Goal: Task Accomplishment & Management: Manage account settings

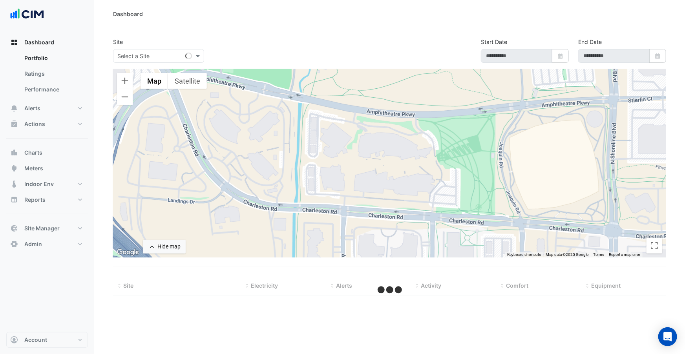
select select "***"
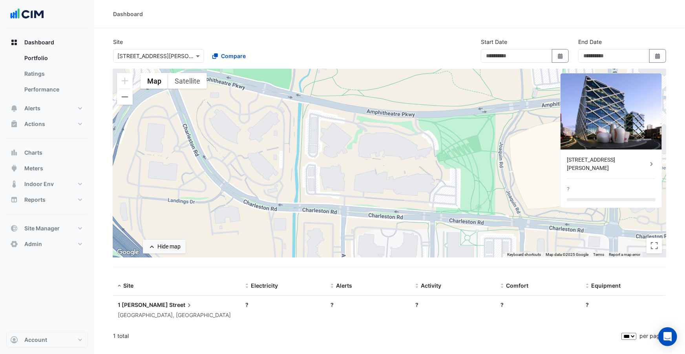
type input "**********"
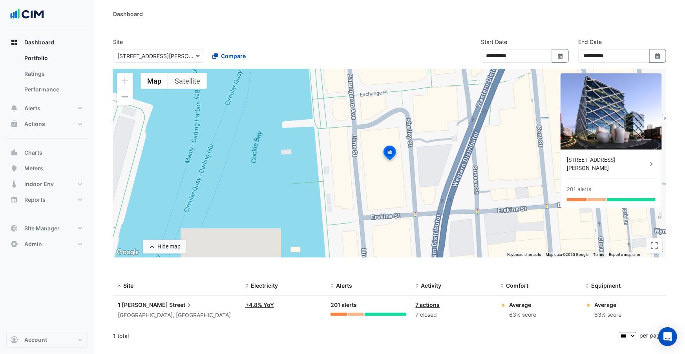
click at [143, 55] on input "text" at bounding box center [150, 56] width 67 height 8
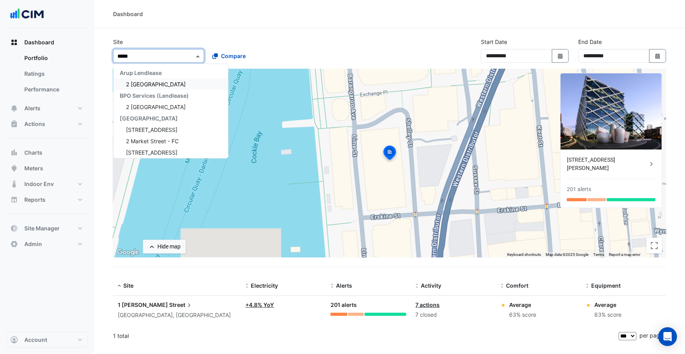
type input "******"
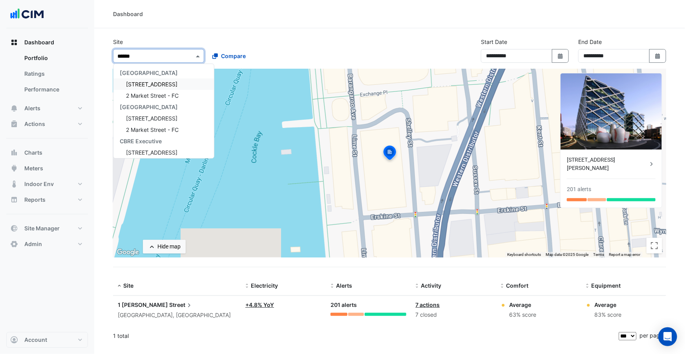
click at [163, 82] on span "[STREET_ADDRESS]" at bounding box center [151, 84] width 51 height 7
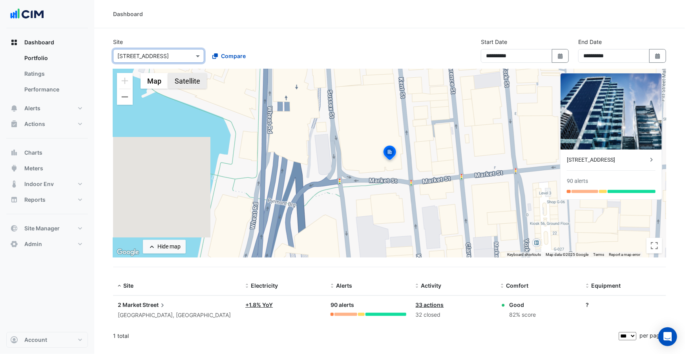
click at [201, 77] on button "Satellite" at bounding box center [187, 81] width 39 height 16
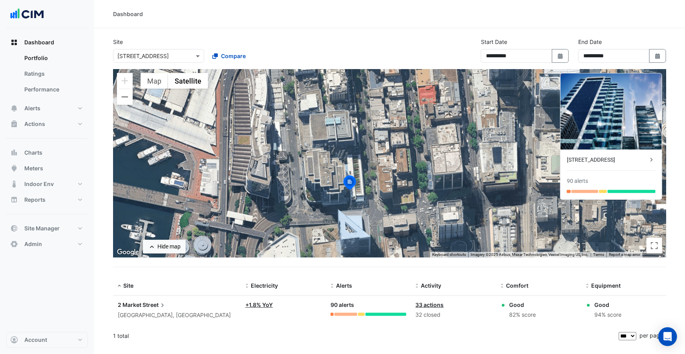
drag, startPoint x: 474, startPoint y: 150, endPoint x: 460, endPoint y: 130, distance: 24.5
click at [435, 176] on div "To activate drag with keyboard, press Alt + Enter. Once in keyboard drag state,…" at bounding box center [389, 163] width 553 height 189
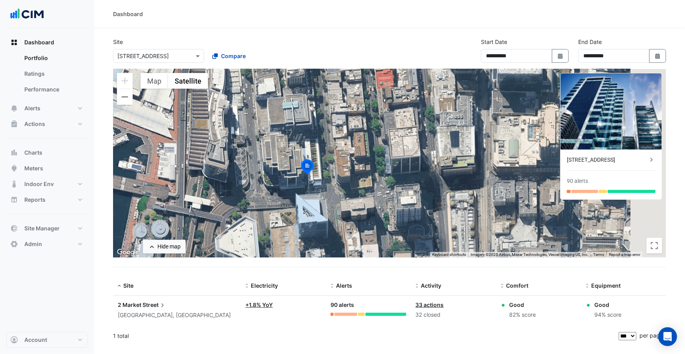
drag, startPoint x: 460, startPoint y: 178, endPoint x: 186, endPoint y: 97, distance: 285.2
click at [414, 170] on div "To activate drag with keyboard, press Alt + Enter. Once in keyboard drag state,…" at bounding box center [389, 163] width 553 height 189
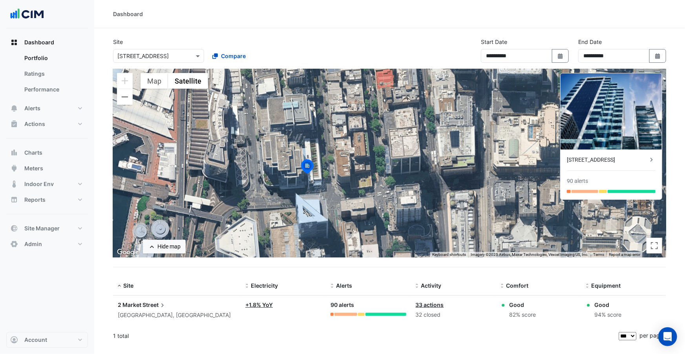
click at [148, 48] on div "Select a Site × 2 Market Street Compare" at bounding box center [206, 54] width 189 height 17
click at [152, 53] on input "text" at bounding box center [150, 56] width 67 height 8
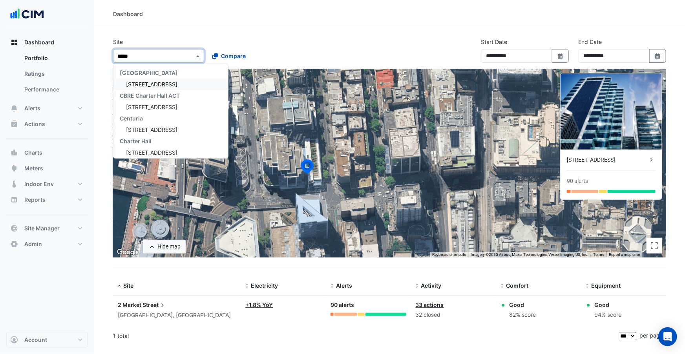
type input "******"
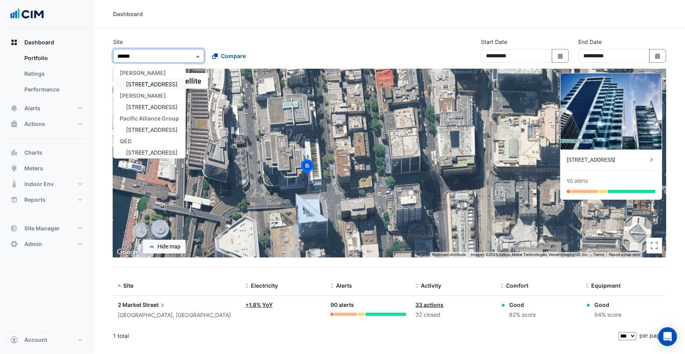
click at [153, 84] on span "44 Market Street" at bounding box center [151, 84] width 51 height 7
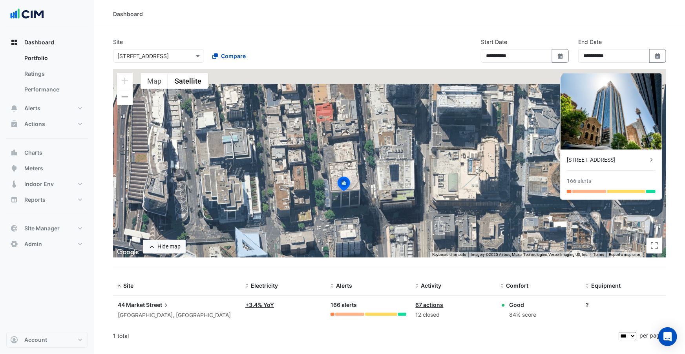
drag, startPoint x: 411, startPoint y: 147, endPoint x: 364, endPoint y: 179, distance: 56.2
click at [364, 179] on div "To activate drag with keyboard, press Alt + Enter. Once in keyboard drag state,…" at bounding box center [389, 163] width 553 height 189
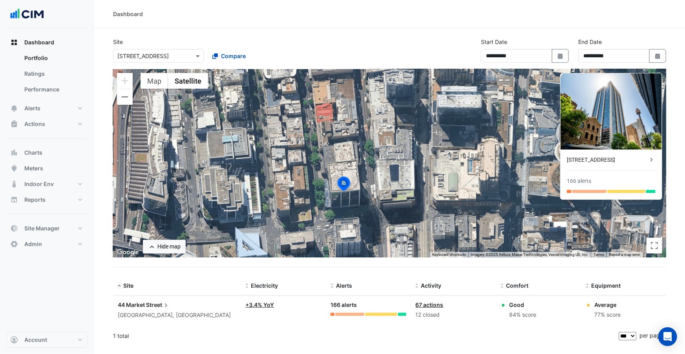
click at [606, 161] on div "44 Market Street" at bounding box center [607, 160] width 81 height 8
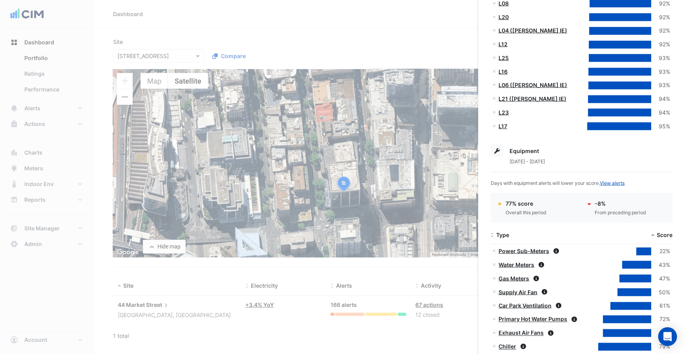
scroll to position [500, 0]
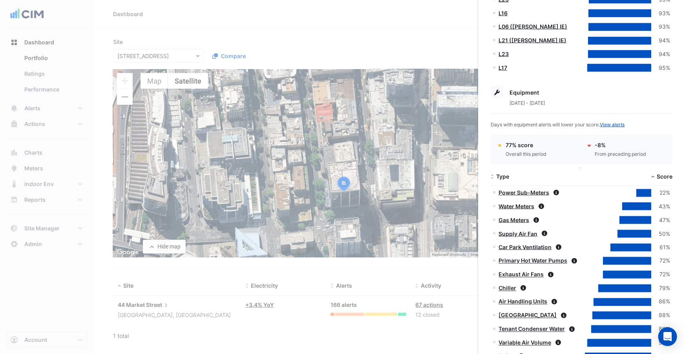
click at [503, 177] on span "Type" at bounding box center [502, 176] width 13 height 7
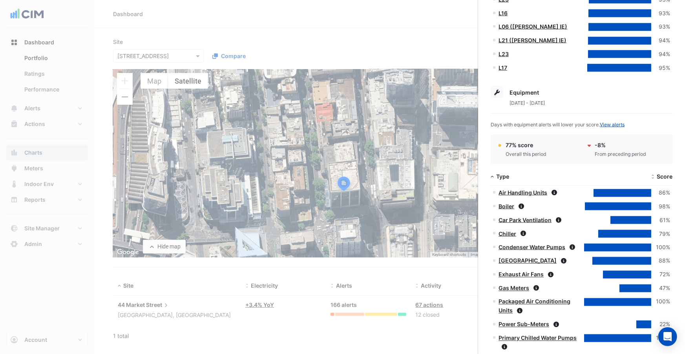
drag, startPoint x: 64, startPoint y: 134, endPoint x: 59, endPoint y: 154, distance: 20.7
click at [64, 135] on ngb-offcanvas-backdrop at bounding box center [342, 177] width 685 height 354
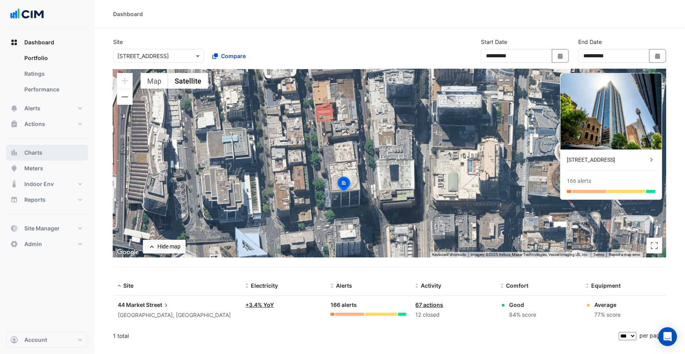
click at [58, 155] on button "Charts" at bounding box center [47, 153] width 82 height 16
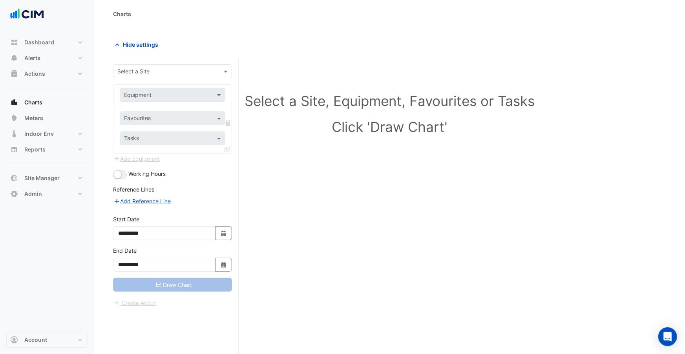
click at [172, 70] on input "text" at bounding box center [164, 72] width 95 height 8
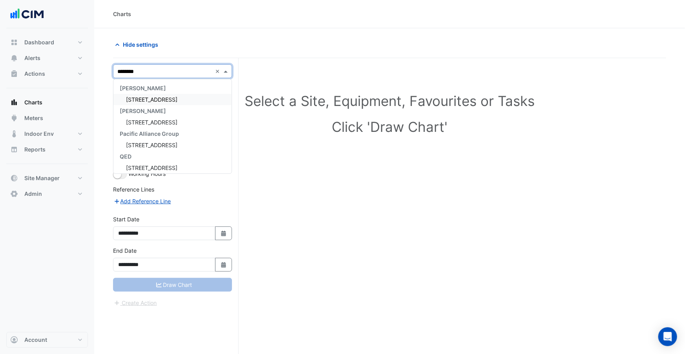
type input "*********"
click at [175, 94] on div "44 Market Street" at bounding box center [173, 99] width 118 height 11
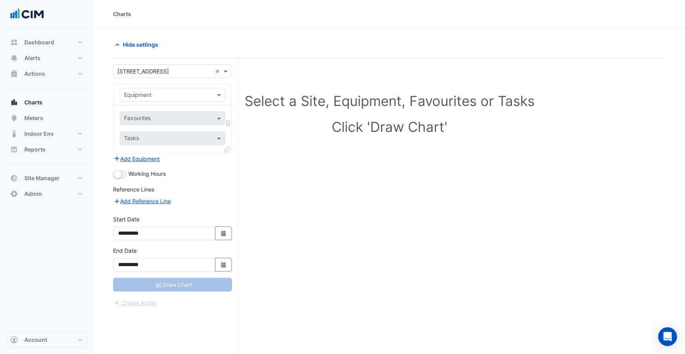
click at [123, 179] on form "**********" at bounding box center [172, 185] width 119 height 243
click at [123, 176] on button "button" at bounding box center [120, 174] width 14 height 9
click at [154, 100] on div "Equipment" at bounding box center [173, 95] width 106 height 14
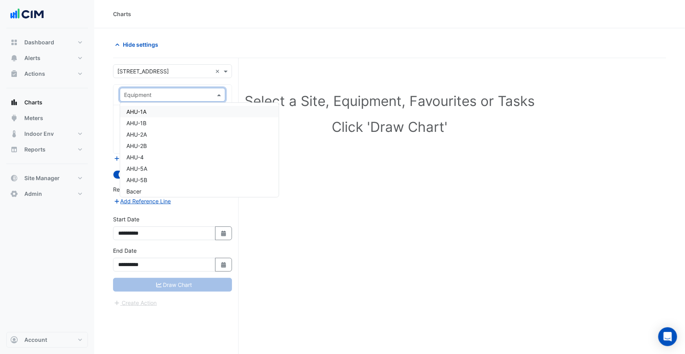
click at [157, 96] on input "text" at bounding box center [164, 95] width 81 height 8
click at [153, 110] on div "AHU-1A" at bounding box center [199, 111] width 159 height 11
click at [169, 120] on input "text" at bounding box center [163, 119] width 79 height 8
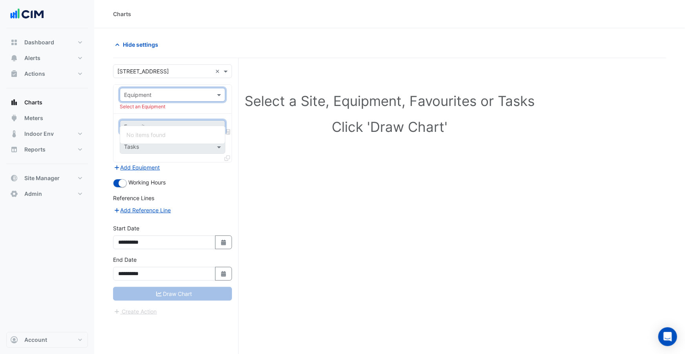
click at [160, 93] on input "text" at bounding box center [164, 95] width 81 height 8
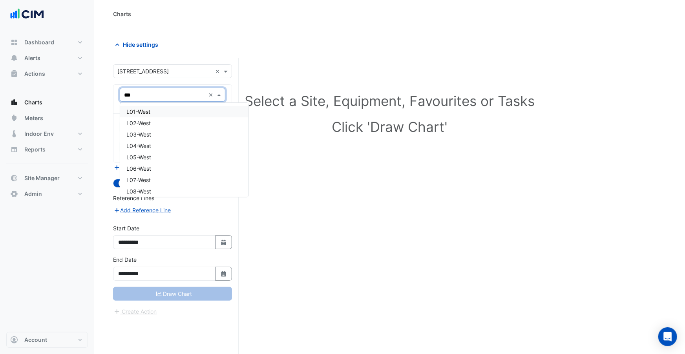
type input "****"
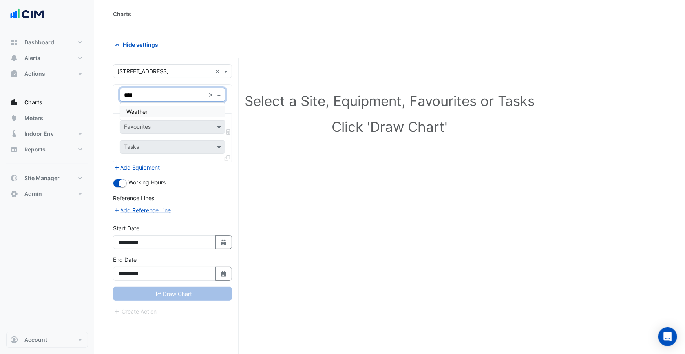
click at [149, 110] on div "Weather" at bounding box center [172, 111] width 105 height 11
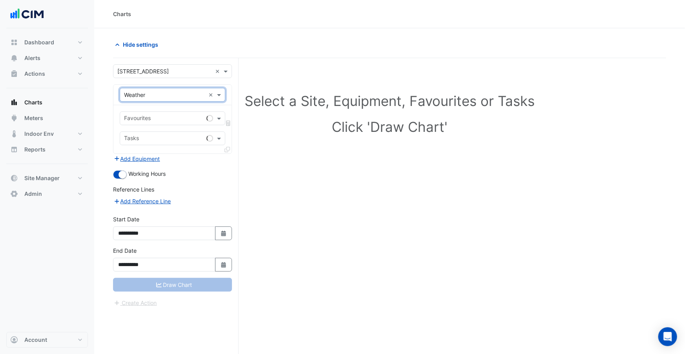
click at [147, 117] on input "text" at bounding box center [163, 119] width 79 height 8
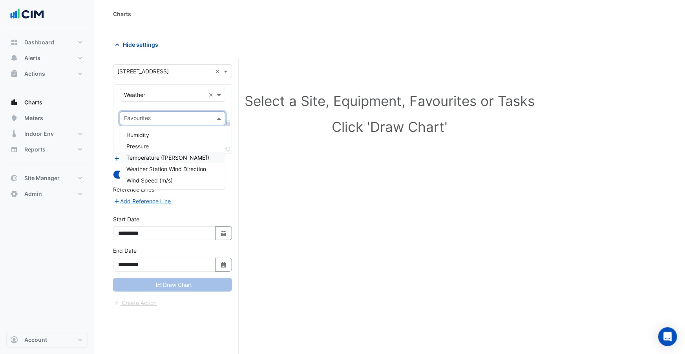
drag, startPoint x: 177, startPoint y: 154, endPoint x: 143, endPoint y: 153, distance: 34.6
click at [177, 154] on span "Temperature (Celcius)" at bounding box center [167, 157] width 83 height 7
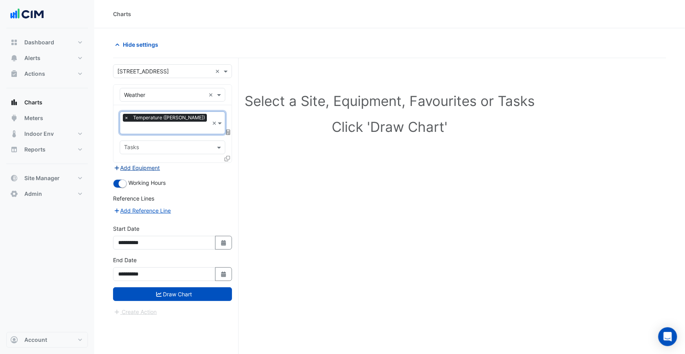
click at [142, 163] on button "Add Equipment" at bounding box center [137, 167] width 48 height 9
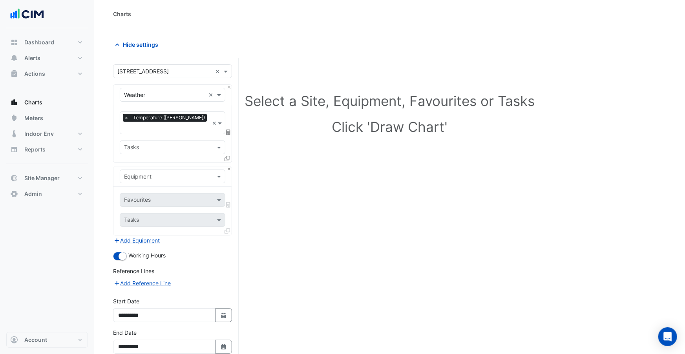
click at [152, 173] on div "Equipment" at bounding box center [173, 177] width 106 height 14
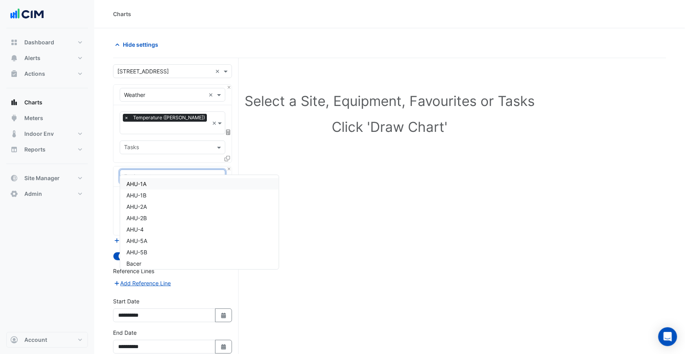
drag, startPoint x: 143, startPoint y: 181, endPoint x: 154, endPoint y: 181, distance: 11.4
click at [143, 181] on span "AHU-1A" at bounding box center [136, 184] width 20 height 7
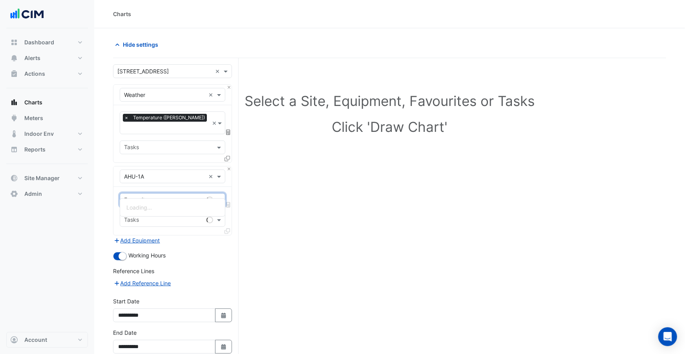
click at [149, 197] on input "text" at bounding box center [163, 201] width 79 height 8
type input "**********"
click at [196, 211] on div "Unit Supply Air Temperature - P1 Plantroom, Plantroom" at bounding box center [197, 207] width 154 height 11
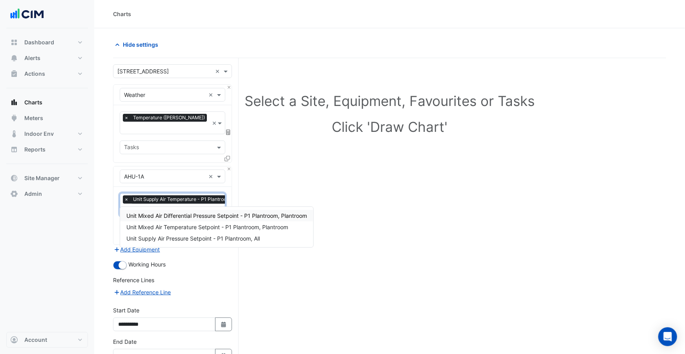
type input "********"
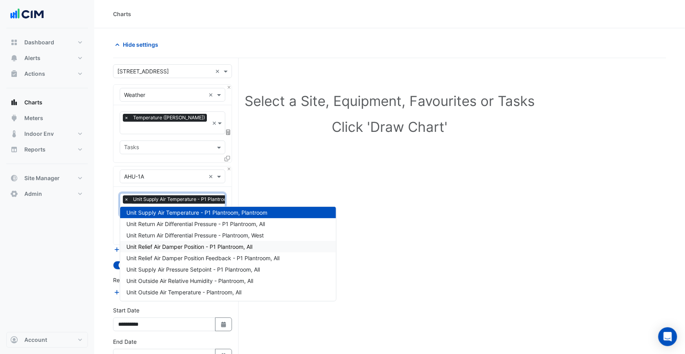
scroll to position [208, 0]
type input "***"
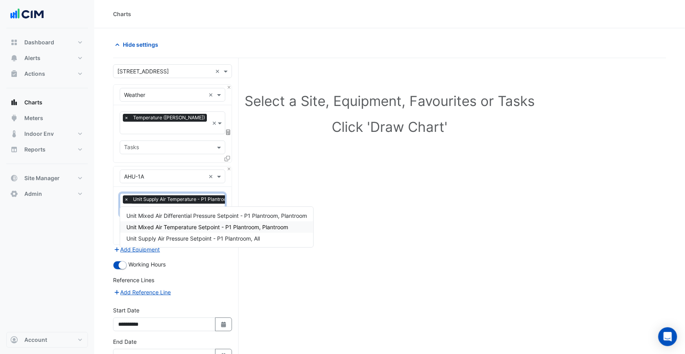
click at [183, 228] on span "Unit Mixed Air Temperature Setpoint - P1 Plantroom, Plantroom" at bounding box center [207, 227] width 162 height 7
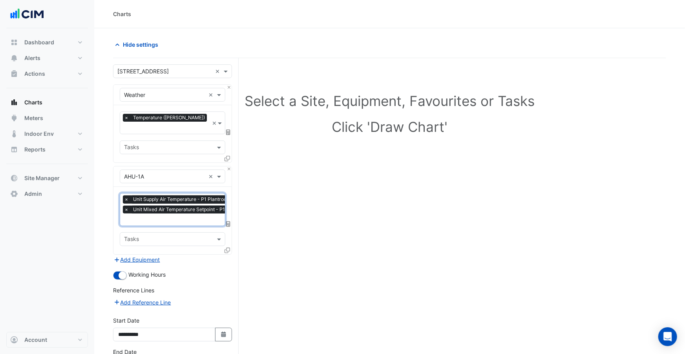
scroll to position [49, 0]
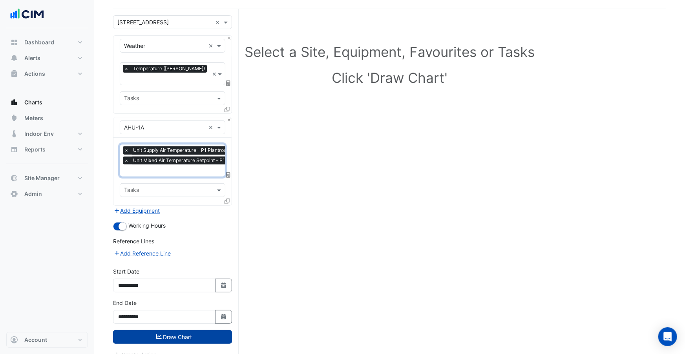
click at [197, 330] on button "Draw Chart" at bounding box center [172, 337] width 119 height 14
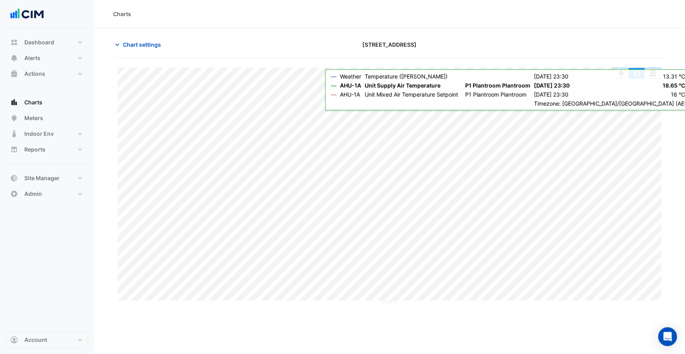
click at [636, 76] on button "button" at bounding box center [638, 73] width 16 height 10
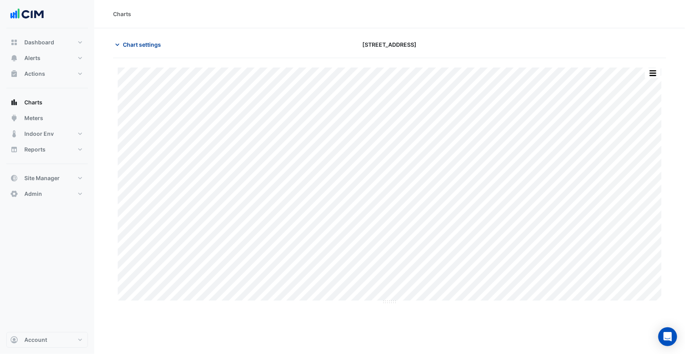
click at [145, 48] on span "Chart settings" at bounding box center [142, 44] width 38 height 8
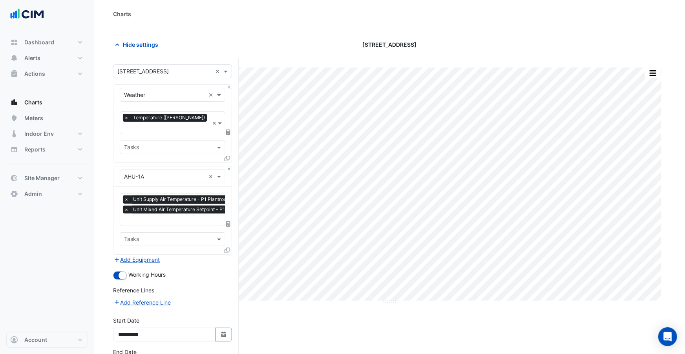
click at [225, 248] on icon at bounding box center [227, 250] width 5 height 5
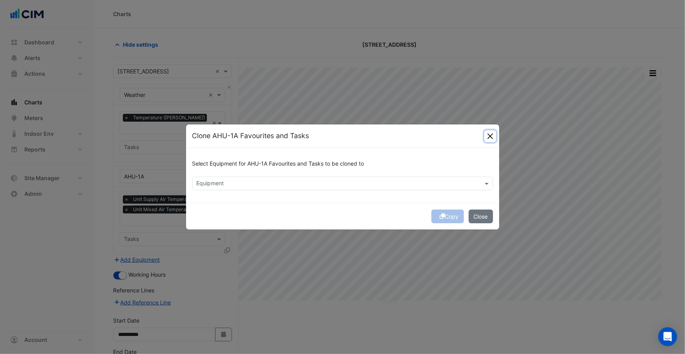
click at [487, 133] on button "Close" at bounding box center [491, 136] width 12 height 12
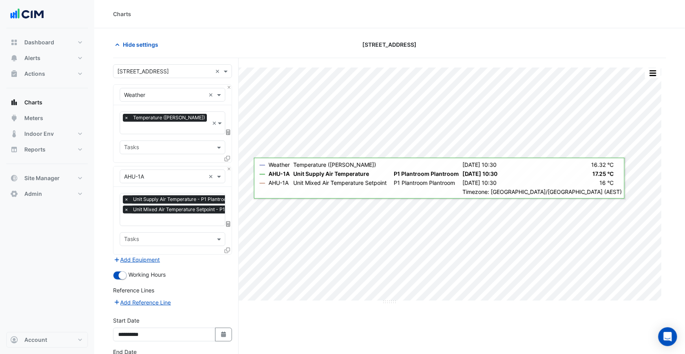
click at [228, 248] on icon at bounding box center [227, 250] width 5 height 5
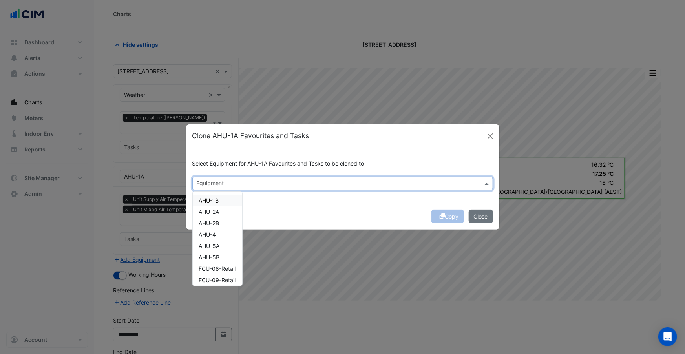
click at [219, 184] on input "text" at bounding box center [338, 184] width 283 height 8
click at [218, 198] on span "AHU-1B" at bounding box center [209, 200] width 20 height 7
drag, startPoint x: 217, startPoint y: 209, endPoint x: 217, endPoint y: 220, distance: 11.4
click at [217, 209] on span "AHU-2A" at bounding box center [209, 212] width 20 height 7
drag, startPoint x: 217, startPoint y: 221, endPoint x: 217, endPoint y: 229, distance: 7.5
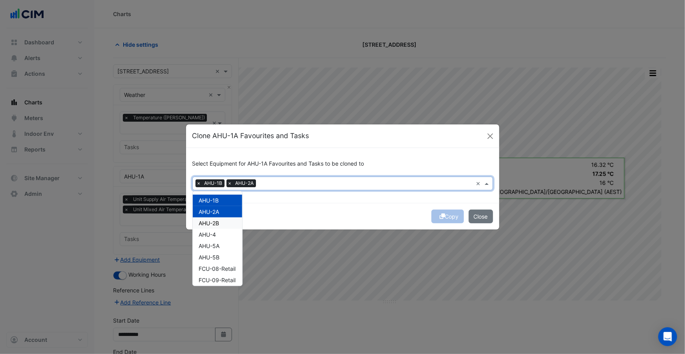
click at [217, 222] on span "AHU-2B" at bounding box center [209, 223] width 20 height 7
click at [217, 231] on div "AHU-4" at bounding box center [217, 234] width 49 height 11
drag, startPoint x: 218, startPoint y: 242, endPoint x: 218, endPoint y: 251, distance: 8.6
click at [218, 242] on div "AHU-5A" at bounding box center [217, 245] width 49 height 11
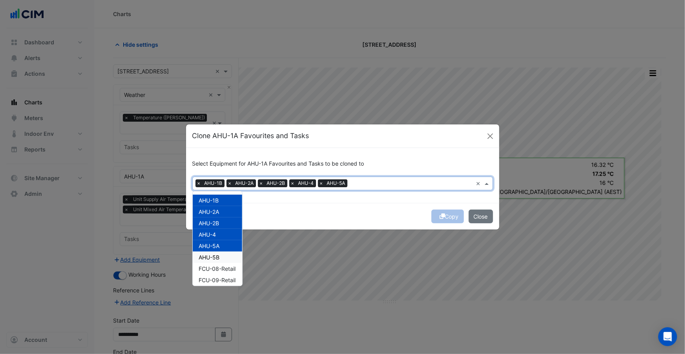
drag, startPoint x: 218, startPoint y: 254, endPoint x: 208, endPoint y: 232, distance: 24.3
click at [218, 253] on div "AHU-5B" at bounding box center [217, 257] width 49 height 11
click at [452, 221] on button "Copy" at bounding box center [448, 217] width 33 height 14
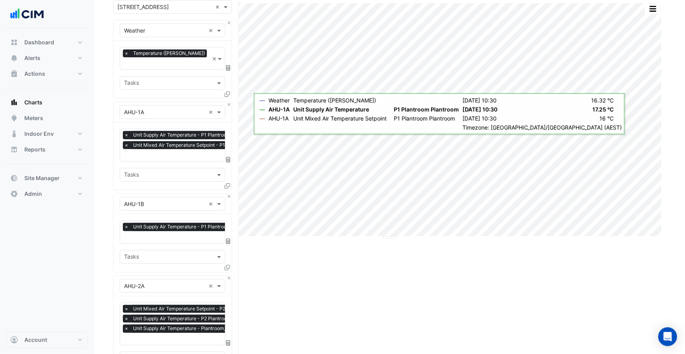
scroll to position [86, 0]
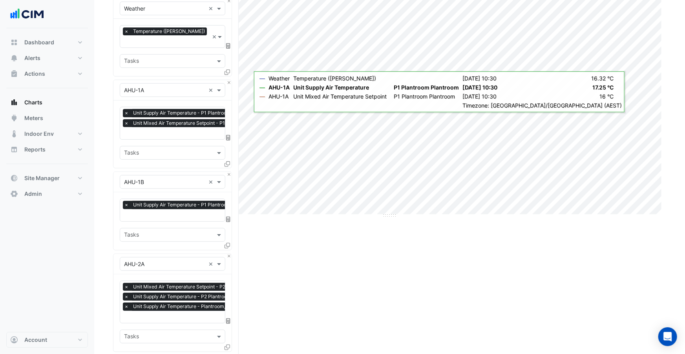
click at [162, 212] on input "text" at bounding box center [192, 216] width 136 height 8
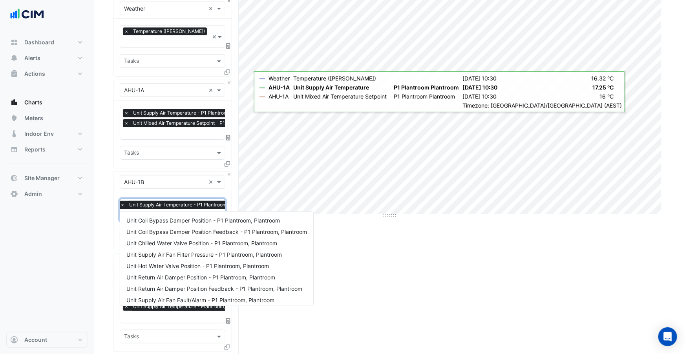
scroll to position [174, 0]
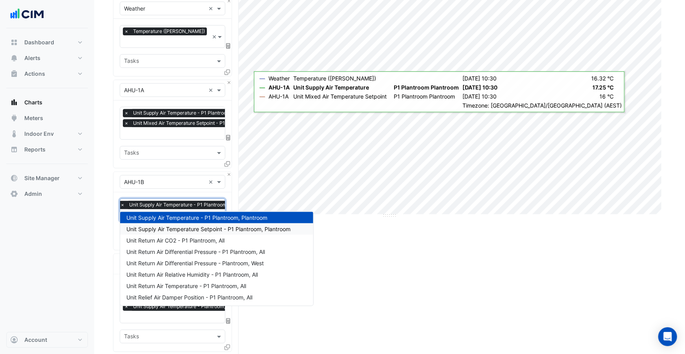
click at [195, 229] on span "Unit Supply Air Temperature Setpoint - P1 Plantroom, Plantroom" at bounding box center [208, 229] width 164 height 7
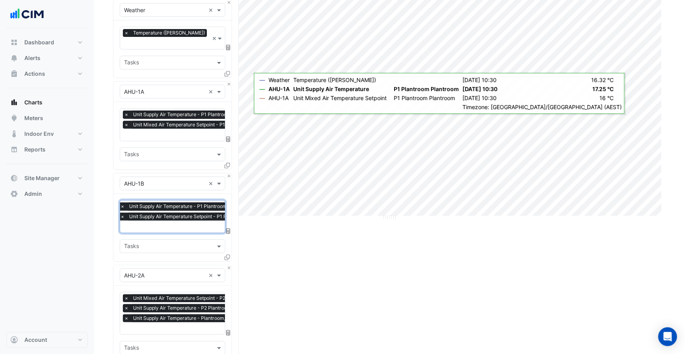
scroll to position [163, 0]
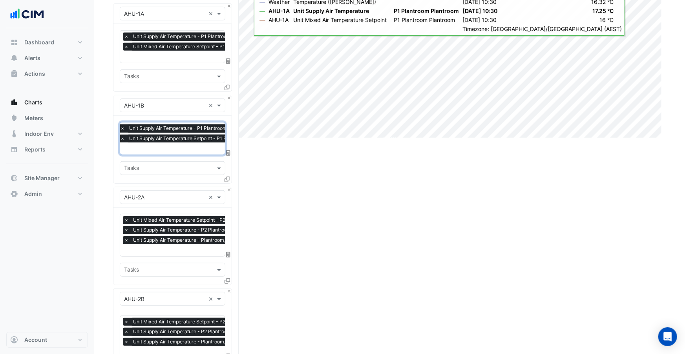
click at [169, 233] on div "× Unit Mixed Air Temperature Setpoint - P2 Plantroom, Plantroom × Unit Supply A…" at bounding box center [201, 231] width 156 height 30
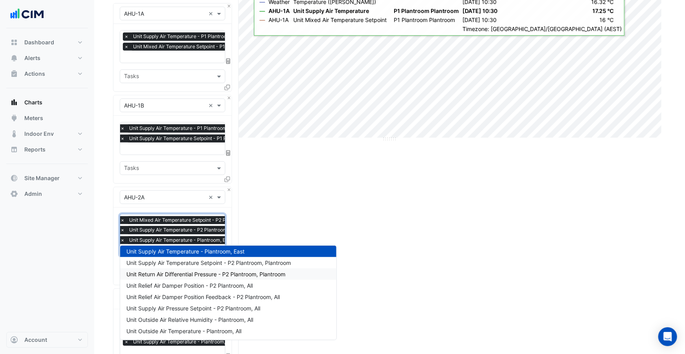
scroll to position [0, 0]
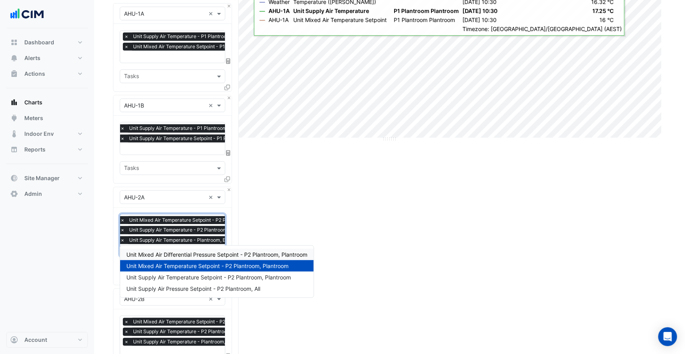
type input "********"
click at [123, 216] on span "×" at bounding box center [122, 220] width 7 height 8
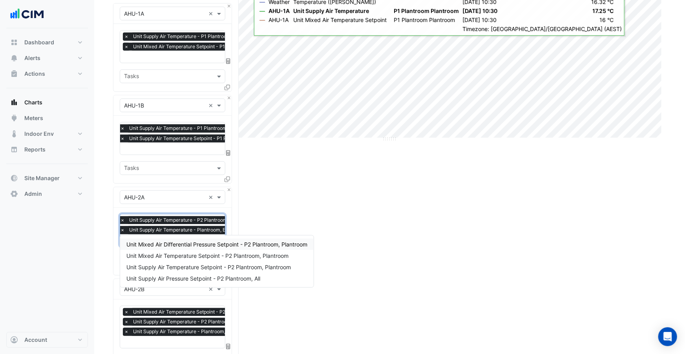
click at [128, 43] on span "×" at bounding box center [126, 47] width 7 height 8
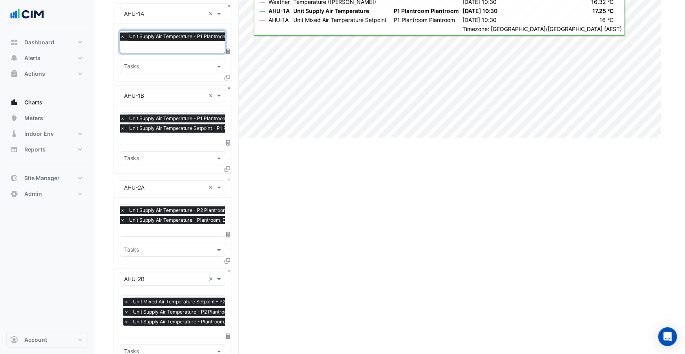
click at [160, 213] on div "× Unit Supply Air Temperature - P2 Plantroom, Plantroom × Unit Supply Air Tempe…" at bounding box center [188, 217] width 138 height 20
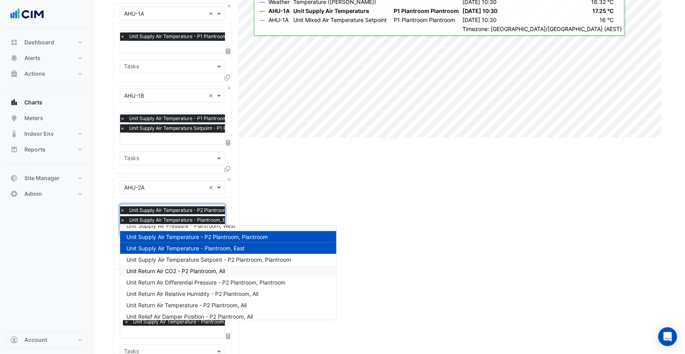
scroll to position [196, 0]
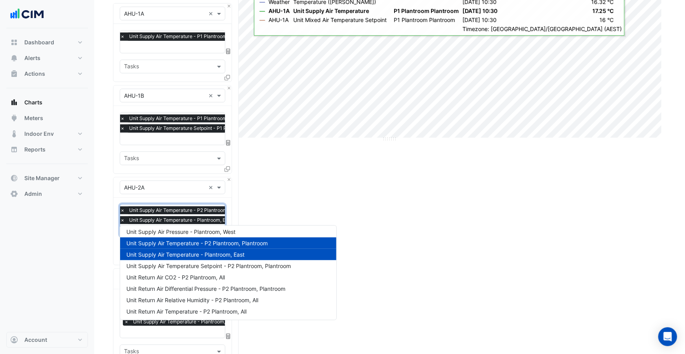
click at [222, 253] on span "Unit Supply Air Temperature - Plantroom, East" at bounding box center [185, 254] width 118 height 7
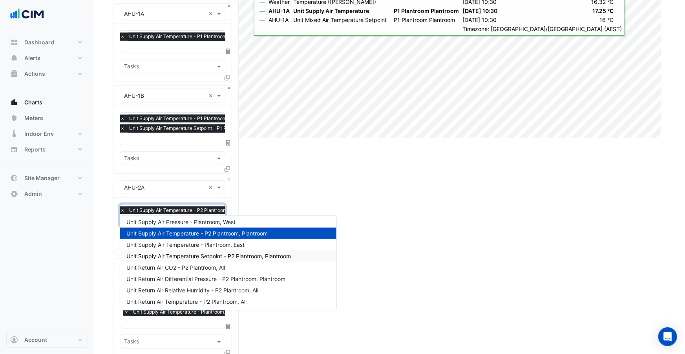
click at [241, 253] on span "Unit Supply Air Temperature Setpoint - P2 Plantroom, Plantroom" at bounding box center [208, 256] width 165 height 7
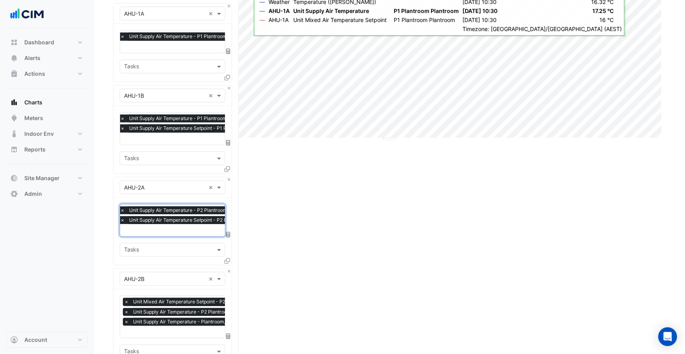
click at [173, 298] on div "× Unit Mixed Air Temperature Setpoint - P2 Plantroom, Plantroom × Unit Supply A…" at bounding box center [201, 313] width 156 height 30
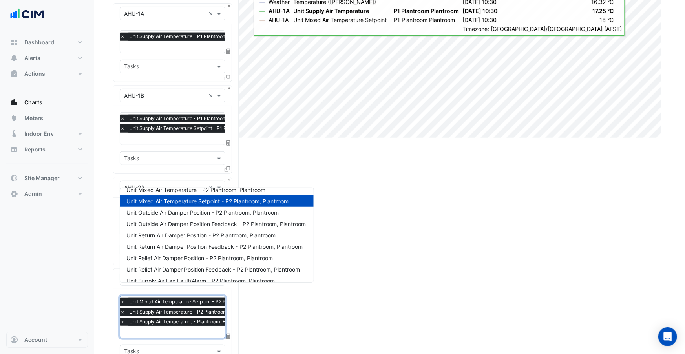
scroll to position [78, 0]
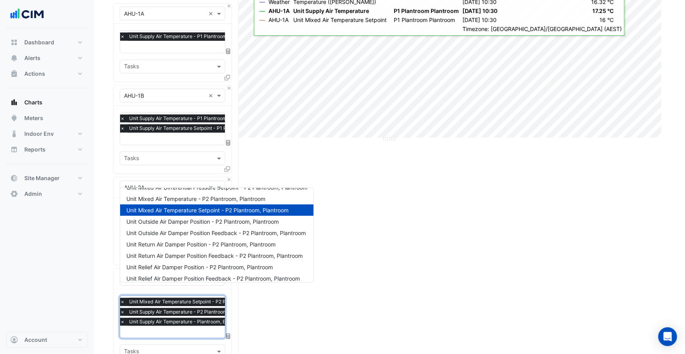
click at [191, 209] on span "Unit Mixed Air Temperature Setpoint - P2 Plantroom, Plantroom" at bounding box center [207, 210] width 162 height 7
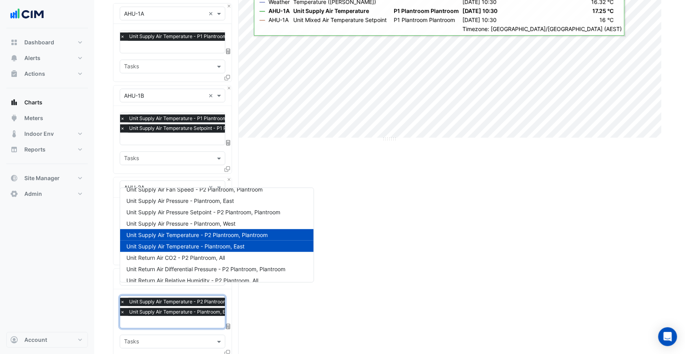
scroll to position [229, 0]
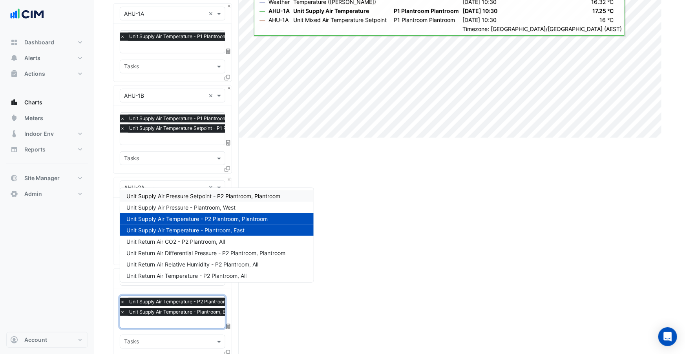
click at [233, 197] on span "Unit Supply Air Pressure Setpoint - P2 Plantroom, Plantroom" at bounding box center [203, 196] width 154 height 7
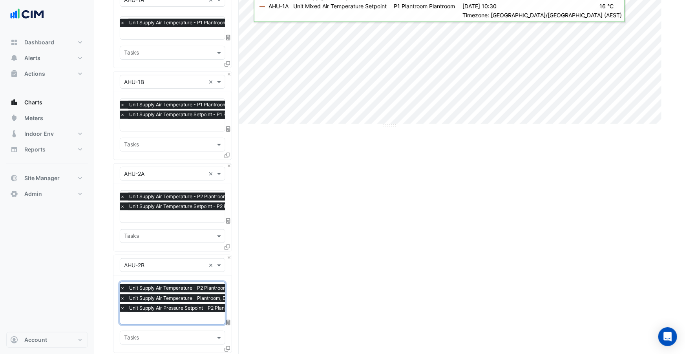
click at [162, 304] on span "Unit Supply Air Pressure Setpoint - P2 Plantroom, Plantroom" at bounding box center [196, 308] width 138 height 8
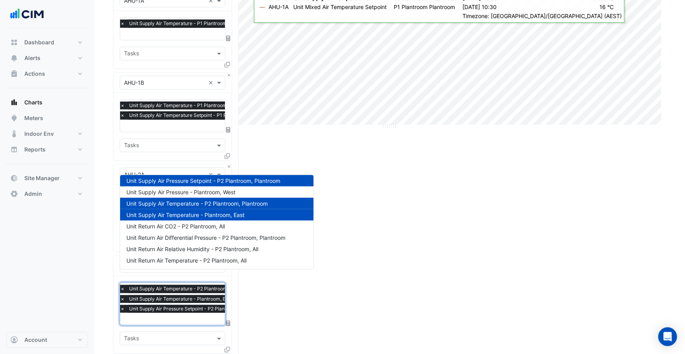
scroll to position [177, 0]
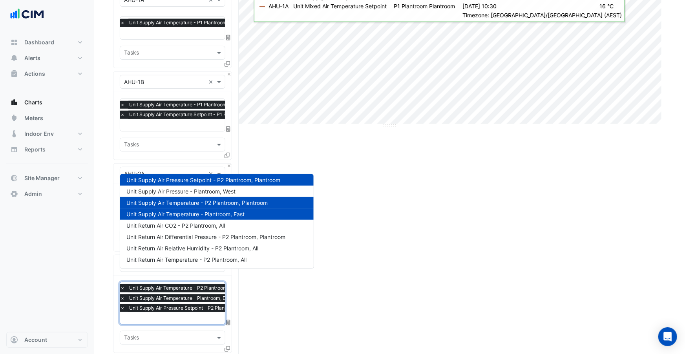
click at [207, 215] on span "Unit Supply Air Temperature - Plantroom, East" at bounding box center [185, 214] width 118 height 7
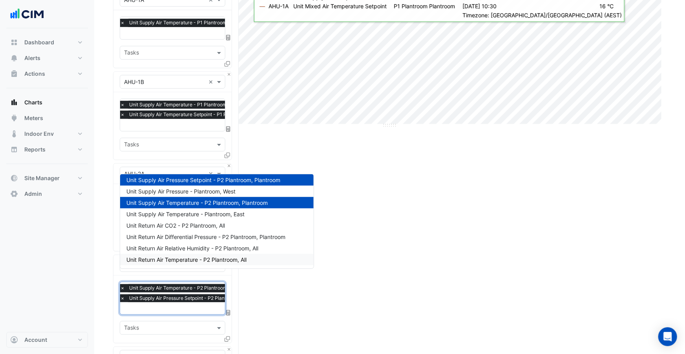
click at [108, 262] on section "Hide settings 44 Market Street Full Size Split by Equip Split All Print Save as…" at bounding box center [389, 310] width 591 height 917
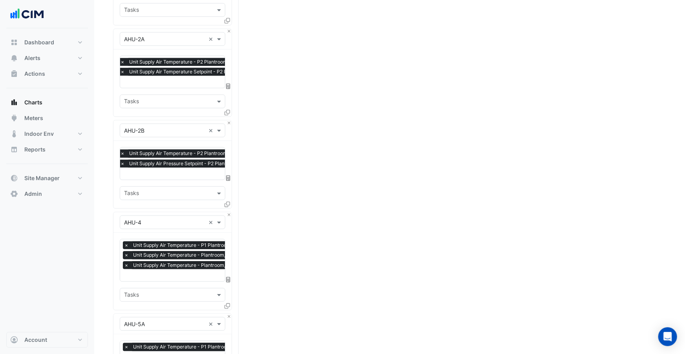
scroll to position [350, 0]
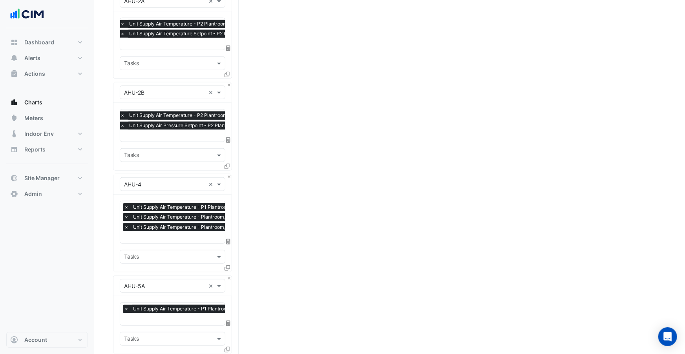
click at [176, 234] on input "text" at bounding box center [192, 238] width 136 height 8
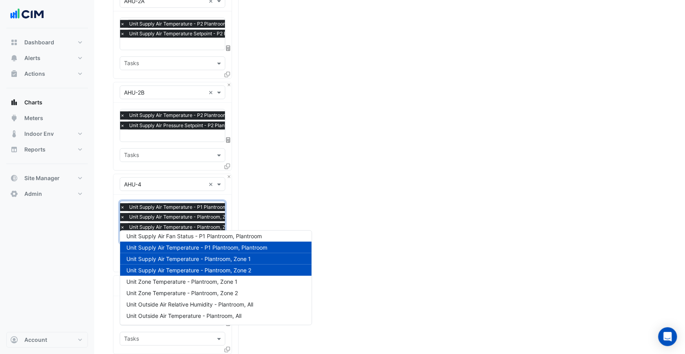
scroll to position [126, 0]
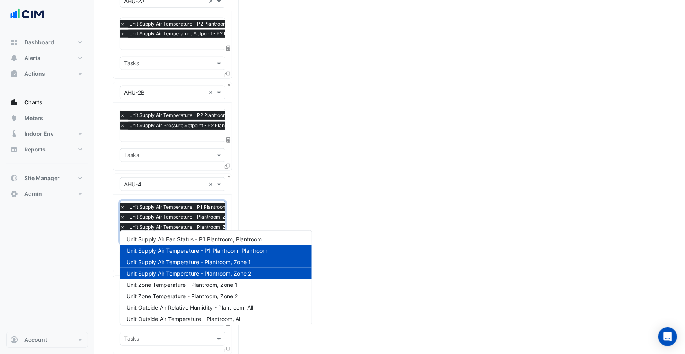
click at [201, 263] on span "Unit Supply Air Temperature - Plantroom, Zone 1" at bounding box center [188, 262] width 125 height 7
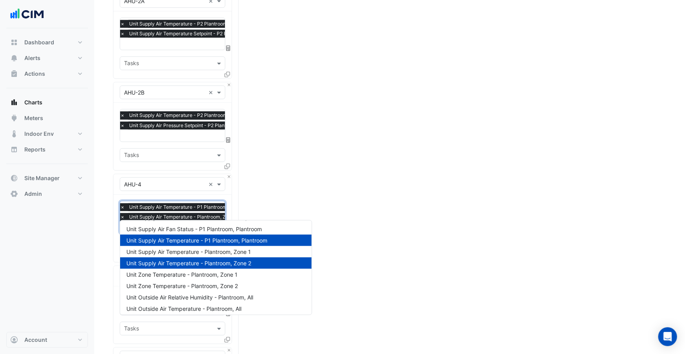
click at [201, 262] on span "Unit Supply Air Temperature - Plantroom, Zone 2" at bounding box center [188, 263] width 125 height 7
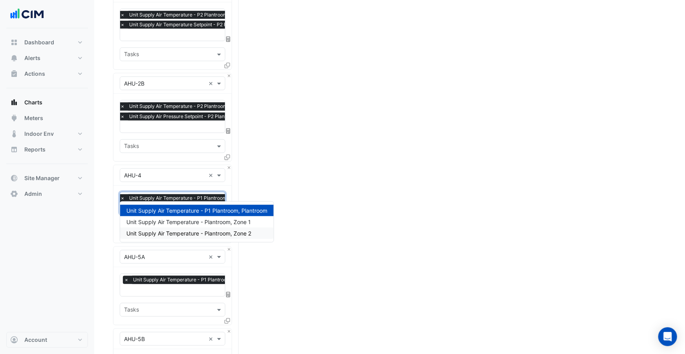
scroll to position [359, 0]
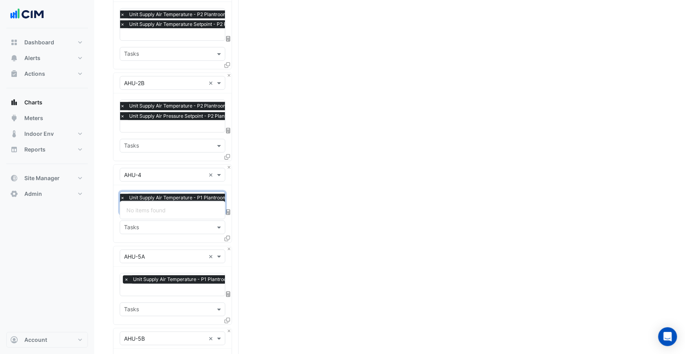
type input "*"
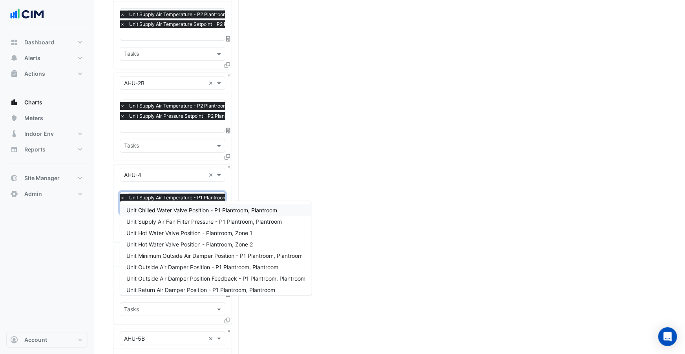
type input "***"
click at [112, 197] on section "Hide settings 44 Market Street Full Size Split by Equip Split All Print Save as…" at bounding box center [389, 117] width 591 height 897
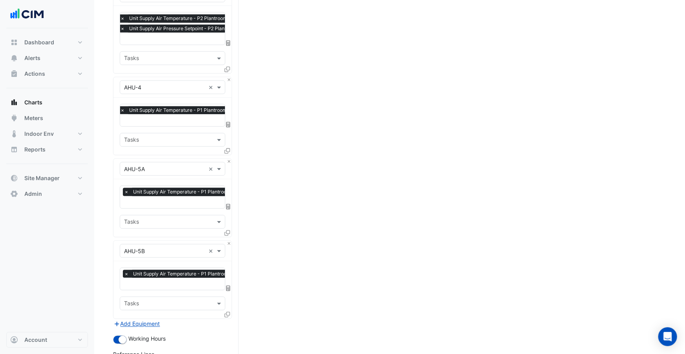
scroll to position [455, 0]
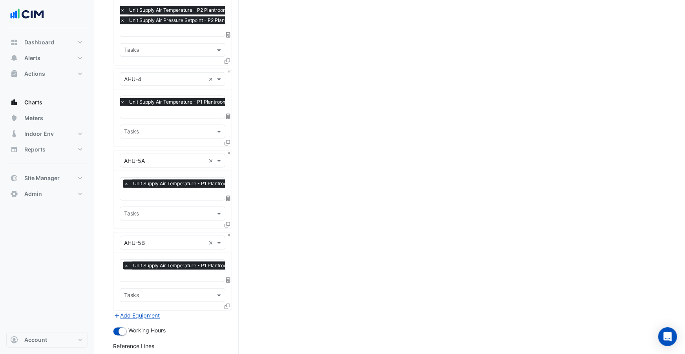
click at [166, 191] on input "text" at bounding box center [187, 195] width 126 height 8
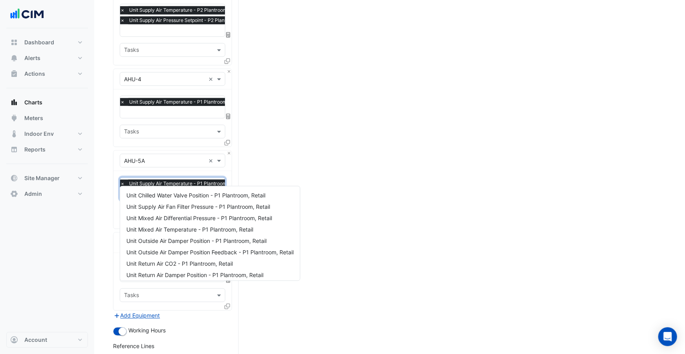
scroll to position [220, 0]
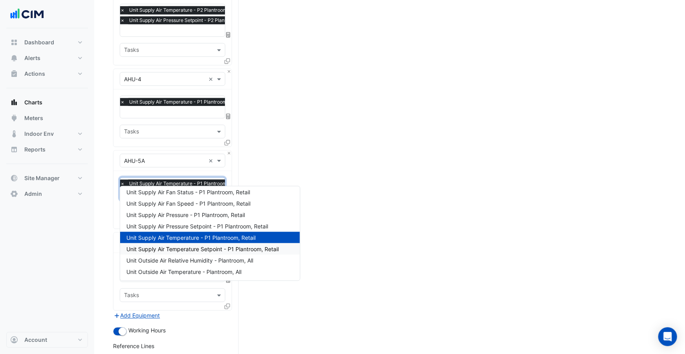
click at [228, 249] on span "Unit Supply Air Temperature Setpoint - P1 Plantroom, Retail" at bounding box center [202, 249] width 152 height 7
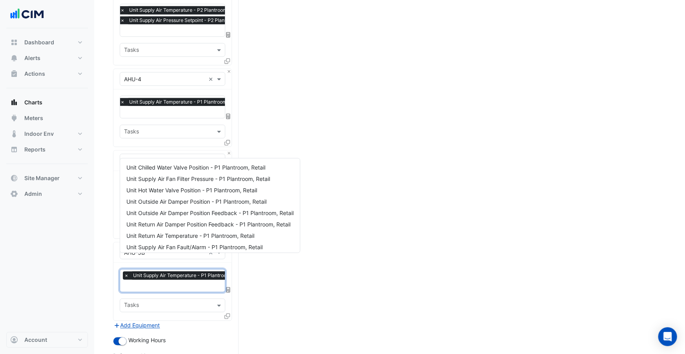
click at [173, 283] on input "text" at bounding box center [187, 287] width 126 height 8
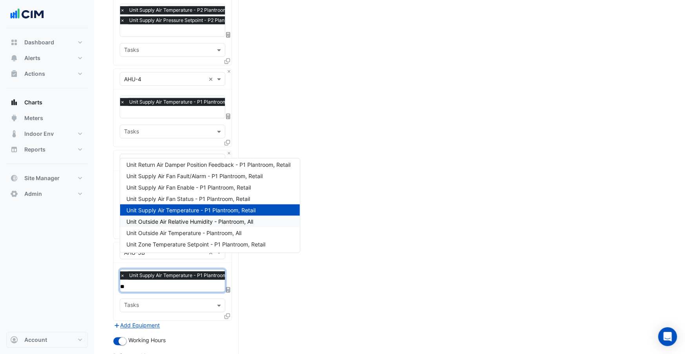
scroll to position [531, 0]
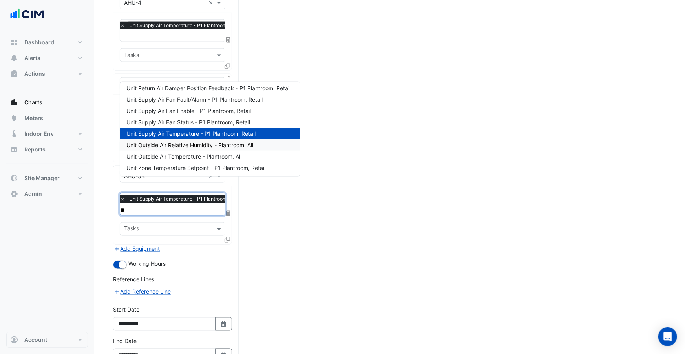
type input "***"
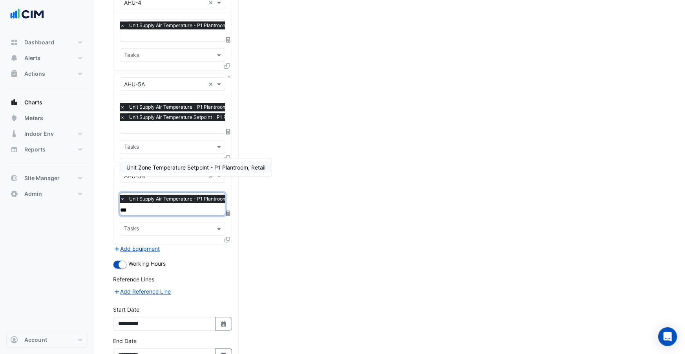
click at [209, 168] on span "Unit Zone Temperature Setpoint - P1 Plantroom, Retail" at bounding box center [195, 167] width 139 height 7
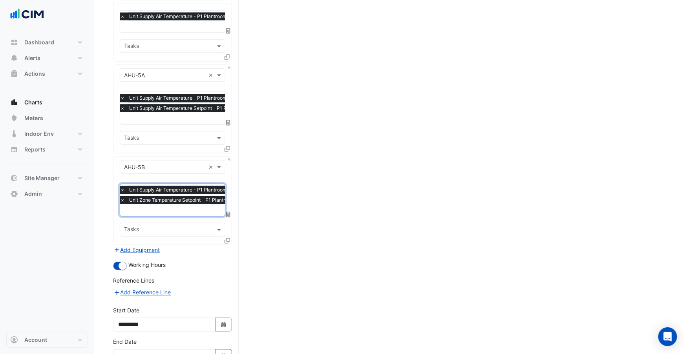
scroll to position [574, 0]
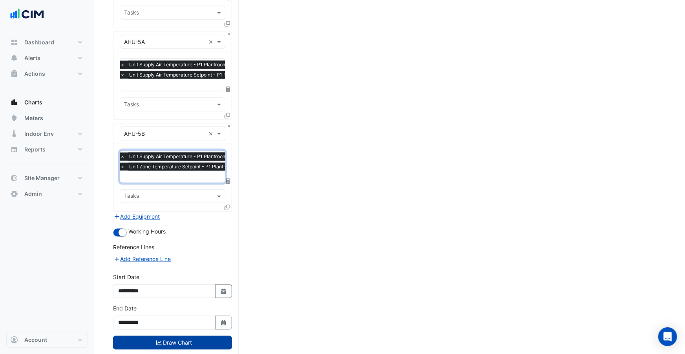
click at [167, 336] on button "Draw Chart" at bounding box center [172, 343] width 119 height 14
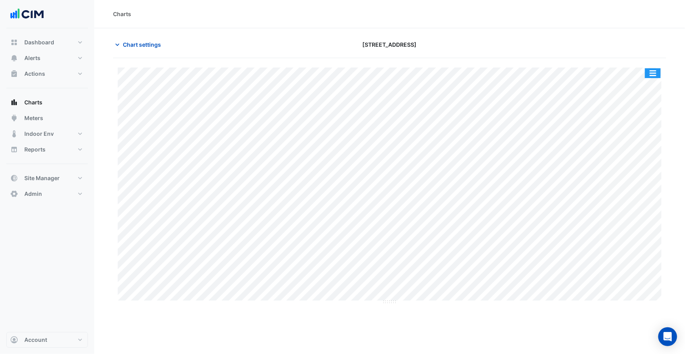
click at [656, 72] on button "button" at bounding box center [653, 73] width 16 height 10
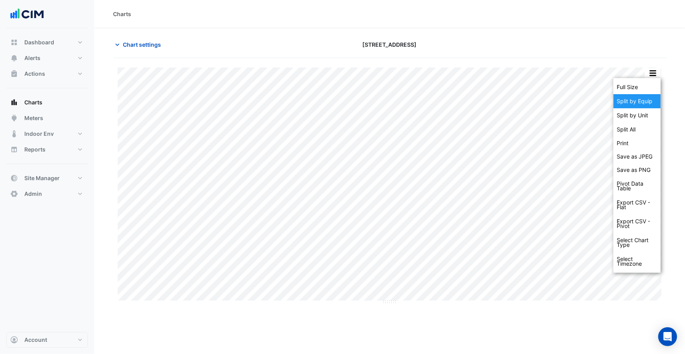
click at [646, 98] on div "Split by Equip" at bounding box center [637, 101] width 47 height 14
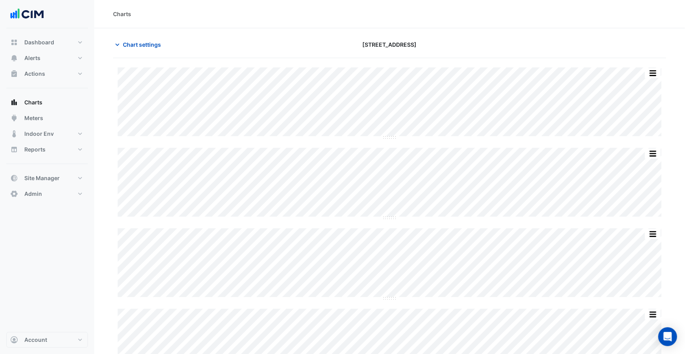
click at [132, 50] on button "Chart settings" at bounding box center [139, 45] width 53 height 14
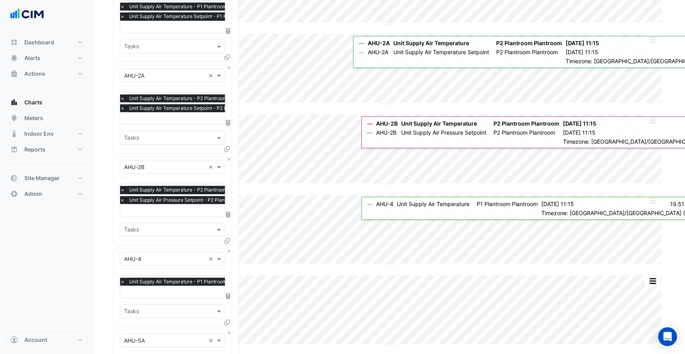
scroll to position [267, 0]
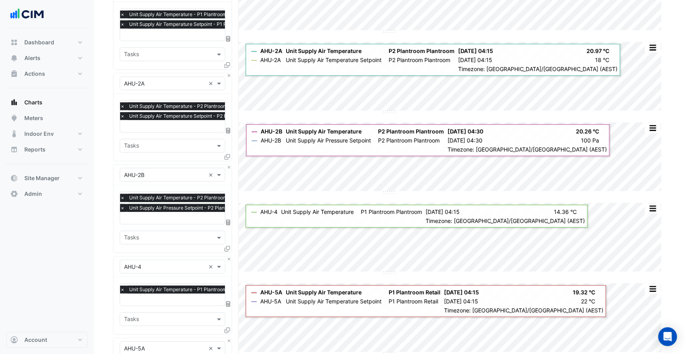
click at [122, 204] on span "×" at bounding box center [122, 208] width 7 height 8
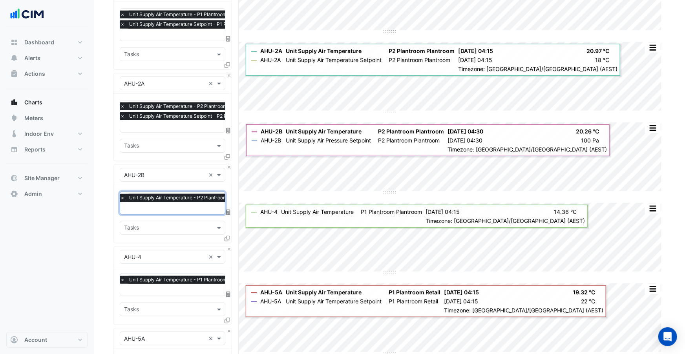
click at [149, 205] on input "text" at bounding box center [188, 209] width 137 height 8
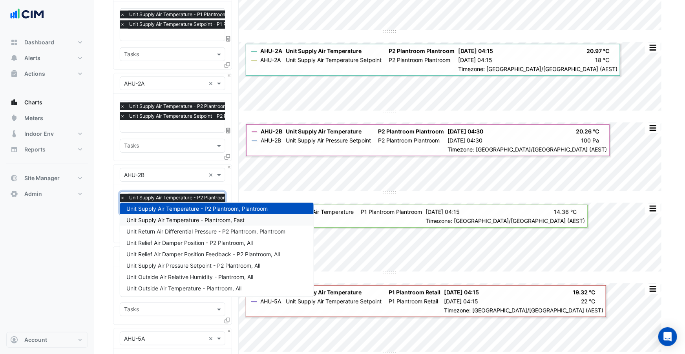
scroll to position [0, 0]
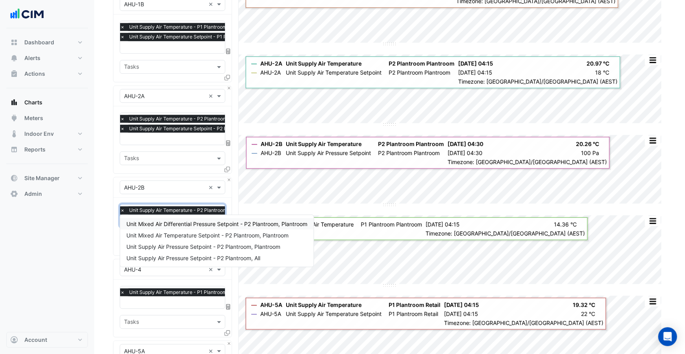
type input "********"
click at [110, 199] on section "Hide settings 44 Market Street Split by Unit Split All Split None Print Save as…" at bounding box center [389, 228] width 591 height 908
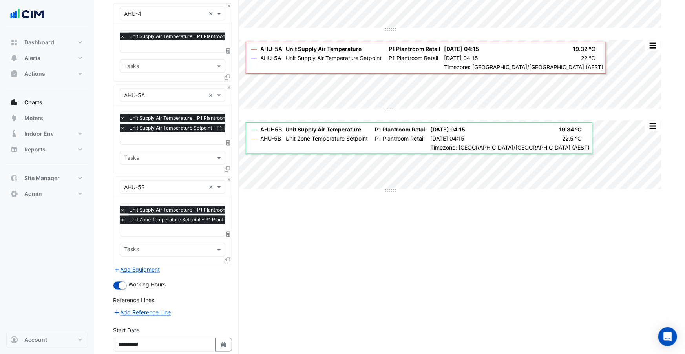
scroll to position [564, 0]
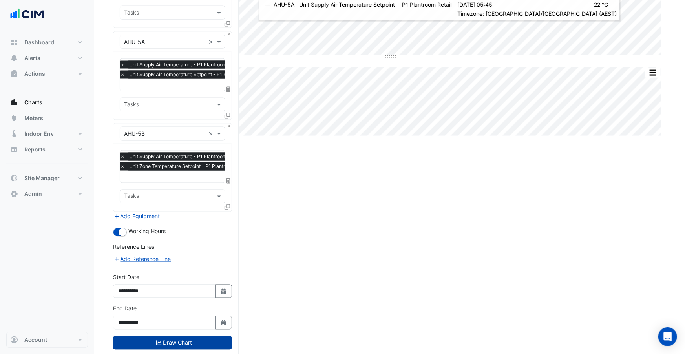
click at [198, 336] on button "Draw Chart" at bounding box center [172, 343] width 119 height 14
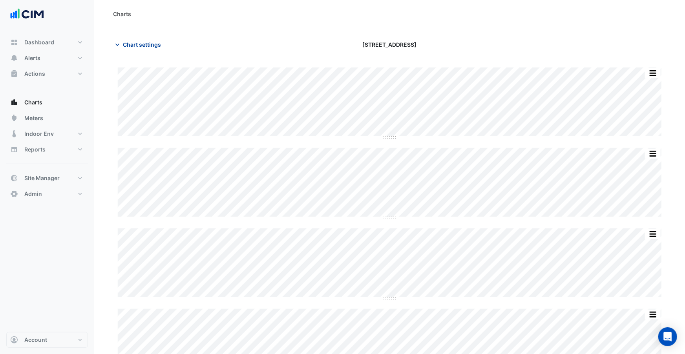
click at [141, 44] on span "Chart settings" at bounding box center [142, 44] width 38 height 8
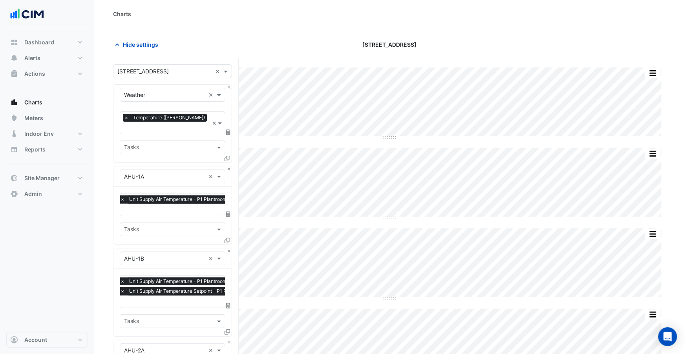
drag, startPoint x: 121, startPoint y: 283, endPoint x: 144, endPoint y: 286, distance: 23.0
click at [122, 287] on span "×" at bounding box center [122, 291] width 7 height 8
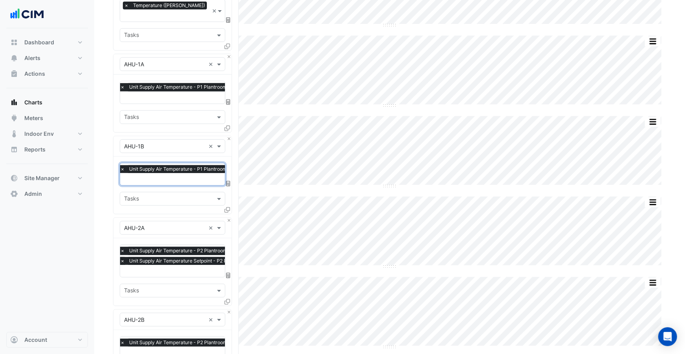
drag, startPoint x: 122, startPoint y: 251, endPoint x: 137, endPoint y: 256, distance: 15.9
click at [123, 257] on span "×" at bounding box center [122, 261] width 7 height 8
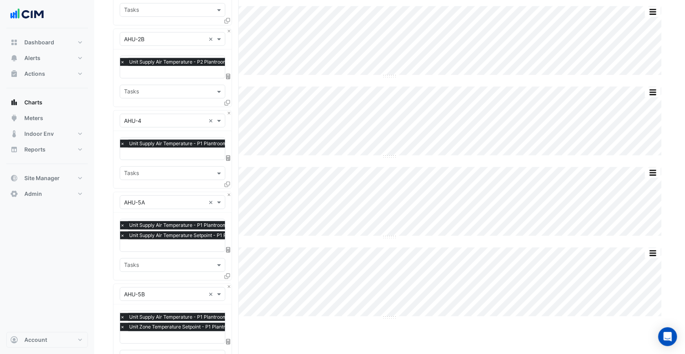
scroll to position [397, 0]
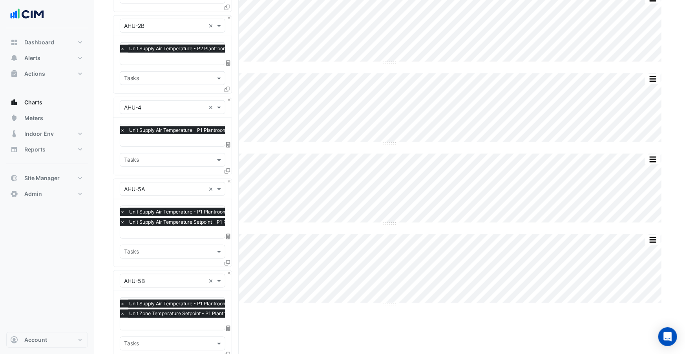
click at [123, 218] on span "×" at bounding box center [122, 222] width 7 height 8
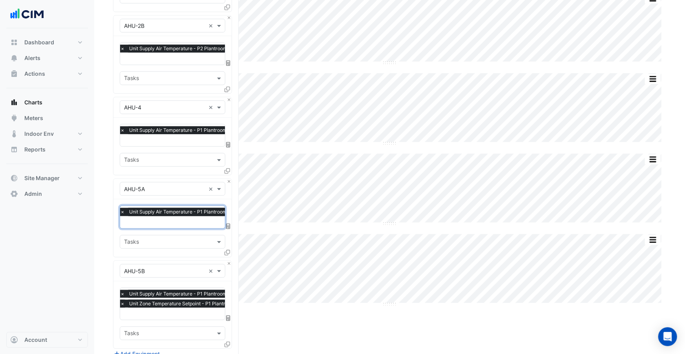
click at [123, 300] on span "×" at bounding box center [122, 304] width 7 height 8
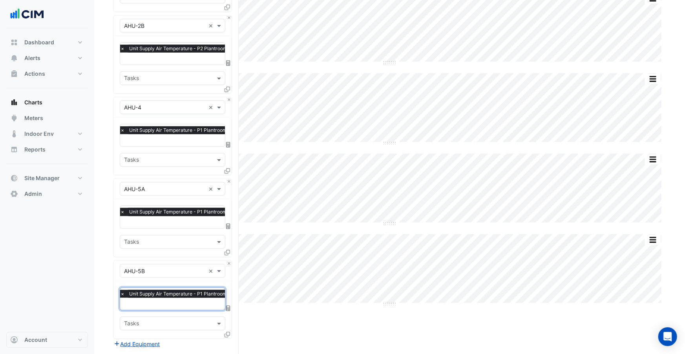
scroll to position [524, 0]
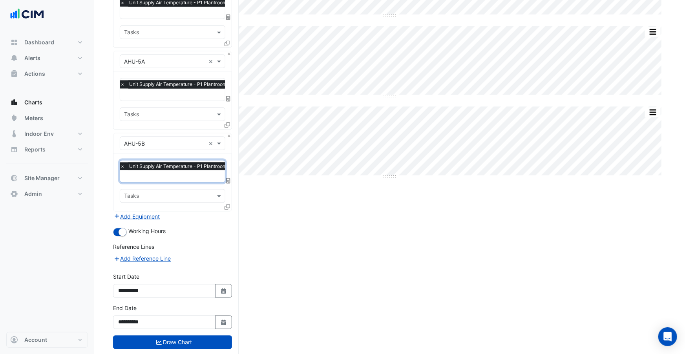
click at [183, 336] on button "Draw Chart" at bounding box center [172, 343] width 119 height 14
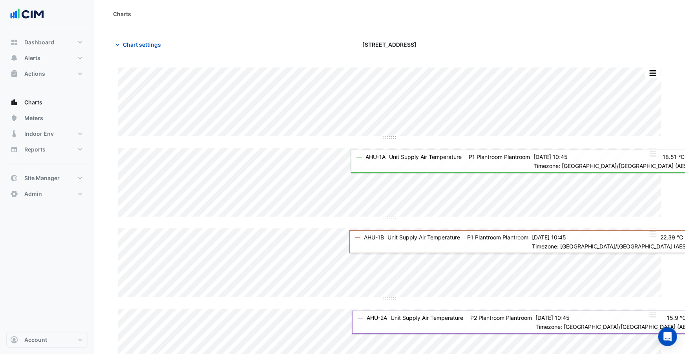
click at [655, 74] on button "button" at bounding box center [653, 73] width 16 height 10
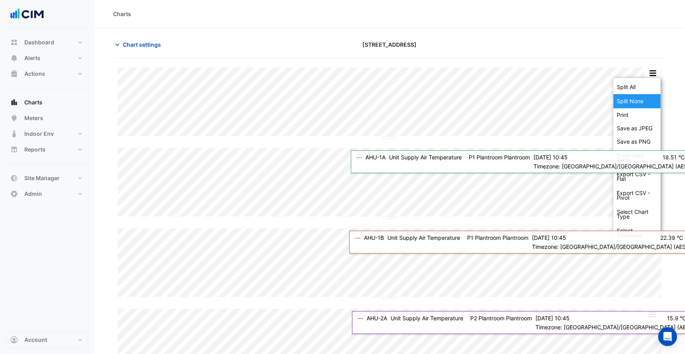
click at [641, 96] on div "Split None" at bounding box center [637, 101] width 47 height 14
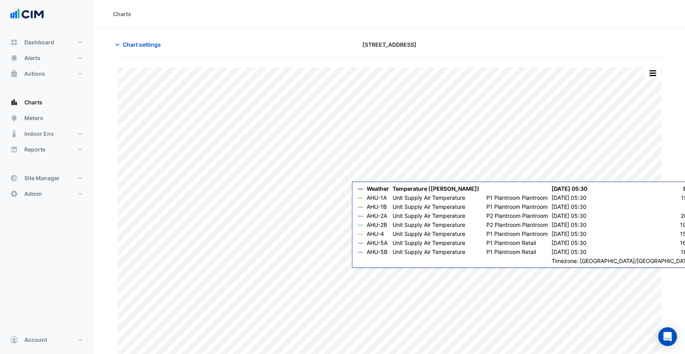
scroll to position [4, 0]
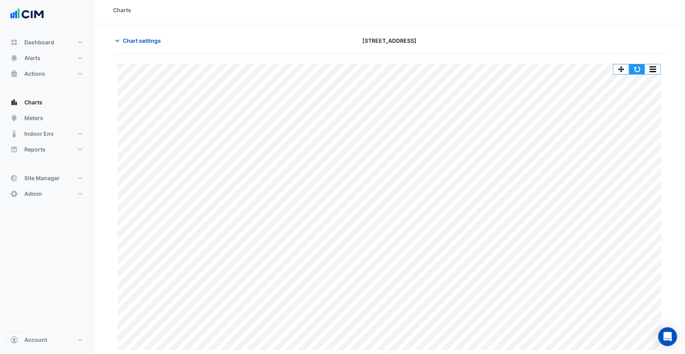
click at [635, 69] on button "button" at bounding box center [638, 69] width 16 height 10
click at [141, 42] on span "Chart settings" at bounding box center [142, 41] width 38 height 8
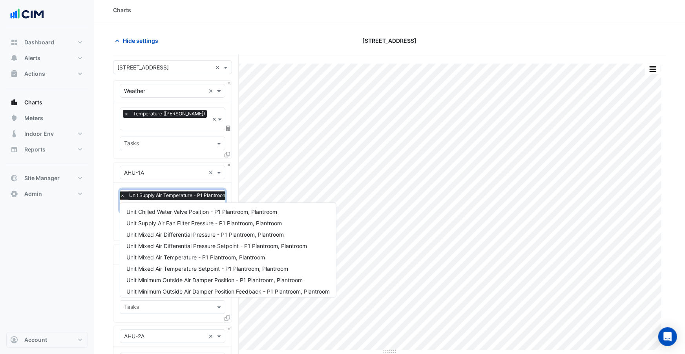
click at [163, 203] on input "text" at bounding box center [188, 207] width 136 height 8
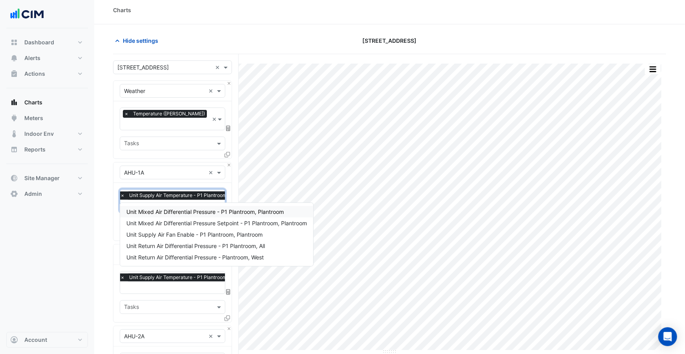
scroll to position [0, 0]
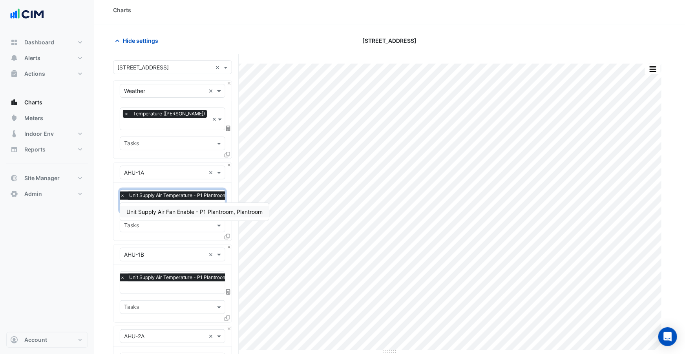
type input "*****"
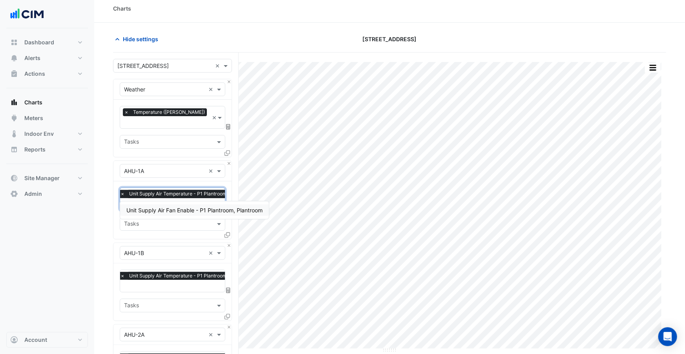
click at [167, 212] on span "Unit Supply Air Fan Enable - P1 Plantroom, Plantroom" at bounding box center [194, 210] width 136 height 7
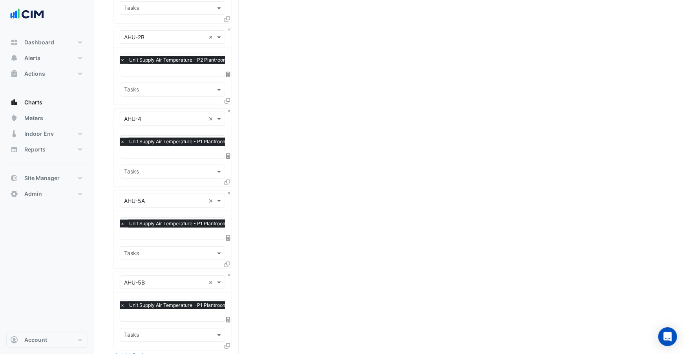
scroll to position [534, 0]
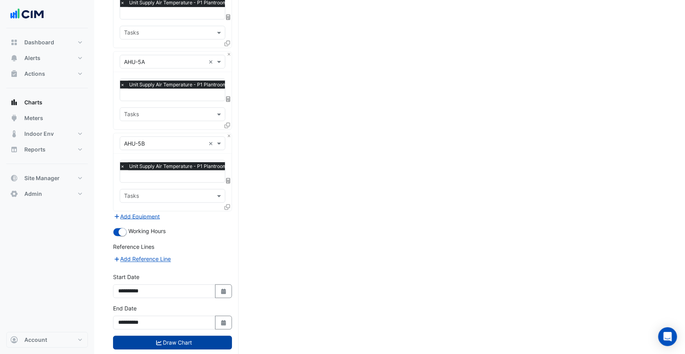
click at [205, 336] on button "Draw Chart" at bounding box center [172, 343] width 119 height 14
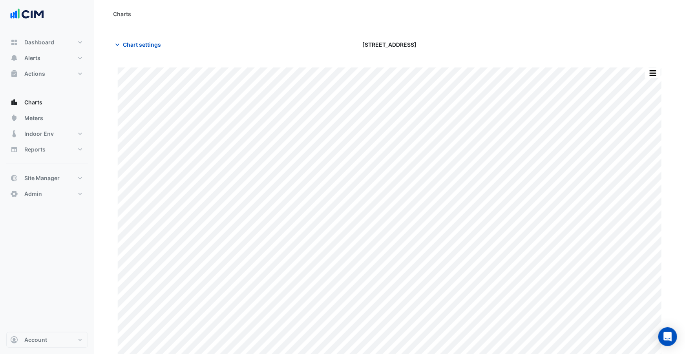
click at [654, 69] on button "button" at bounding box center [653, 73] width 16 height 10
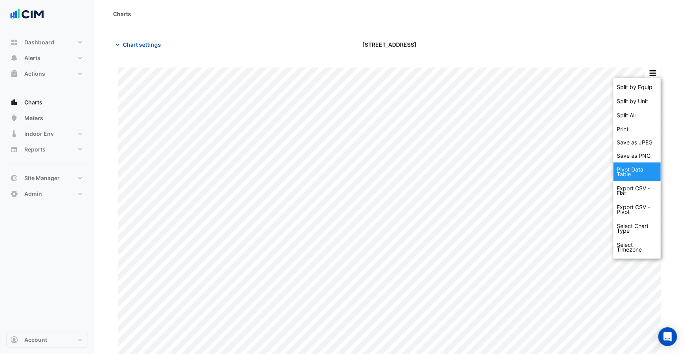
click at [645, 178] on div "Pivot Data Table" at bounding box center [637, 172] width 47 height 19
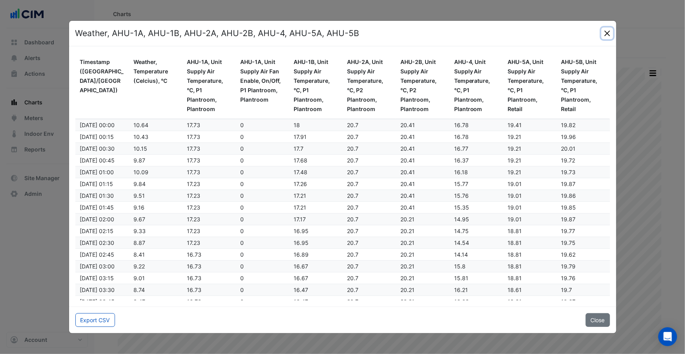
click at [604, 37] on button "Close" at bounding box center [608, 33] width 12 height 12
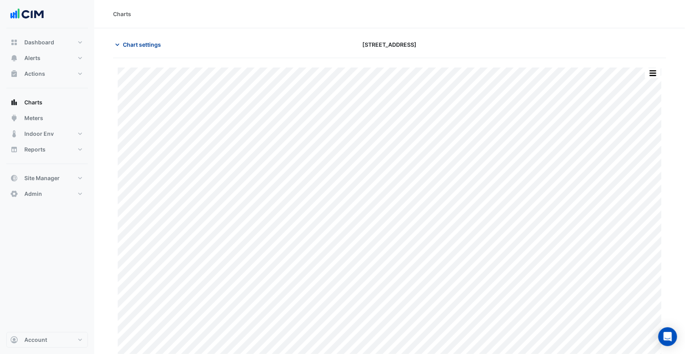
click at [139, 46] on span "Chart settings" at bounding box center [142, 44] width 38 height 8
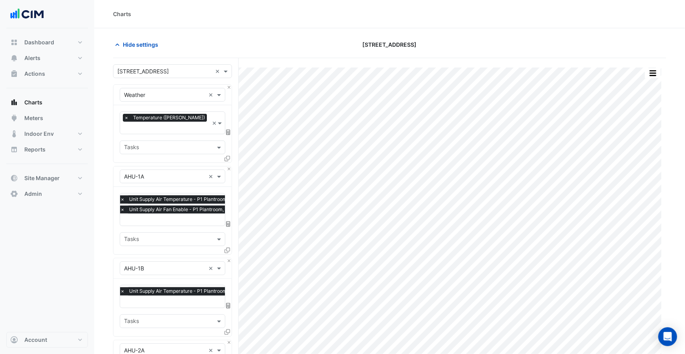
click at [227, 130] on icon at bounding box center [228, 132] width 4 height 5
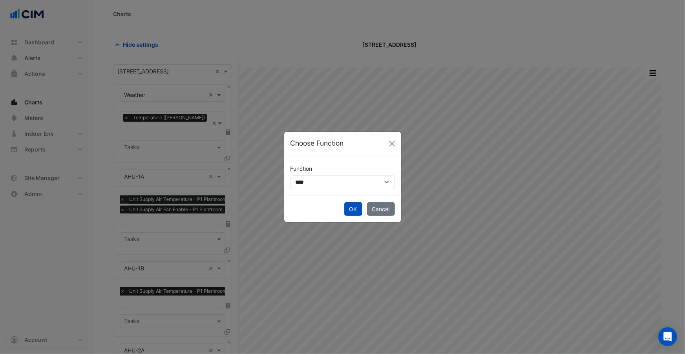
drag, startPoint x: 328, startPoint y: 174, endPoint x: 331, endPoint y: 177, distance: 4.4
click at [329, 174] on div "**********" at bounding box center [343, 175] width 104 height 27
click at [332, 179] on select "**********" at bounding box center [343, 183] width 104 height 14
select select "******"
click at [291, 176] on select "**********" at bounding box center [343, 183] width 104 height 14
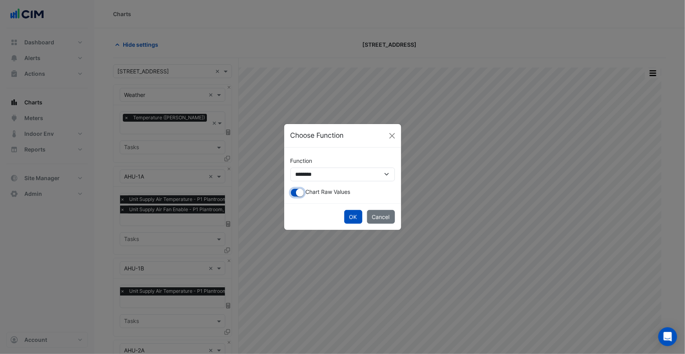
click at [299, 192] on small "button" at bounding box center [300, 193] width 8 height 8
click at [353, 216] on button "OK" at bounding box center [353, 217] width 18 height 14
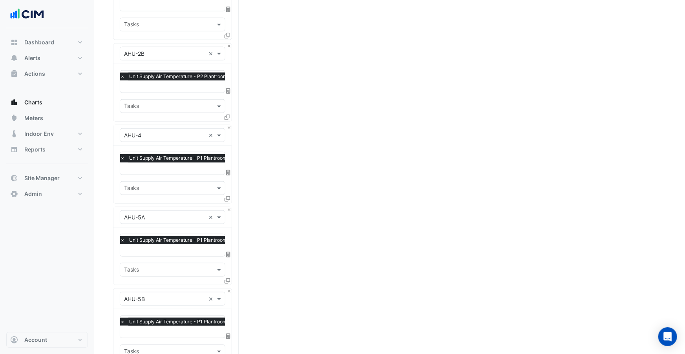
scroll to position [534, 0]
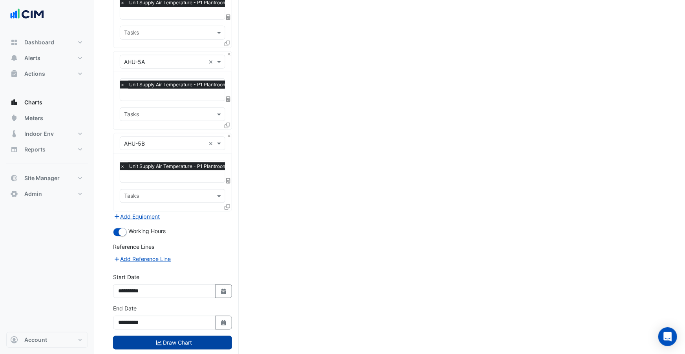
click at [198, 336] on button "Draw Chart" at bounding box center [172, 343] width 119 height 14
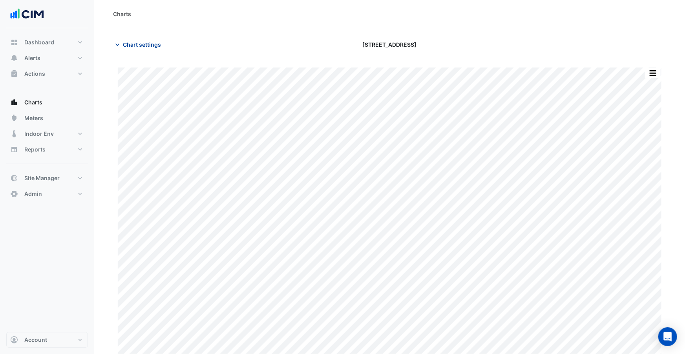
click at [139, 47] on span "Chart settings" at bounding box center [142, 44] width 38 height 8
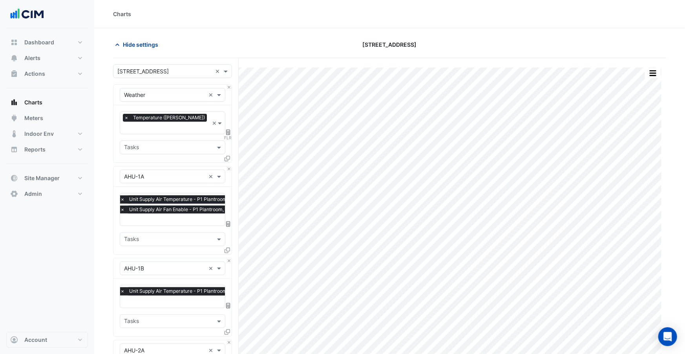
click at [154, 43] on span "Hide settings" at bounding box center [140, 44] width 35 height 8
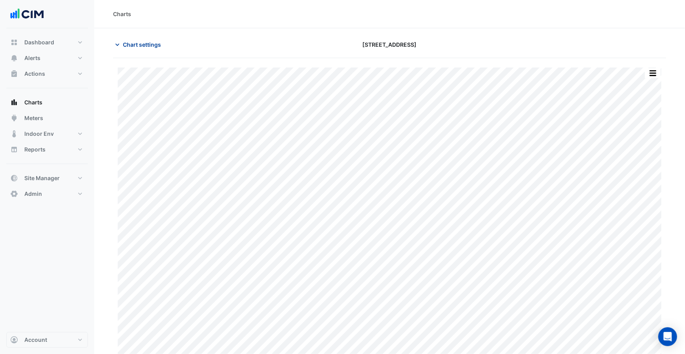
click at [130, 44] on span "Chart settings" at bounding box center [142, 44] width 38 height 8
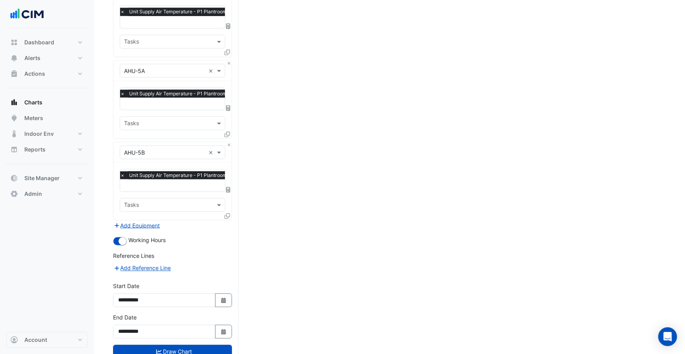
scroll to position [534, 0]
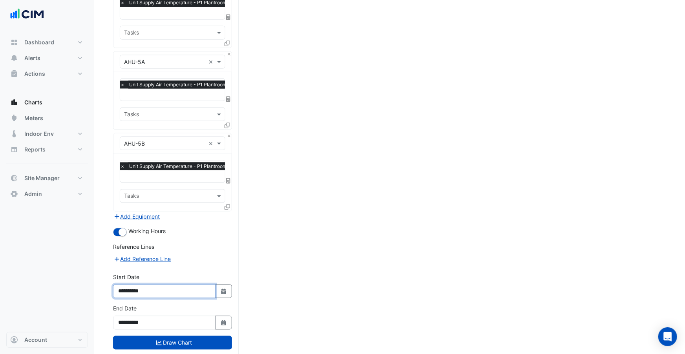
drag, startPoint x: 140, startPoint y: 275, endPoint x: 152, endPoint y: 289, distance: 18.7
click at [141, 285] on input "**********" at bounding box center [164, 292] width 103 height 14
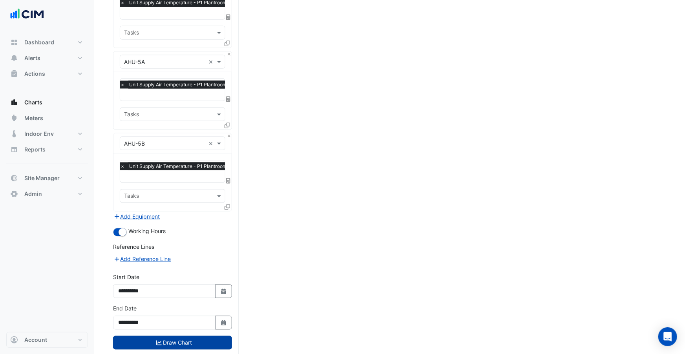
click at [177, 336] on button "Draw Chart" at bounding box center [172, 343] width 119 height 14
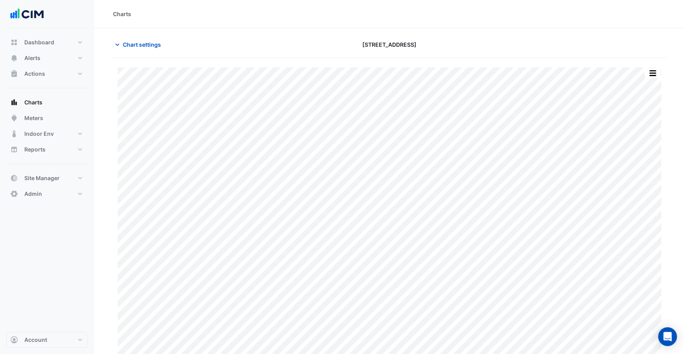
scroll to position [4, 0]
click at [147, 40] on span "Chart settings" at bounding box center [142, 41] width 38 height 8
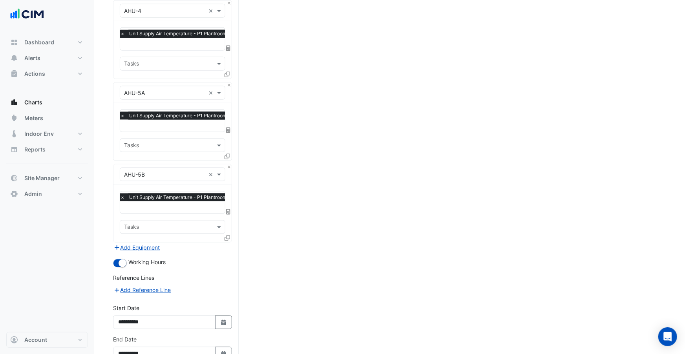
scroll to position [534, 0]
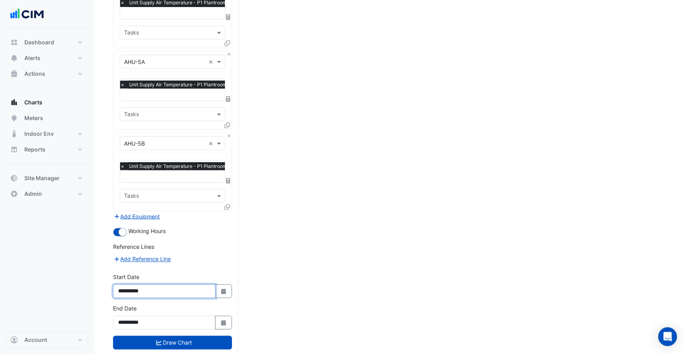
click at [140, 285] on input "**********" at bounding box center [164, 292] width 103 height 14
type input "**********"
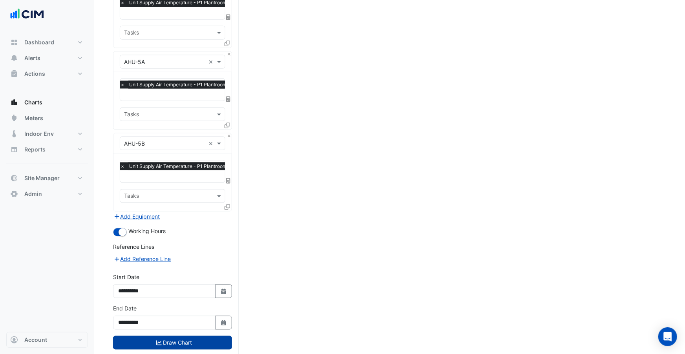
click at [165, 336] on button "Draw Chart" at bounding box center [172, 343] width 119 height 14
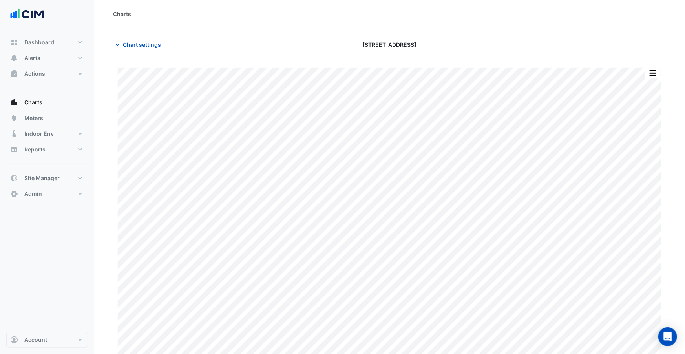
scroll to position [4, 0]
click at [637, 67] on button "button" at bounding box center [638, 69] width 16 height 10
click at [642, 66] on button "button" at bounding box center [638, 69] width 16 height 10
click at [642, 65] on button "button" at bounding box center [638, 69] width 16 height 10
click at [640, 68] on button "button" at bounding box center [638, 69] width 16 height 10
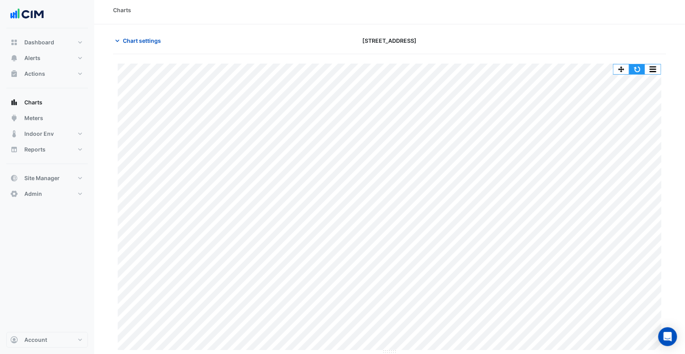
click at [642, 71] on button "button" at bounding box center [638, 69] width 16 height 10
click at [651, 71] on button "button" at bounding box center [653, 69] width 16 height 10
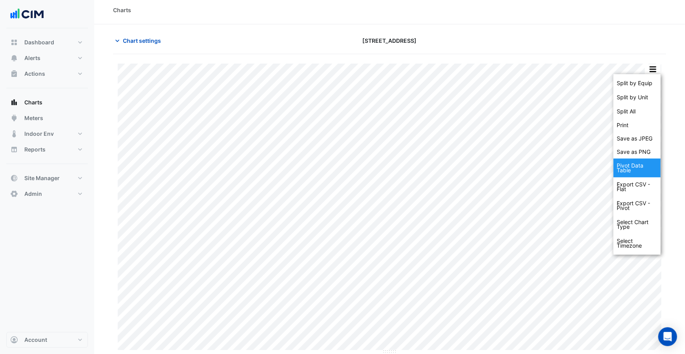
click at [640, 170] on div "Pivot Data Table" at bounding box center [637, 168] width 47 height 19
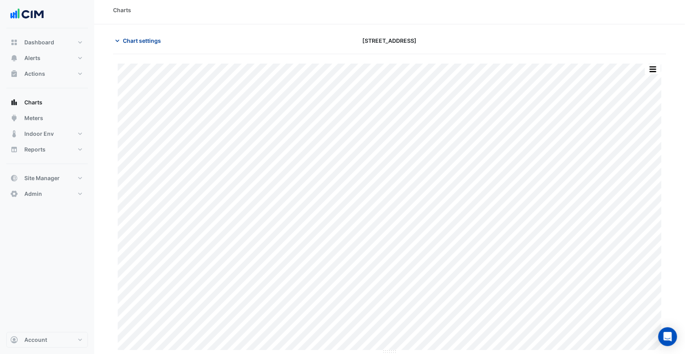
click at [141, 38] on span "Chart settings" at bounding box center [142, 41] width 38 height 8
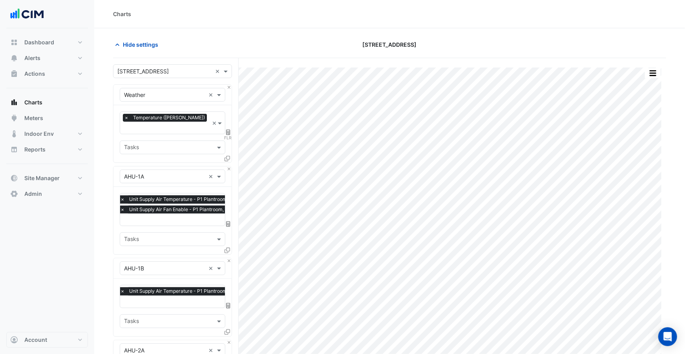
scroll to position [0, 4]
click at [55, 73] on button "Actions" at bounding box center [47, 74] width 82 height 16
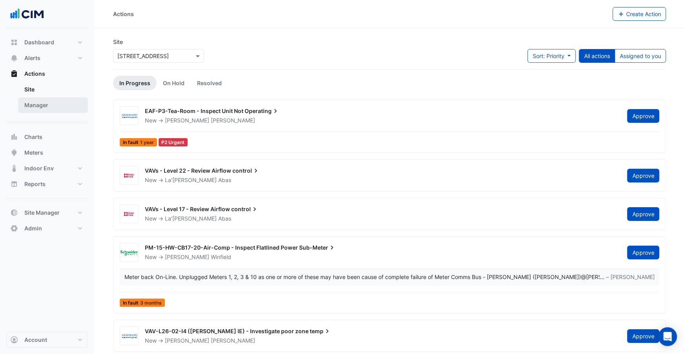
click at [49, 108] on link "Manager" at bounding box center [53, 105] width 70 height 16
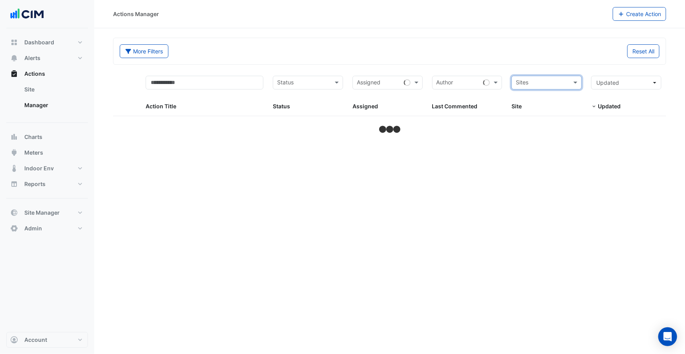
click at [553, 73] on datatable-header-cell "Sites Site" at bounding box center [547, 93] width 80 height 45
select select "***"
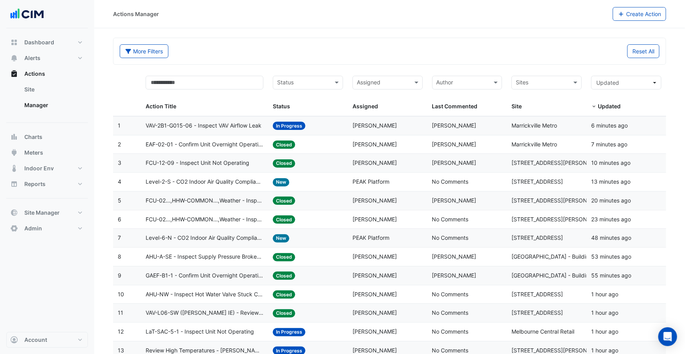
click at [304, 132] on datatable-body-cell "Status: In Progress" at bounding box center [308, 126] width 80 height 18
click at [299, 143] on div "Status: Closed" at bounding box center [308, 144] width 70 height 9
click at [298, 183] on div "Status: New" at bounding box center [308, 182] width 70 height 9
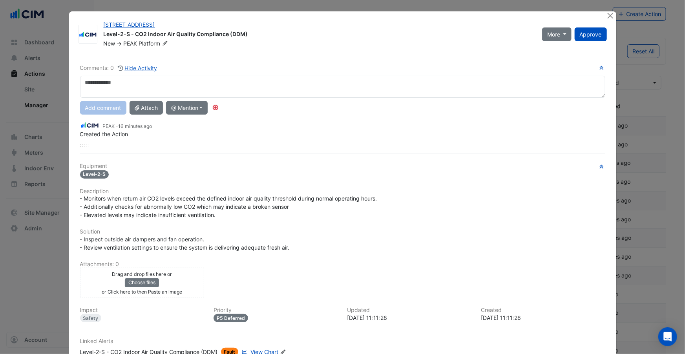
scroll to position [54, 0]
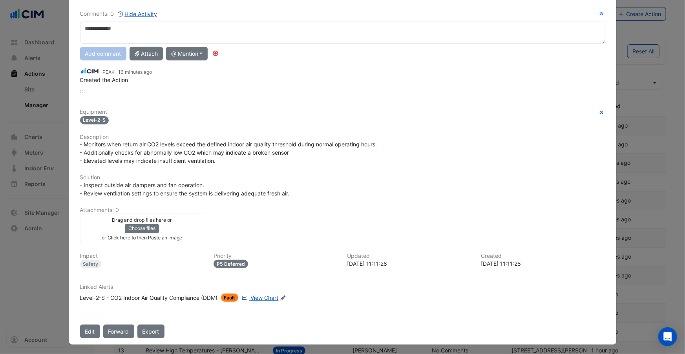
click at [196, 298] on div "Level-2-S - CO2 Indoor Air Quality Compliance (DDM)" at bounding box center [149, 298] width 138 height 8
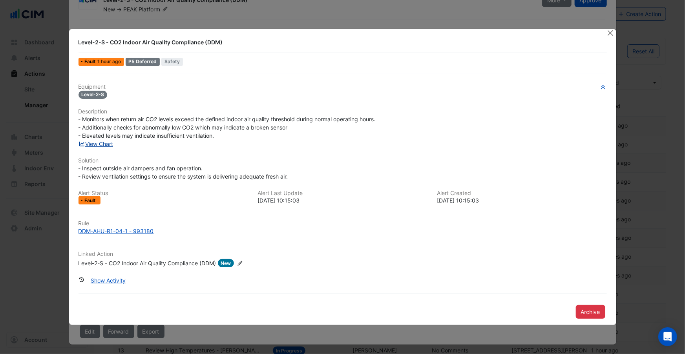
click at [110, 143] on link "View Chart" at bounding box center [96, 144] width 35 height 7
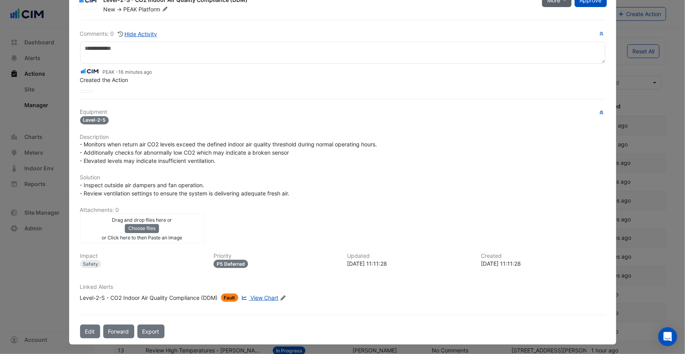
click at [558, 6] on button "More" at bounding box center [556, 0] width 29 height 14
click at [558, 25] on button "On Hold" at bounding box center [575, 27] width 62 height 11
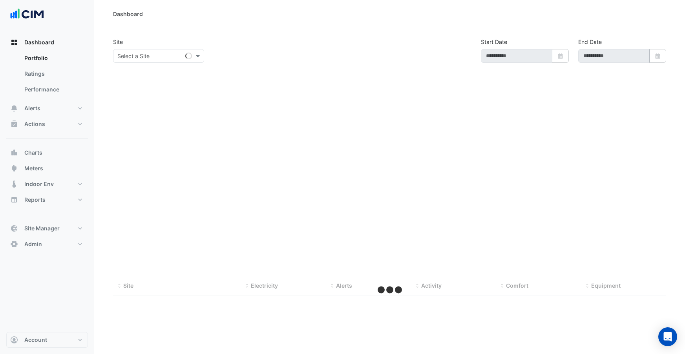
select select "***"
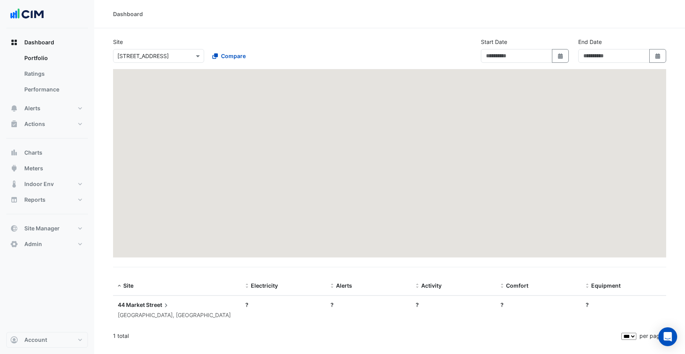
type input "**********"
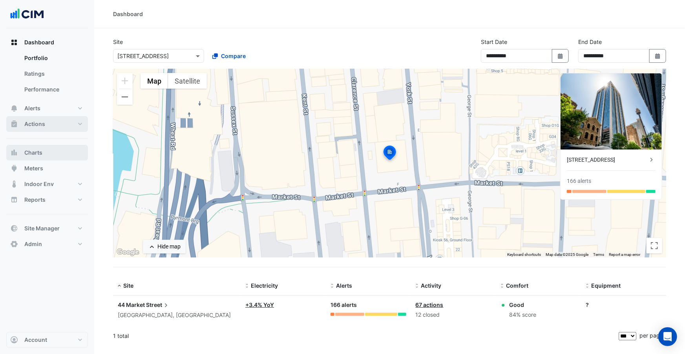
drag, startPoint x: 57, startPoint y: 148, endPoint x: 81, endPoint y: 125, distance: 33.3
click at [58, 148] on button "Charts" at bounding box center [47, 153] width 82 height 16
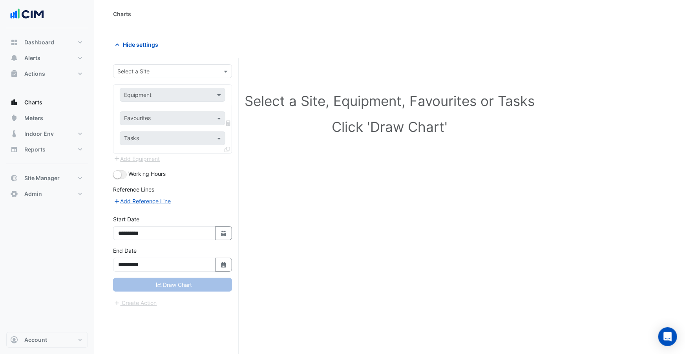
click at [172, 71] on input "text" at bounding box center [164, 72] width 95 height 8
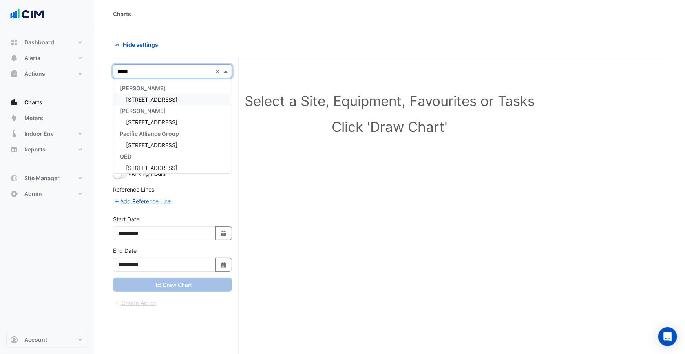
type input "******"
click at [144, 102] on span "[STREET_ADDRESS]" at bounding box center [151, 99] width 51 height 7
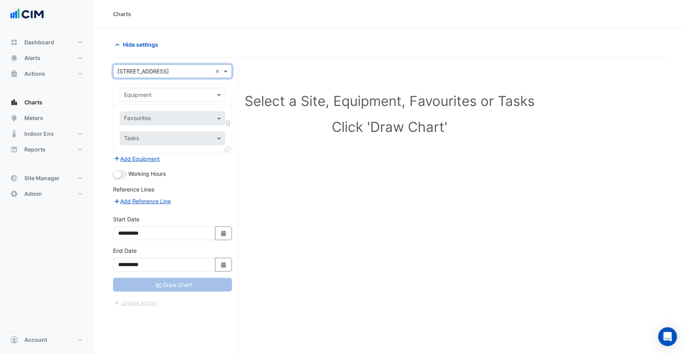
click at [183, 92] on input "text" at bounding box center [164, 95] width 81 height 8
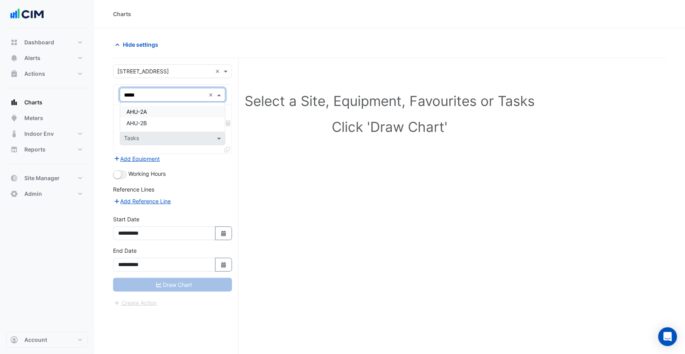
type input "******"
click at [168, 109] on div "AHU-2A" at bounding box center [172, 111] width 105 height 11
click at [174, 114] on div "Favourites" at bounding box center [161, 118] width 83 height 12
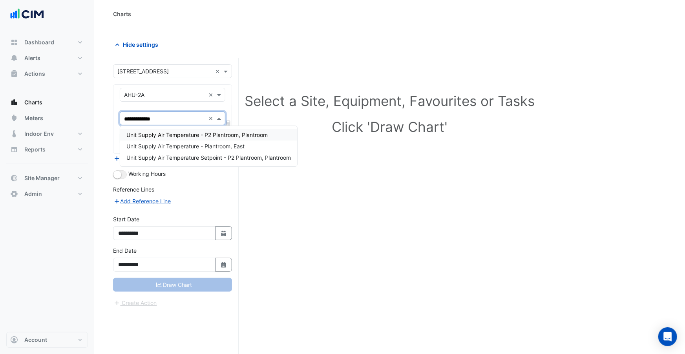
type input "**********"
click at [219, 132] on span "Unit Supply Air Temperature - P2 Plantroom, Plantroom" at bounding box center [196, 135] width 141 height 7
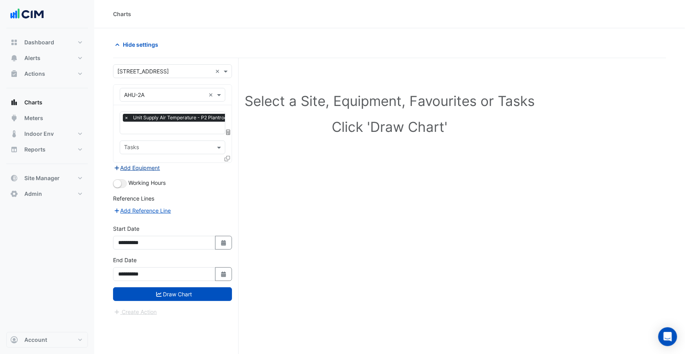
click at [135, 168] on button "Add Equipment" at bounding box center [137, 167] width 48 height 9
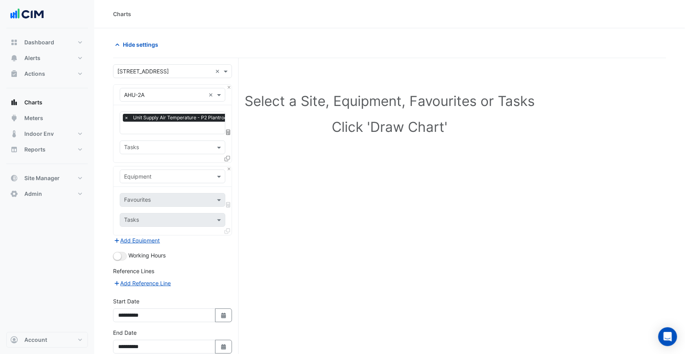
click at [142, 173] on input "text" at bounding box center [164, 177] width 81 height 8
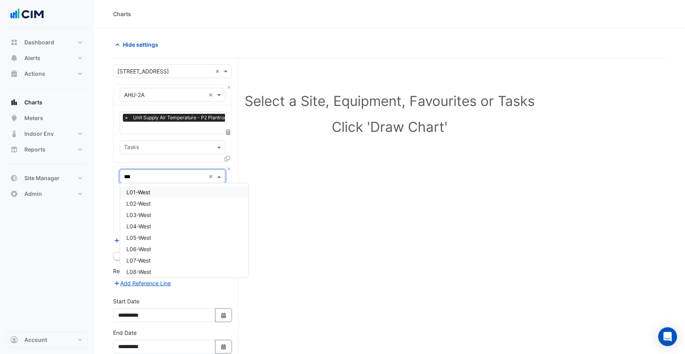
type input "****"
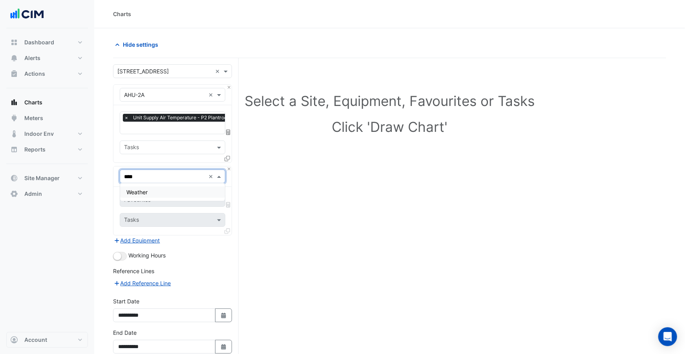
click at [156, 187] on div "Weather" at bounding box center [172, 192] width 105 height 11
click at [162, 197] on input "text" at bounding box center [163, 201] width 79 height 8
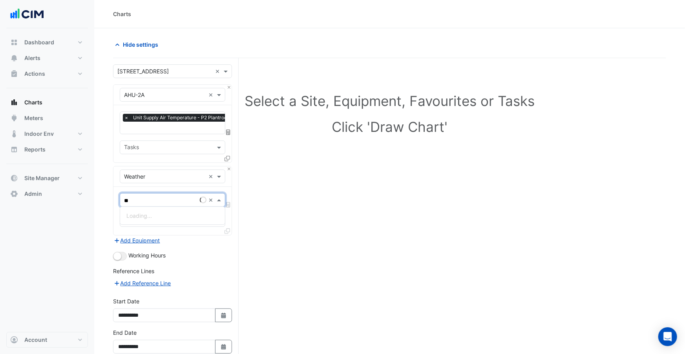
type input "***"
click at [161, 213] on span "Temperature (Celcius)" at bounding box center [167, 215] width 83 height 7
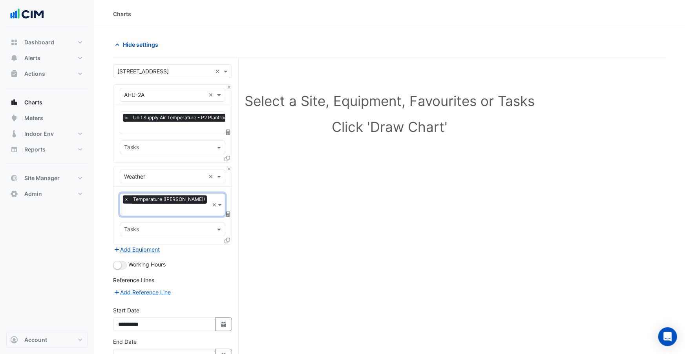
click at [229, 212] on icon at bounding box center [228, 214] width 4 height 5
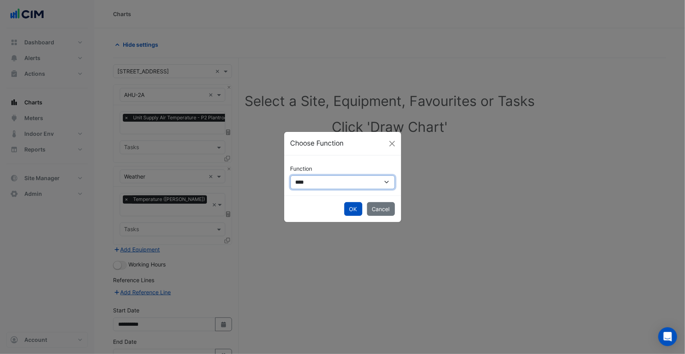
click at [308, 182] on select "**********" at bounding box center [343, 183] width 104 height 14
select select "******"
click at [291, 176] on select "**********" at bounding box center [343, 183] width 104 height 14
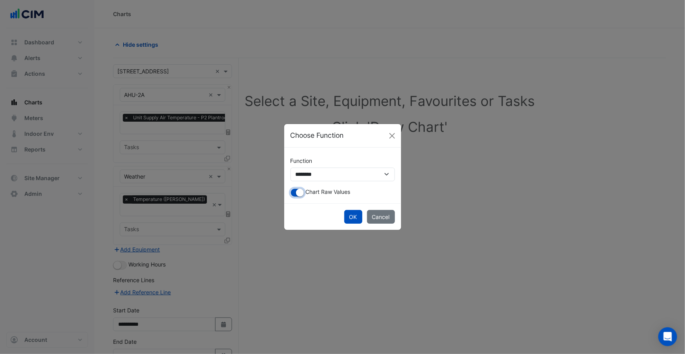
click at [303, 194] on small "button" at bounding box center [300, 193] width 8 height 8
drag, startPoint x: 352, startPoint y: 215, endPoint x: 148, endPoint y: 122, distance: 223.9
click at [349, 214] on button "OK" at bounding box center [353, 217] width 18 height 14
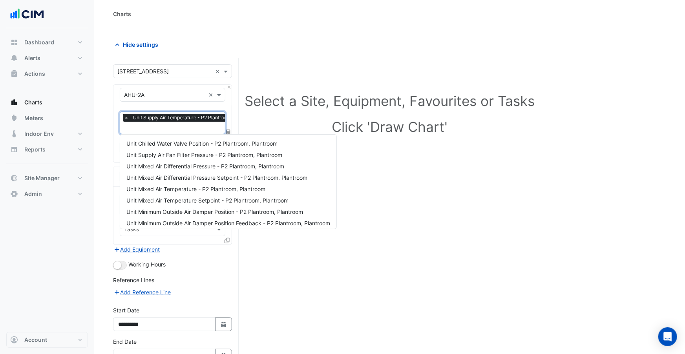
click at [154, 130] on input "text" at bounding box center [192, 129] width 137 height 8
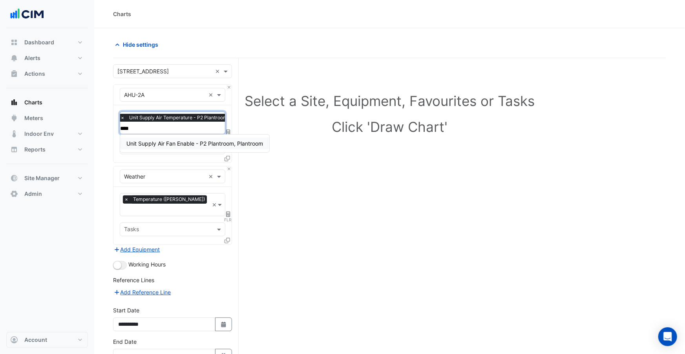
type input "*****"
click at [182, 140] on span "Unit Supply Air Fan Enable - P2 Plantroom, Plantroom" at bounding box center [194, 143] width 137 height 7
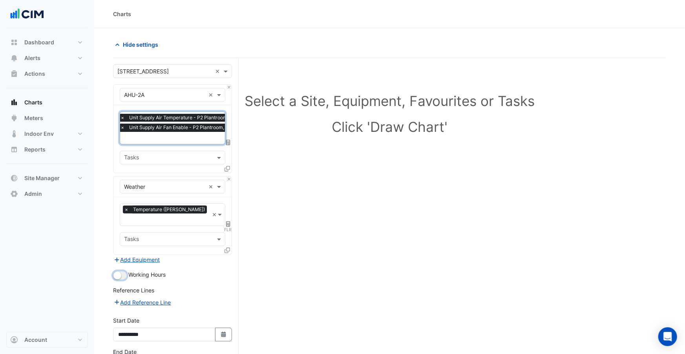
drag, startPoint x: 124, startPoint y: 265, endPoint x: 194, endPoint y: 257, distance: 70.4
click at [126, 271] on button "button" at bounding box center [120, 275] width 14 height 9
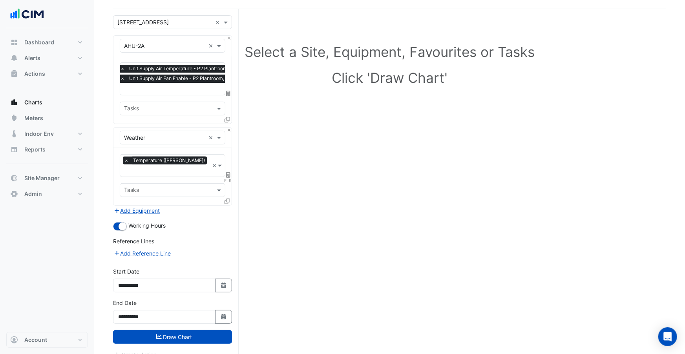
drag, startPoint x: 191, startPoint y: 319, endPoint x: 190, endPoint y: 308, distance: 10.3
click at [191, 330] on button "Draw Chart" at bounding box center [172, 337] width 119 height 14
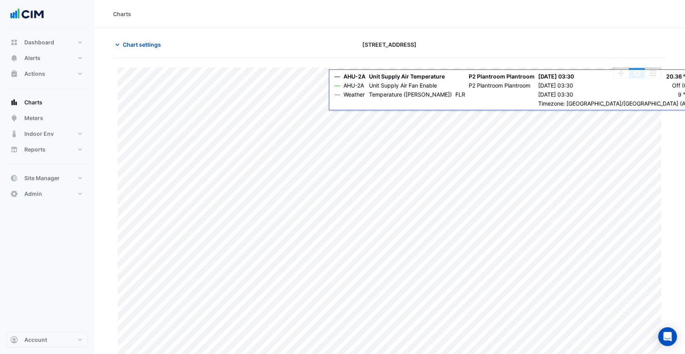
click at [635, 76] on button "button" at bounding box center [638, 73] width 16 height 10
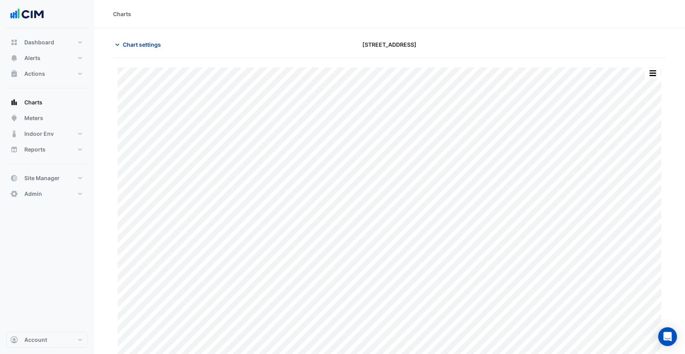
click at [132, 43] on span "Chart settings" at bounding box center [142, 44] width 38 height 8
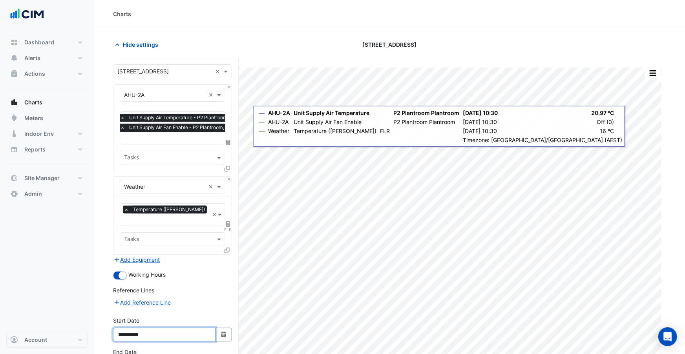
click at [140, 328] on input "**********" at bounding box center [164, 335] width 103 height 14
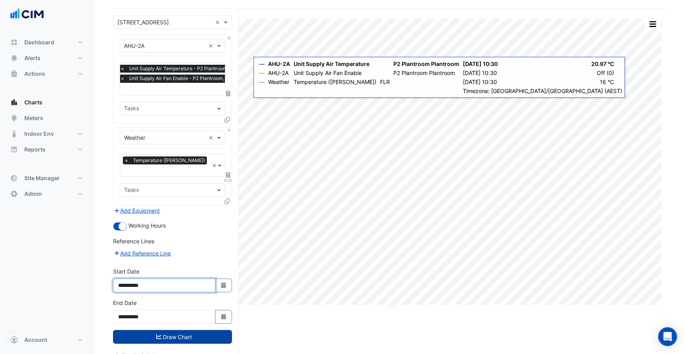
type input "**********"
click at [169, 330] on button "Draw Chart" at bounding box center [172, 337] width 119 height 14
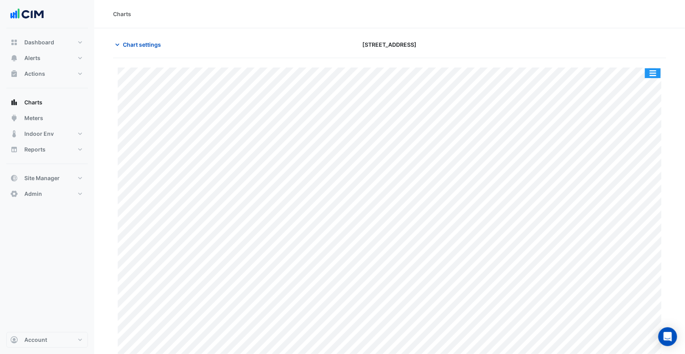
click at [653, 73] on button "button" at bounding box center [653, 73] width 16 height 10
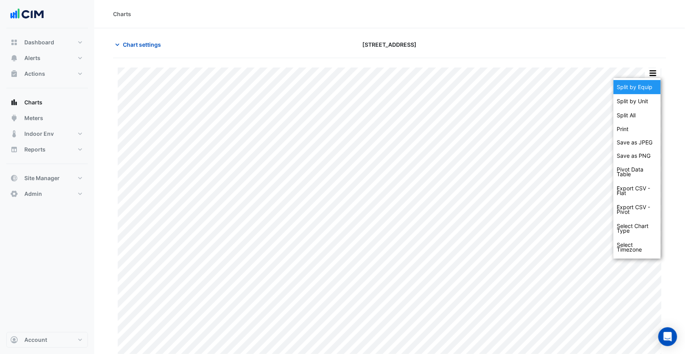
click at [647, 84] on div "Split by Equip" at bounding box center [637, 87] width 47 height 14
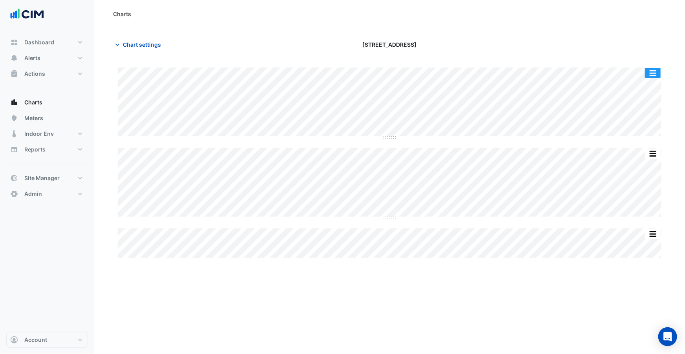
click at [659, 71] on button "button" at bounding box center [653, 73] width 16 height 10
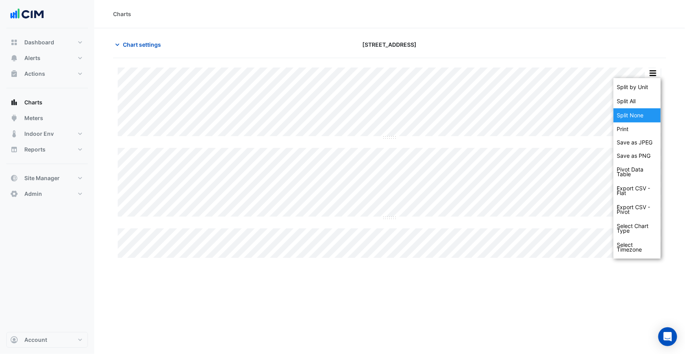
click at [642, 111] on div "Split None" at bounding box center [637, 115] width 47 height 14
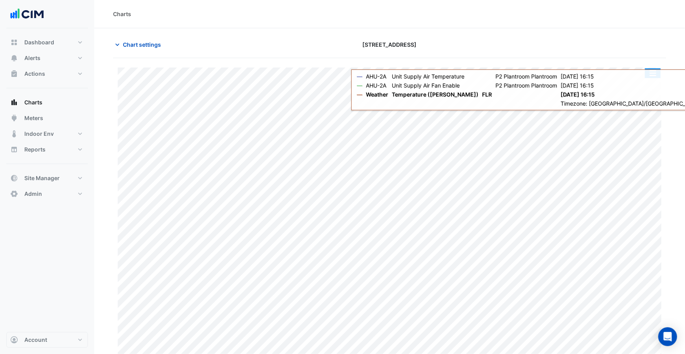
click at [652, 74] on button "button" at bounding box center [653, 73] width 16 height 10
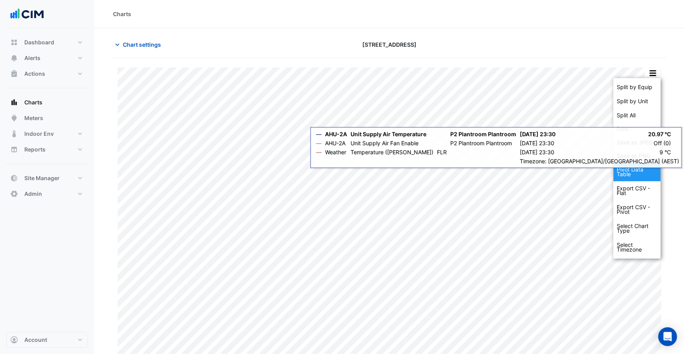
click at [619, 173] on div "Pivot Data Table" at bounding box center [637, 172] width 47 height 19
click at [634, 210] on div "Export CSV - Pivot" at bounding box center [637, 209] width 47 height 19
click at [633, 196] on div "Export CSV - Flat" at bounding box center [637, 190] width 47 height 19
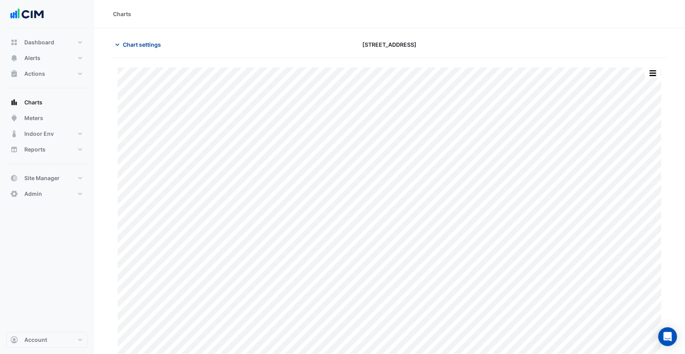
click at [147, 40] on span "Chart settings" at bounding box center [142, 44] width 38 height 8
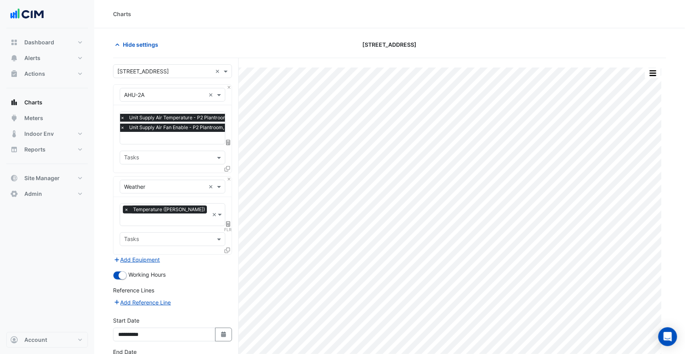
click at [230, 167] on div at bounding box center [228, 170] width 7 height 11
click at [229, 167] on icon at bounding box center [227, 168] width 5 height 5
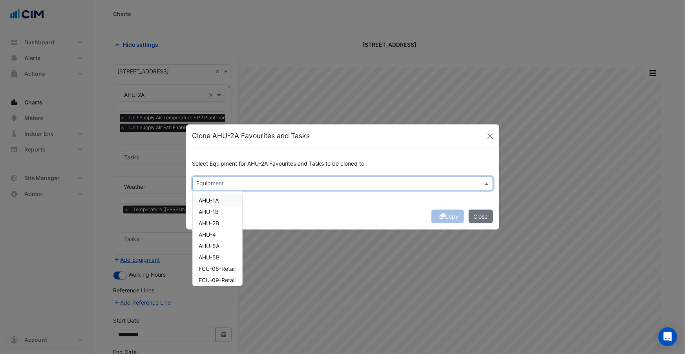
click at [242, 184] on input "text" at bounding box center [338, 184] width 283 height 8
drag, startPoint x: 224, startPoint y: 196, endPoint x: 223, endPoint y: 206, distance: 9.9
click at [224, 196] on div "AHU-1A" at bounding box center [217, 200] width 49 height 11
click at [222, 209] on div "AHU-1B" at bounding box center [217, 211] width 49 height 11
click at [221, 223] on div "AHU-2B" at bounding box center [217, 223] width 49 height 11
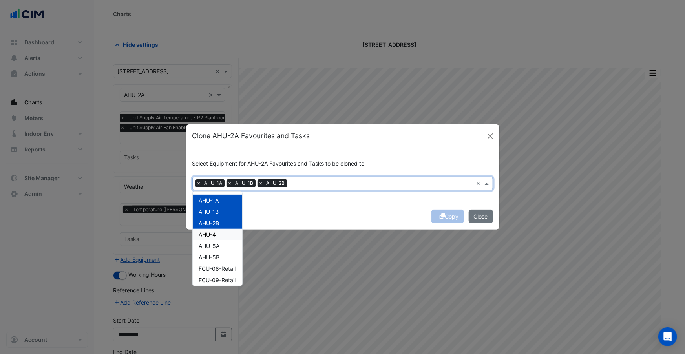
click at [220, 230] on div "AHU-4" at bounding box center [217, 234] width 49 height 11
drag, startPoint x: 220, startPoint y: 241, endPoint x: 220, endPoint y: 248, distance: 7.5
click at [220, 241] on div "AHU-5A" at bounding box center [217, 245] width 49 height 11
click at [221, 250] on div "AHU-5A" at bounding box center [217, 245] width 49 height 11
click at [221, 244] on div "AHU-5A" at bounding box center [217, 245] width 49 height 11
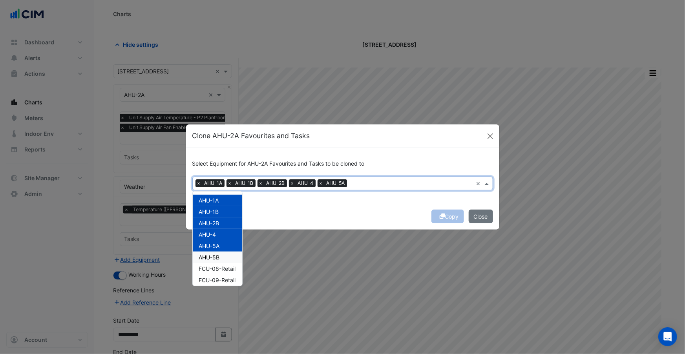
click at [224, 254] on div "AHU-5B" at bounding box center [217, 257] width 49 height 11
click at [448, 214] on button "Copy" at bounding box center [448, 217] width 33 height 14
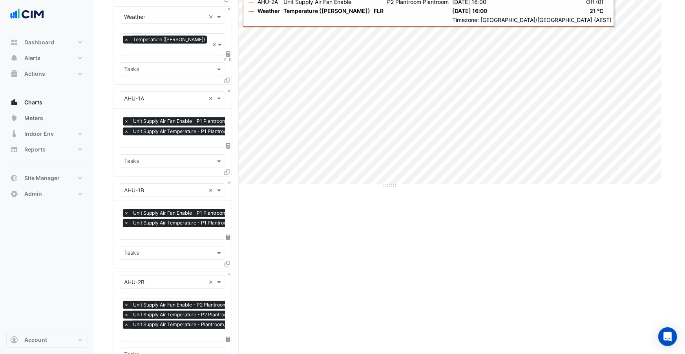
scroll to position [181, 0]
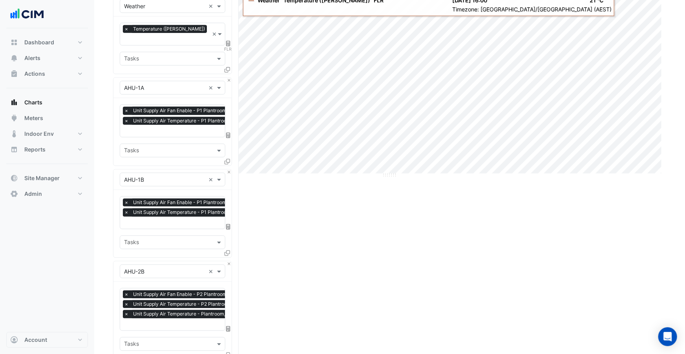
click at [126, 107] on span "×" at bounding box center [126, 111] width 7 height 8
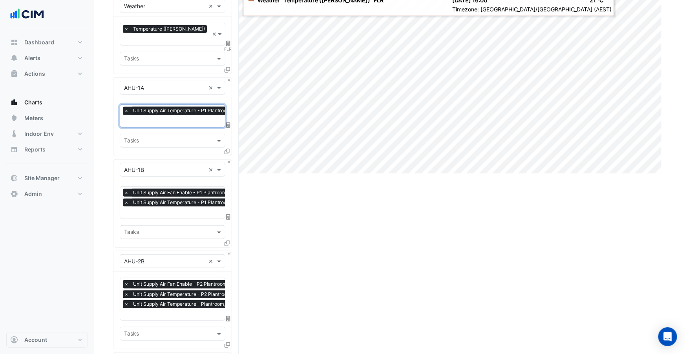
scroll to position [0, 4]
click at [124, 189] on span "×" at bounding box center [126, 193] width 7 height 8
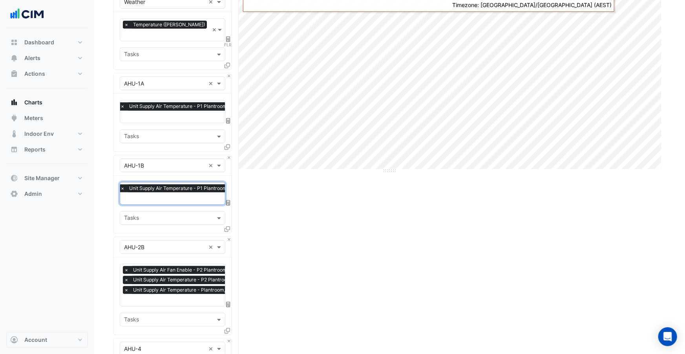
scroll to position [233, 0]
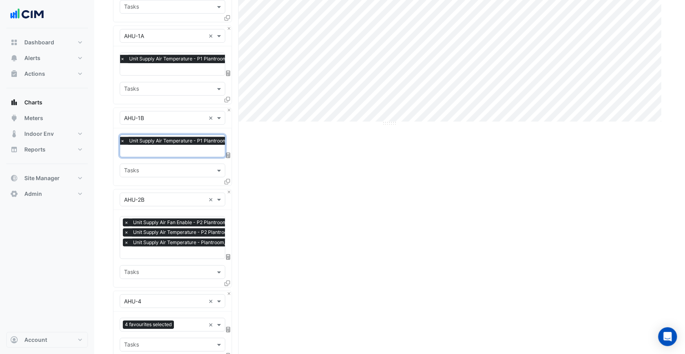
click at [125, 219] on span "×" at bounding box center [126, 223] width 7 height 8
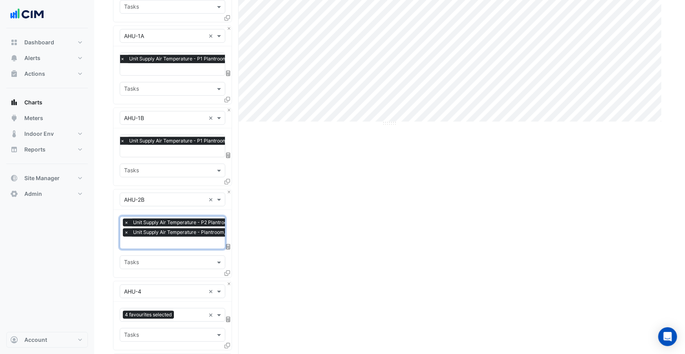
scroll to position [0, 4]
click at [123, 229] on span "×" at bounding box center [122, 233] width 7 height 8
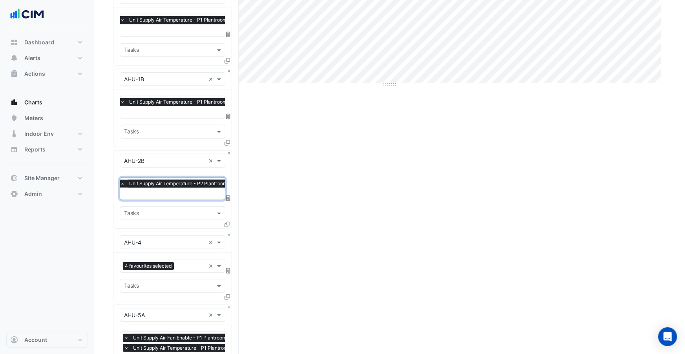
scroll to position [298, 0]
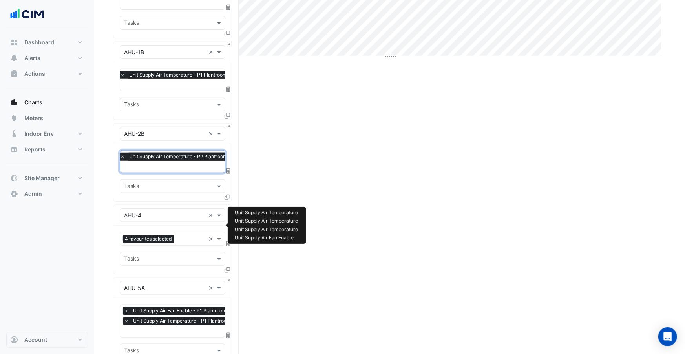
click at [157, 235] on span "4 favourites selected" at bounding box center [148, 239] width 51 height 8
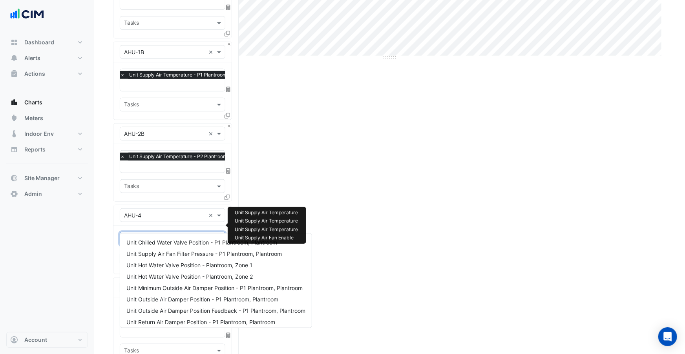
scroll to position [139, 0]
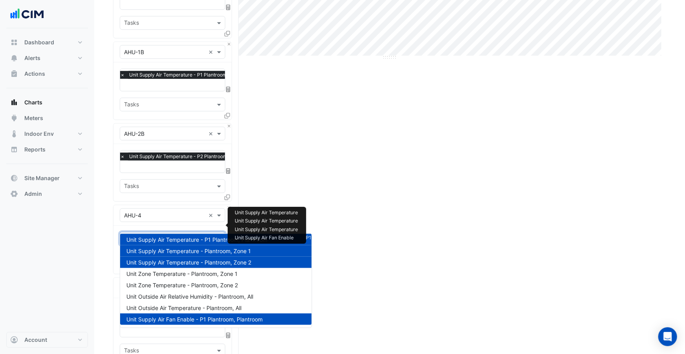
click at [202, 252] on span "Unit Supply Air Temperature - Plantroom, Zone 1" at bounding box center [188, 251] width 125 height 7
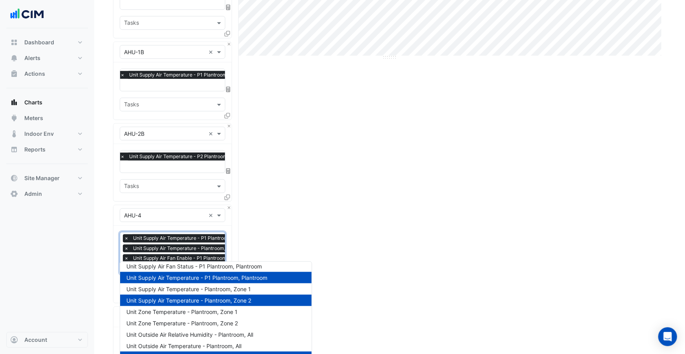
scroll to position [137, 0]
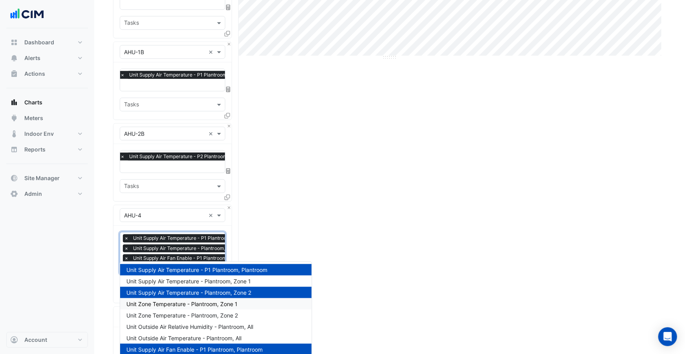
click at [219, 301] on span "Unit Zone Temperature - Plantroom, Zone 1" at bounding box center [181, 304] width 111 height 7
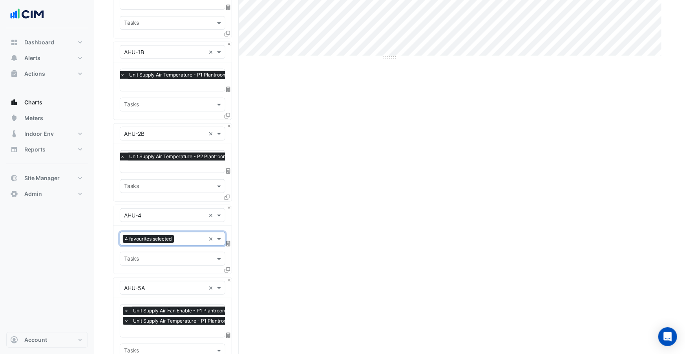
scroll to position [297, 0]
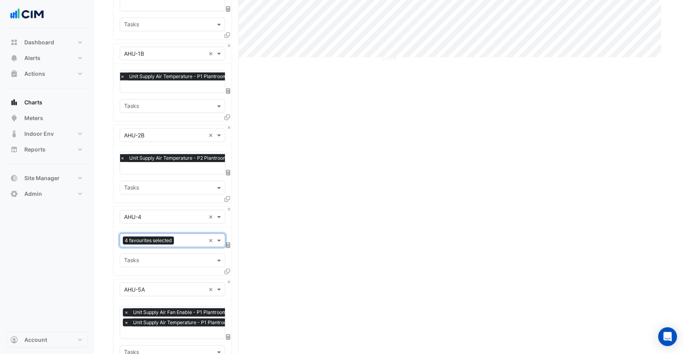
click at [158, 237] on div "4 favourites selected" at bounding box center [149, 242] width 53 height 10
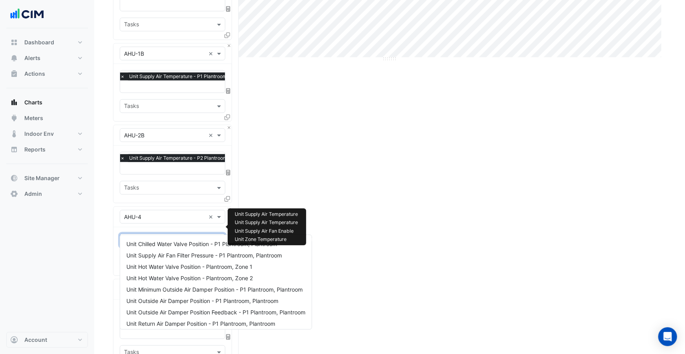
scroll to position [139, 0]
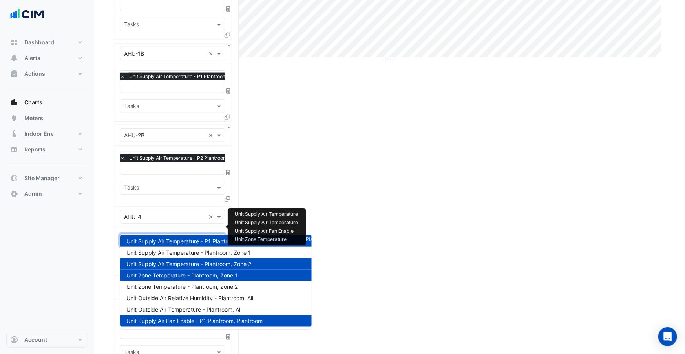
click at [191, 268] on div "Unit Supply Air Temperature - Plantroom, Zone 2" at bounding box center [216, 263] width 192 height 11
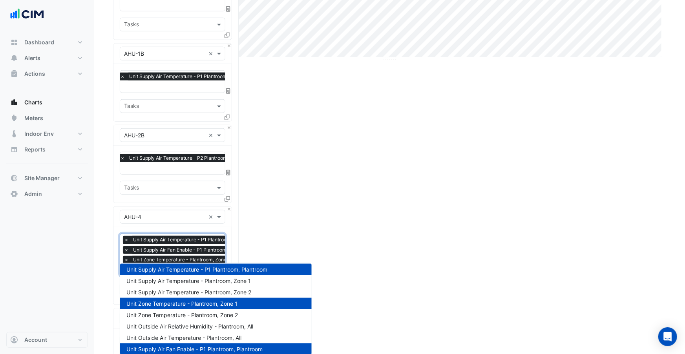
click at [190, 300] on span "Unit Zone Temperature - Plantroom, Zone 1" at bounding box center [181, 303] width 111 height 7
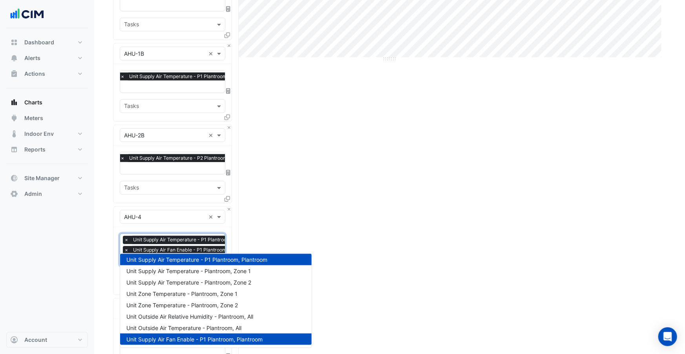
click at [196, 341] on span "Unit Supply Air Fan Enable - P1 Plantroom, Plantroom" at bounding box center [194, 339] width 136 height 7
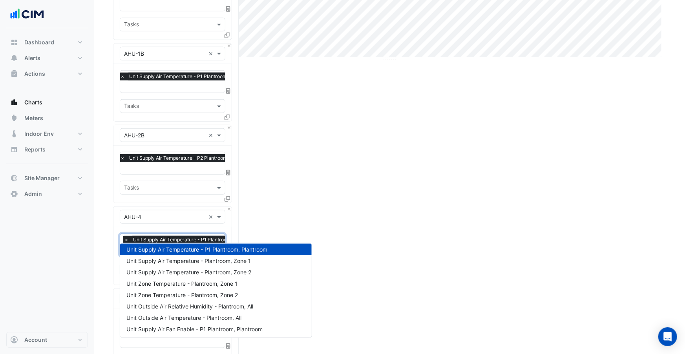
click at [114, 227] on div "Favourites × Unit Supply Air Temperature - P1 Plantroom, Plantroom × Tasks" at bounding box center [173, 255] width 118 height 57
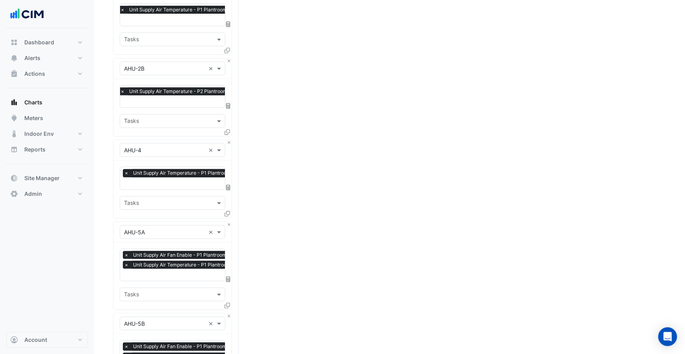
scroll to position [368, 0]
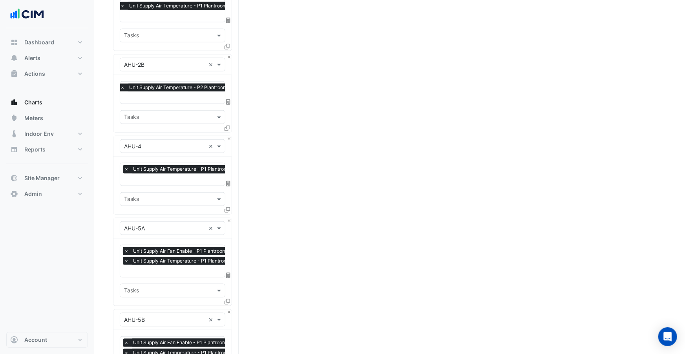
click at [127, 247] on span "×" at bounding box center [126, 251] width 7 height 8
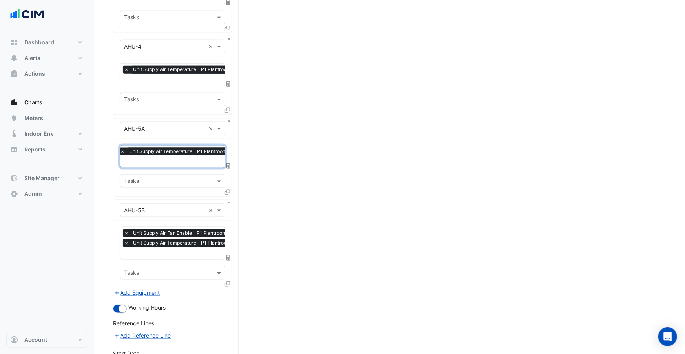
scroll to position [475, 0]
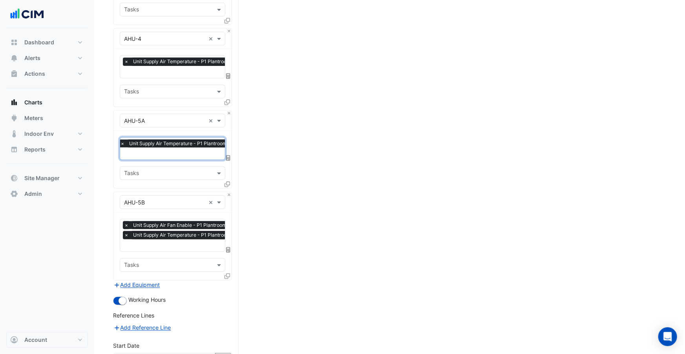
click at [126, 222] on span "×" at bounding box center [126, 226] width 7 height 8
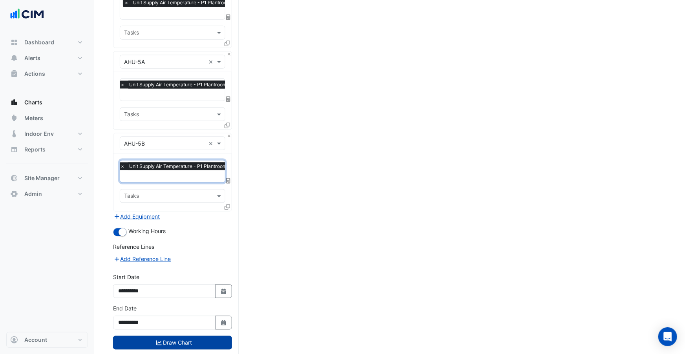
click at [202, 336] on button "Draw Chart" at bounding box center [172, 343] width 119 height 14
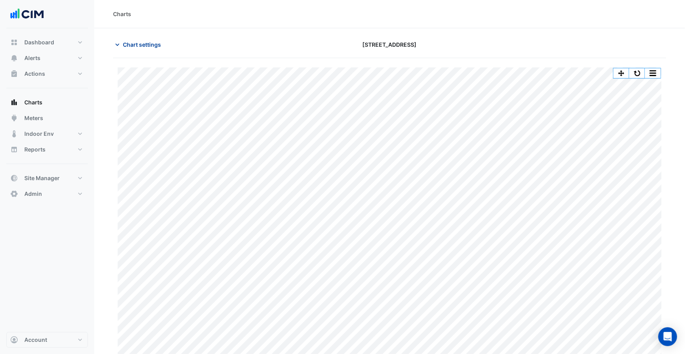
click at [130, 45] on span "Chart settings" at bounding box center [142, 44] width 38 height 8
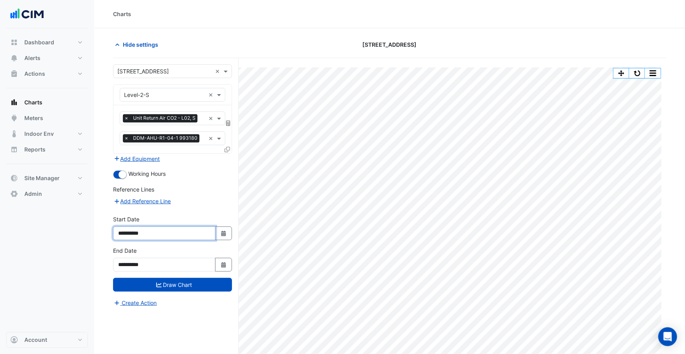
click at [139, 233] on input "**********" at bounding box center [164, 234] width 103 height 14
type input "**********"
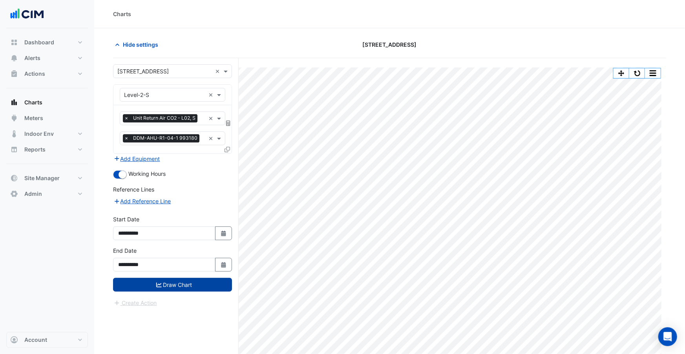
click at [176, 283] on button "Draw Chart" at bounding box center [172, 285] width 119 height 14
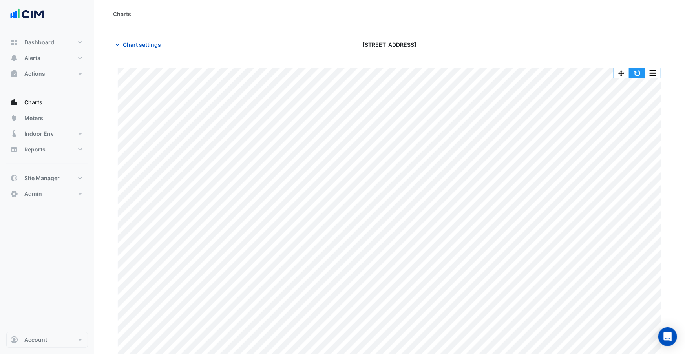
click at [639, 75] on button "button" at bounding box center [638, 73] width 16 height 10
click at [71, 43] on button "Dashboard" at bounding box center [47, 43] width 82 height 16
select select "***"
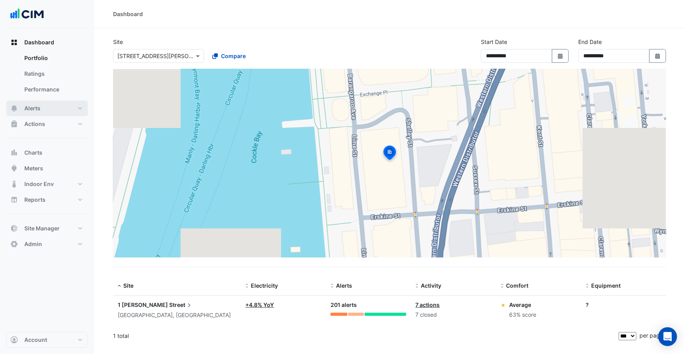
click at [71, 108] on button "Alerts" at bounding box center [47, 109] width 82 height 16
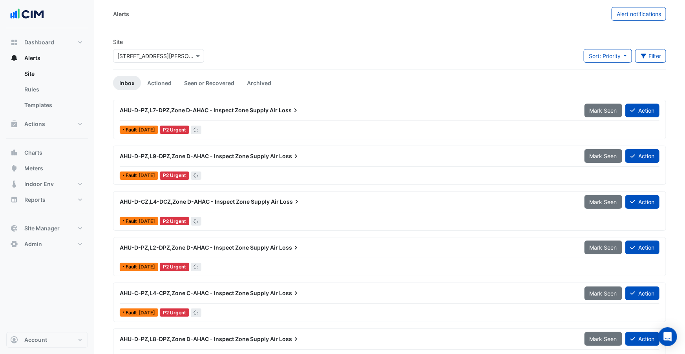
click at [172, 62] on div "Select a Site × 1 Shelley Street" at bounding box center [158, 56] width 91 height 14
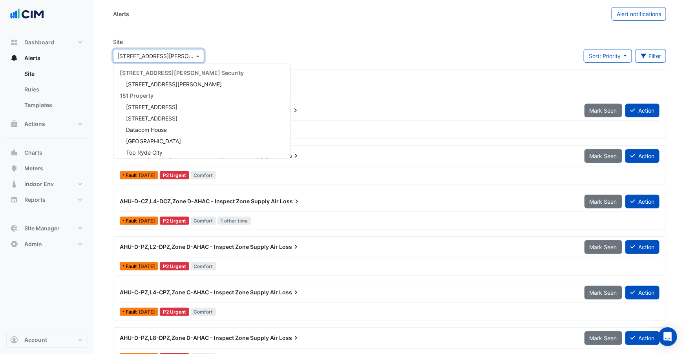
scroll to position [1563, 0]
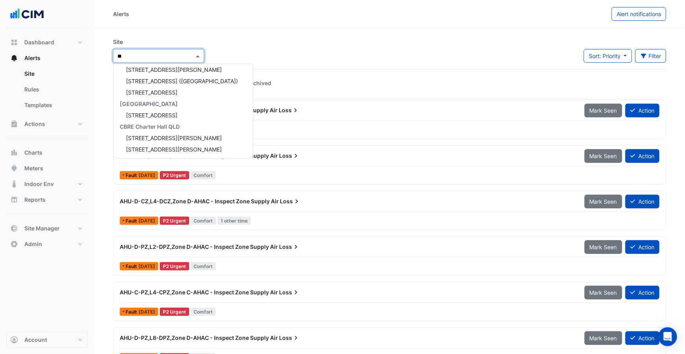
type input "***"
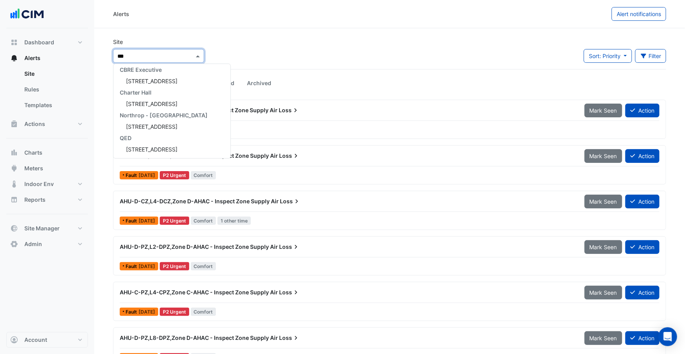
scroll to position [48, 0]
drag, startPoint x: 170, startPoint y: 81, endPoint x: 299, endPoint y: 48, distance: 132.8
click at [170, 81] on span "[STREET_ADDRESS]" at bounding box center [151, 81] width 51 height 7
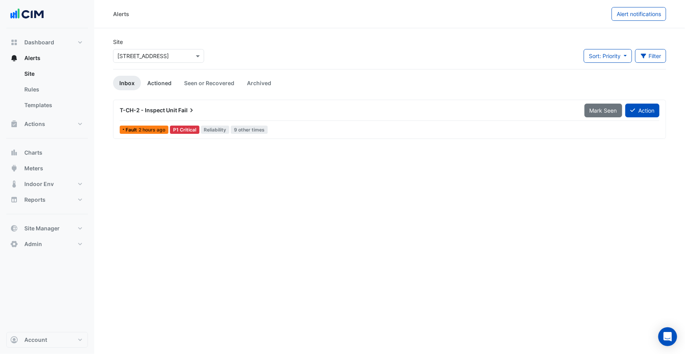
click at [160, 83] on link "Actioned" at bounding box center [159, 83] width 37 height 15
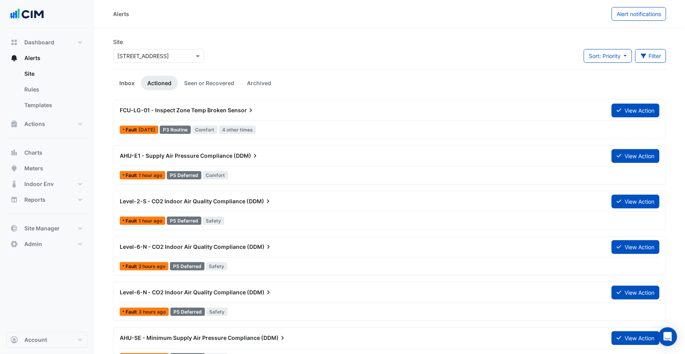
click at [132, 83] on link "Inbox" at bounding box center [127, 83] width 28 height 15
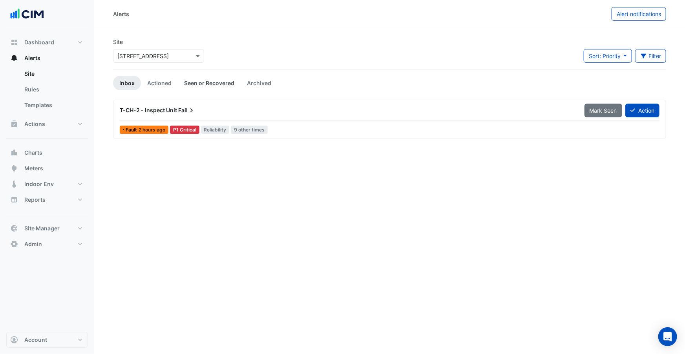
click at [203, 83] on link "Seen or Recovered" at bounding box center [209, 83] width 63 height 15
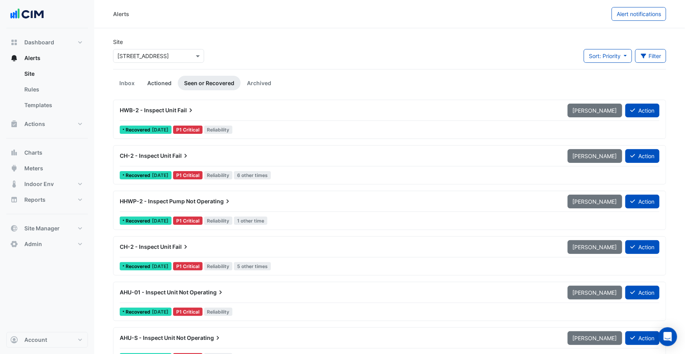
click at [167, 85] on link "Actioned" at bounding box center [159, 83] width 37 height 15
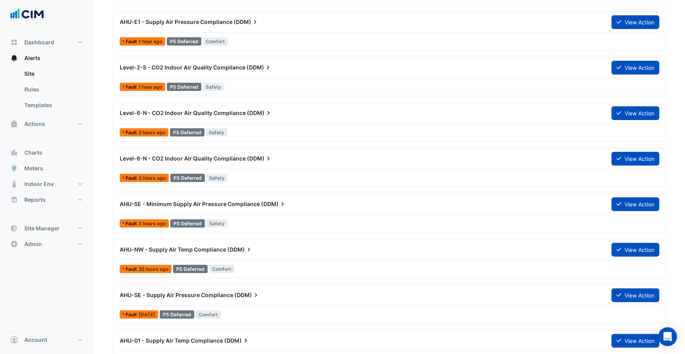
scroll to position [54, 0]
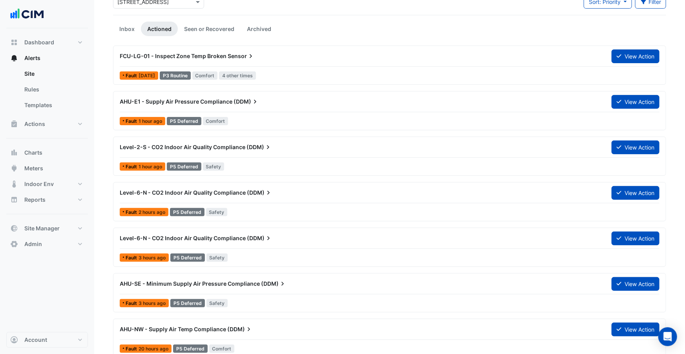
click at [266, 197] on div "Level-6-N - CO2 Indoor Air Quality Compliance (DDM)" at bounding box center [361, 193] width 492 height 14
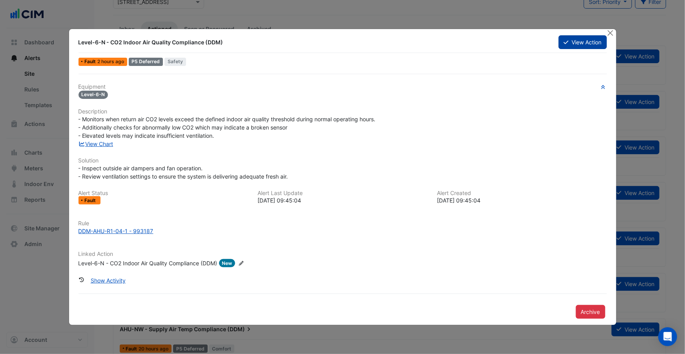
click at [573, 44] on button "View Action" at bounding box center [583, 42] width 48 height 14
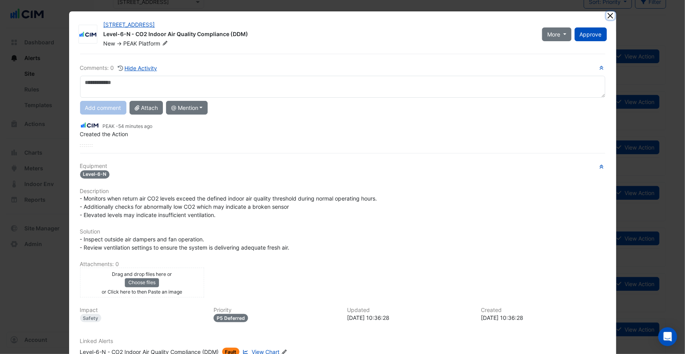
click at [608, 15] on button "Close" at bounding box center [611, 15] width 8 height 8
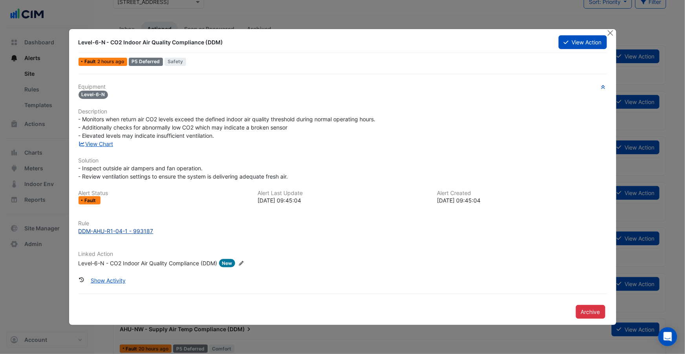
click at [137, 234] on div "DDM-AHU-R1-04-1 - 993187" at bounding box center [116, 231] width 75 height 8
click at [110, 142] on link "View Chart" at bounding box center [96, 144] width 35 height 7
click at [610, 35] on button "Close" at bounding box center [611, 33] width 8 height 8
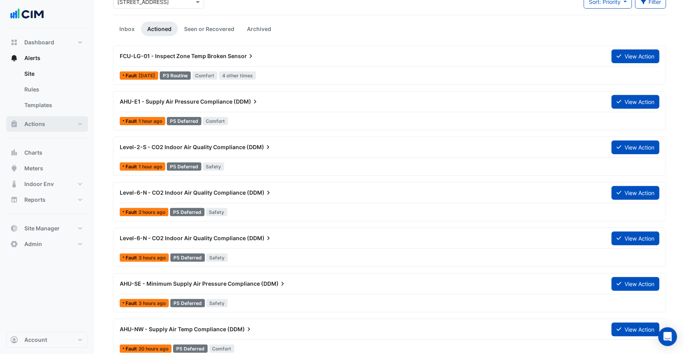
click at [70, 125] on button "Actions" at bounding box center [47, 124] width 82 height 16
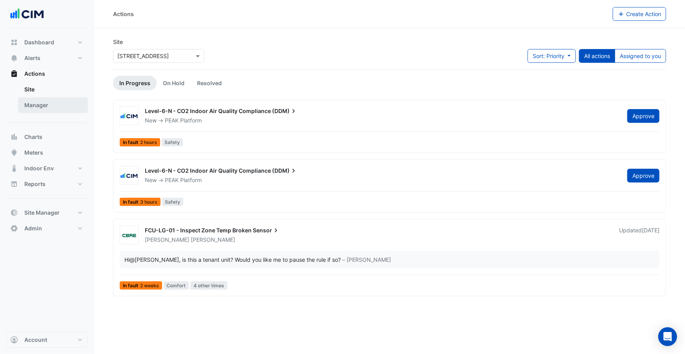
click at [62, 111] on link "Manager" at bounding box center [53, 105] width 70 height 16
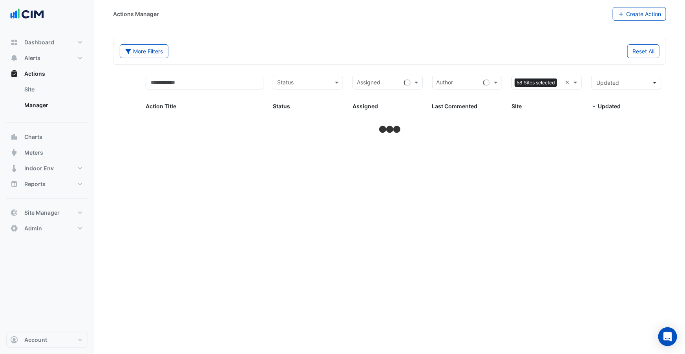
select select "***"
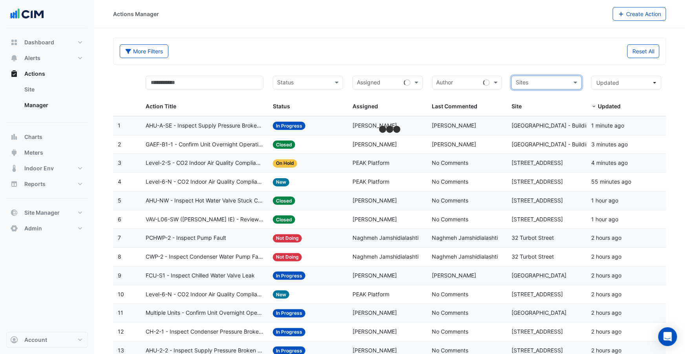
click at [520, 123] on span "[GEOGRAPHIC_DATA] - Building A & B" at bounding box center [560, 125] width 96 height 7
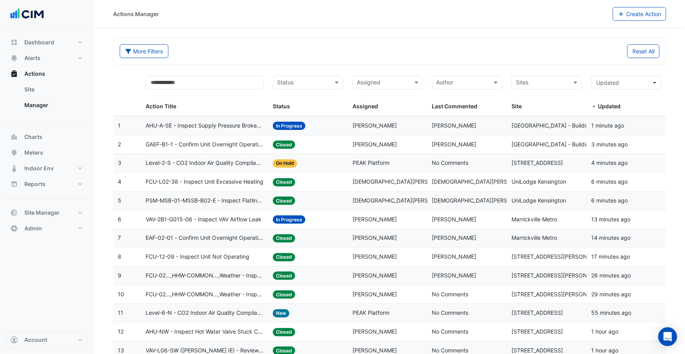
click at [407, 185] on span "[DEMOGRAPHIC_DATA][PERSON_NAME]" at bounding box center [405, 181] width 104 height 7
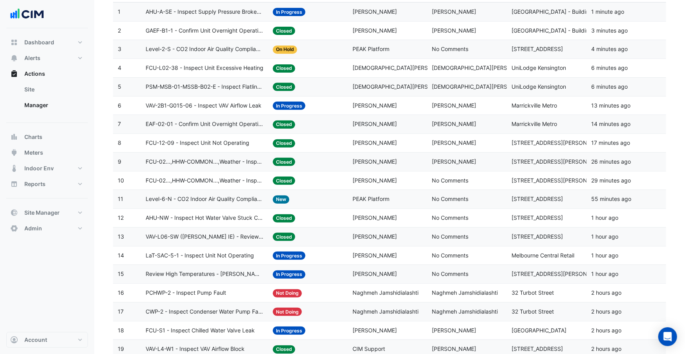
scroll to position [123, 0]
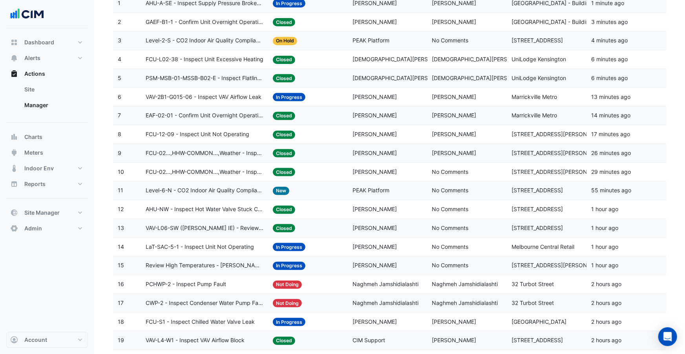
click at [403, 189] on div "Assigned: PEAK Platform" at bounding box center [388, 190] width 70 height 9
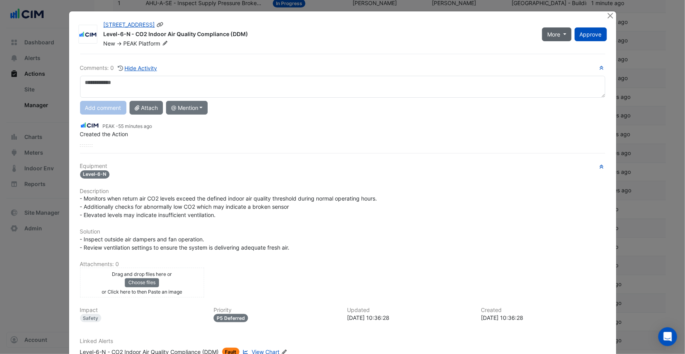
click at [563, 32] on button "More" at bounding box center [556, 34] width 29 height 14
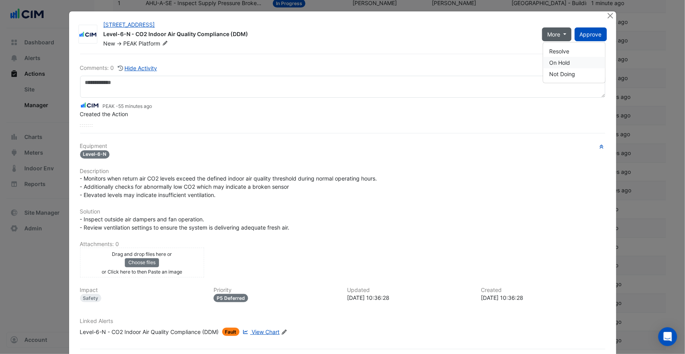
click at [559, 59] on button "On Hold" at bounding box center [575, 62] width 62 height 11
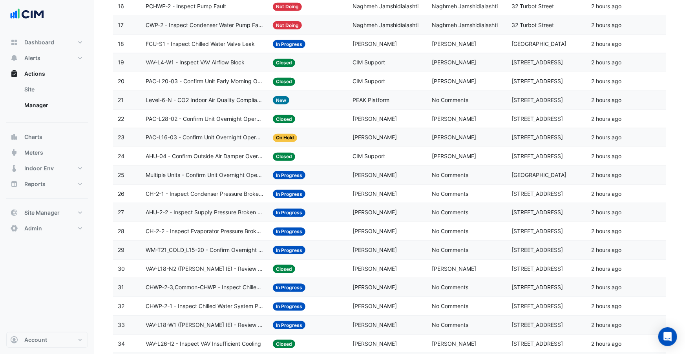
scroll to position [427, 0]
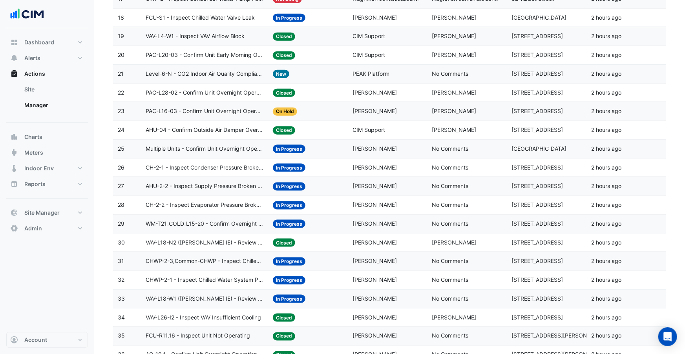
click at [390, 75] on div "Assigned: PEAK Platform" at bounding box center [388, 74] width 70 height 9
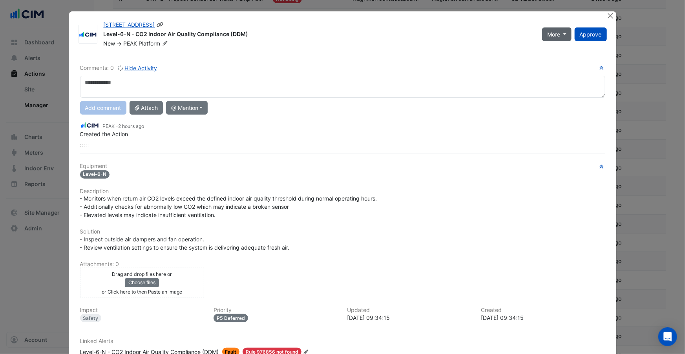
click at [555, 38] on button "More" at bounding box center [556, 34] width 29 height 14
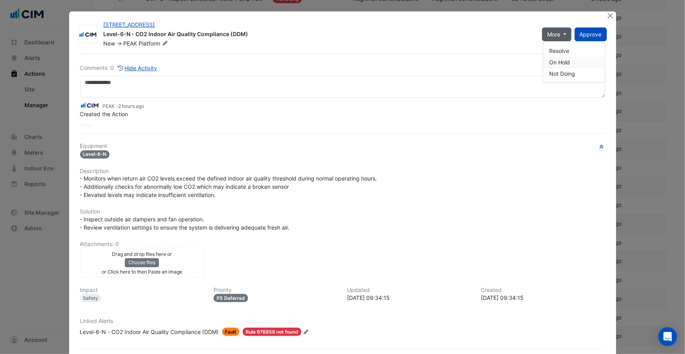
click at [561, 58] on button "On Hold" at bounding box center [575, 62] width 62 height 11
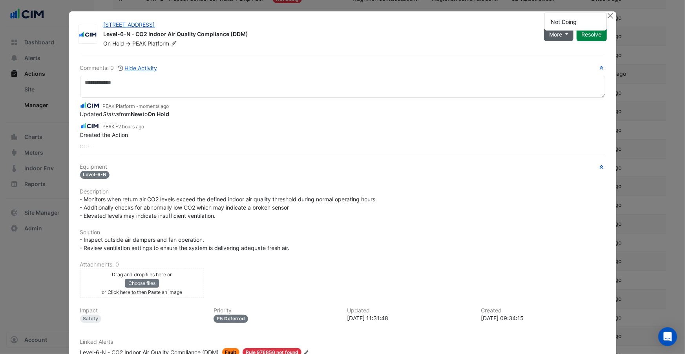
scroll to position [55, 0]
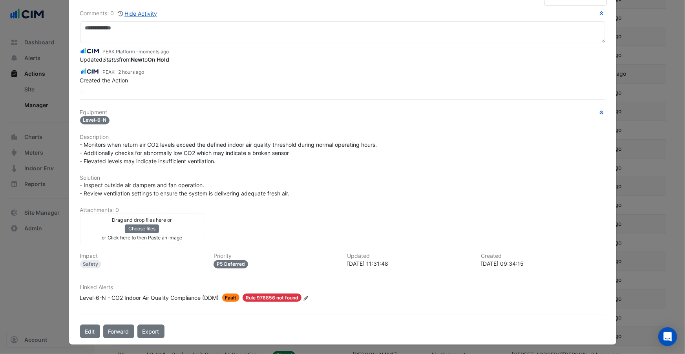
click at [138, 298] on div "Level-6-N - CO2 Indoor Air Quality Compliance (DDM)" at bounding box center [149, 298] width 139 height 8
click at [220, 296] on div "Fault Rule 976856 not found" at bounding box center [260, 298] width 82 height 8
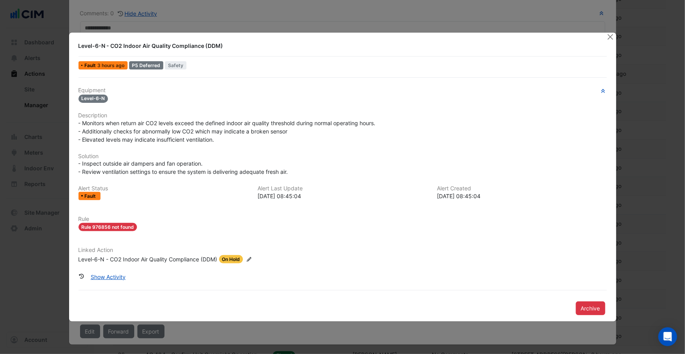
drag, startPoint x: 79, startPoint y: 47, endPoint x: 227, endPoint y: 44, distance: 147.7
click at [227, 44] on div "Level-6-N - CO2 Indoor Air Quality Compliance (DDM)" at bounding box center [338, 46] width 519 height 8
copy div "Level-6-N - CO2 Indoor Air Quality Compliance (DDM)"
drag, startPoint x: 612, startPoint y: 38, endPoint x: 363, endPoint y: 156, distance: 275.3
click at [611, 38] on button "Close" at bounding box center [611, 37] width 8 height 8
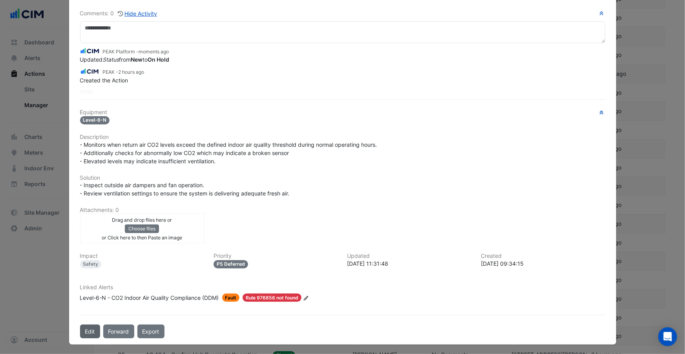
click at [86, 326] on button "Edit" at bounding box center [90, 332] width 20 height 14
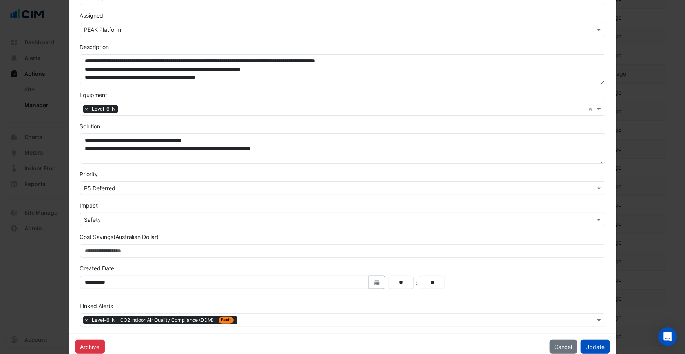
scroll to position [109, 0]
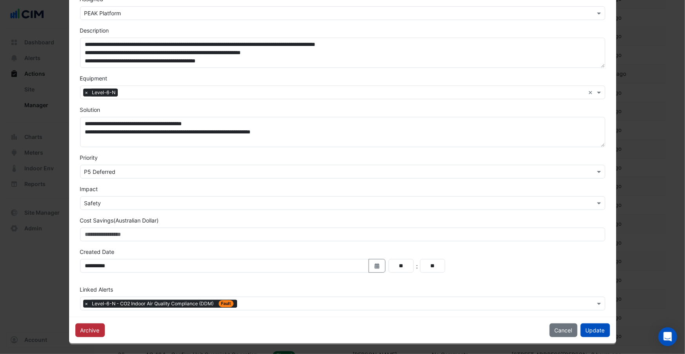
click at [93, 332] on button "Archive" at bounding box center [89, 331] width 29 height 14
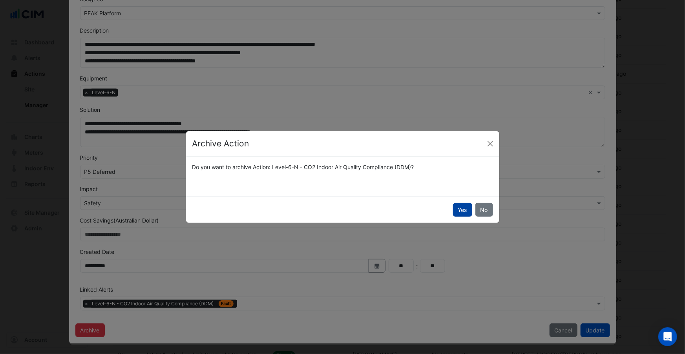
click at [461, 209] on button "Yes" at bounding box center [462, 210] width 19 height 14
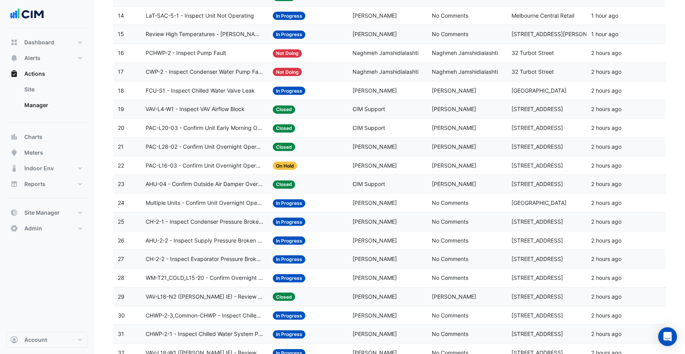
scroll to position [0, 0]
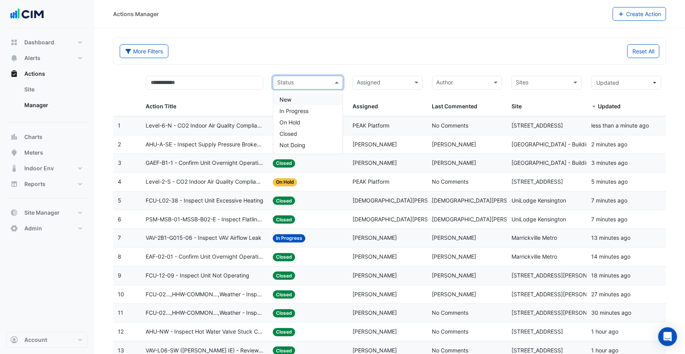
click at [339, 88] on div "Status" at bounding box center [308, 83] width 70 height 14
click at [402, 82] on input "text" at bounding box center [383, 83] width 53 height 9
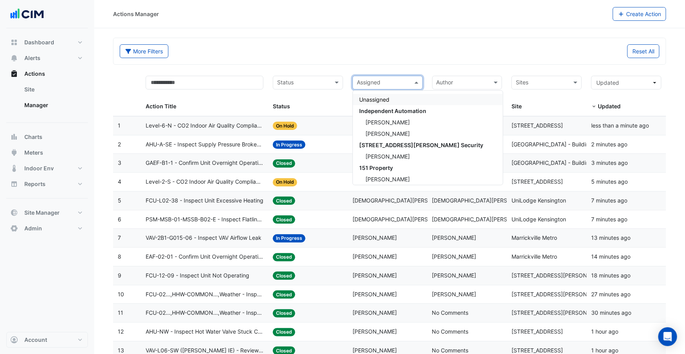
click at [399, 84] on input "text" at bounding box center [383, 83] width 53 height 9
type input "****"
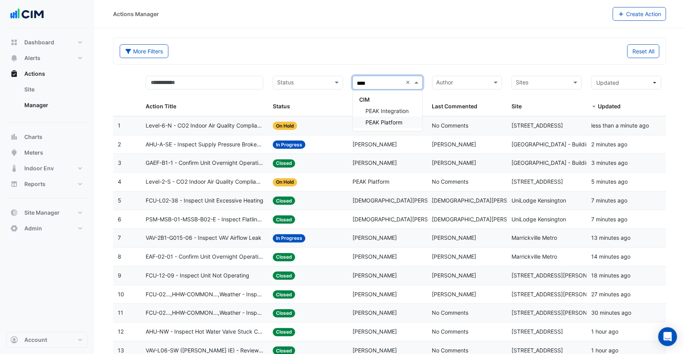
click at [397, 119] on span "PEAK Platform" at bounding box center [384, 122] width 37 height 7
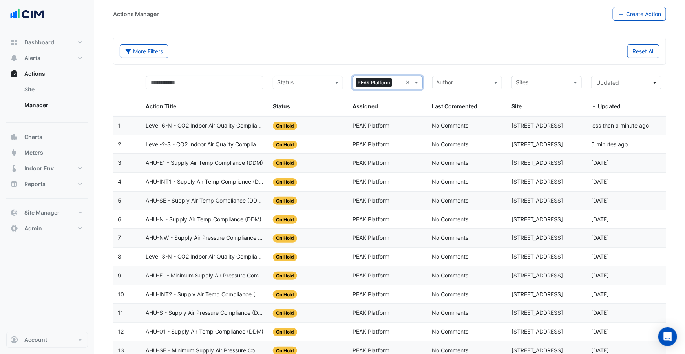
click at [230, 148] on span "Level-2-S - CO2 Indoor Air Quality Compliance (DDM)" at bounding box center [205, 144] width 118 height 9
click at [244, 127] on span "Level-6-N - CO2 Indoor Air Quality Compliance (DDM)" at bounding box center [205, 125] width 118 height 9
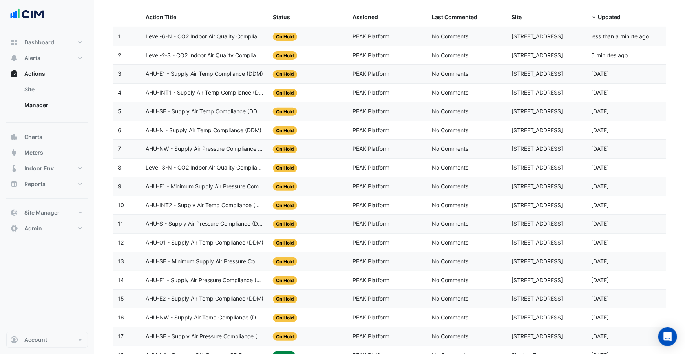
scroll to position [95, 0]
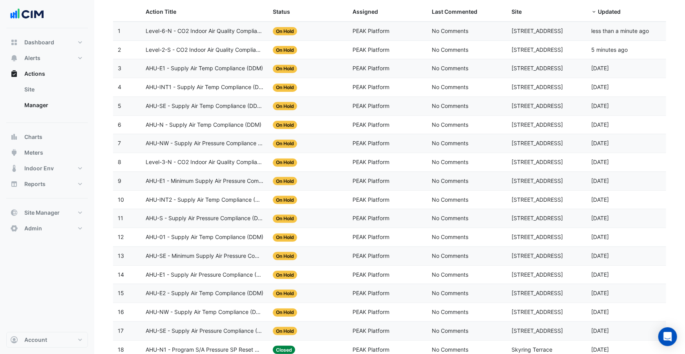
click at [260, 234] on span "AHU-01 - Supply Air Temp Compliance (DDM)" at bounding box center [205, 237] width 118 height 9
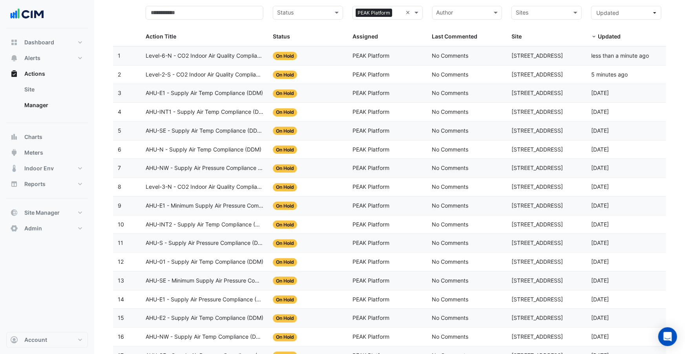
click at [244, 146] on span "AHU-N - Supply Air Temp Compliance (DDM)" at bounding box center [204, 149] width 116 height 9
click at [222, 190] on span "Level-3-N - CO2 Indoor Air Quality Compliance (DDM)" at bounding box center [205, 187] width 118 height 9
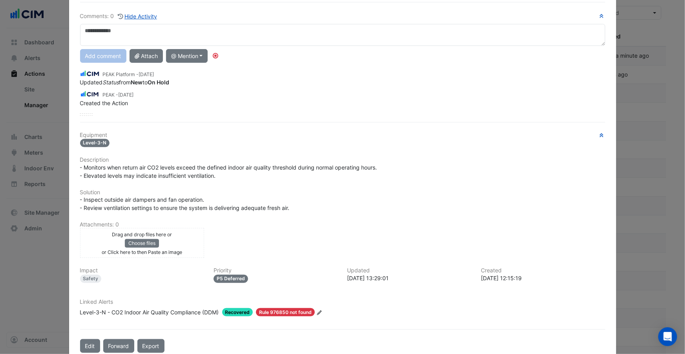
scroll to position [66, 0]
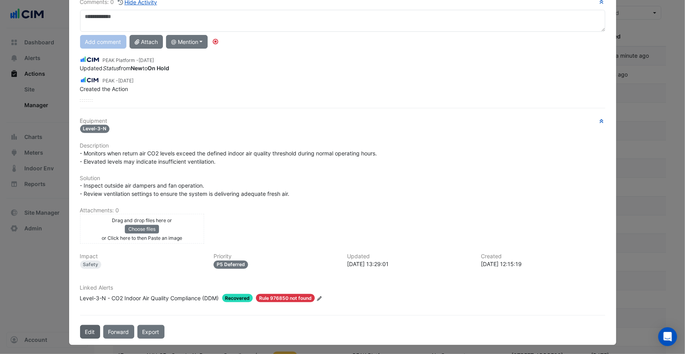
click at [90, 327] on button "Edit" at bounding box center [90, 332] width 20 height 14
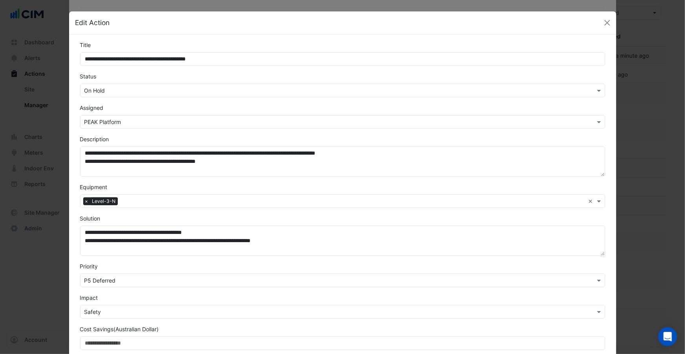
scroll to position [109, 0]
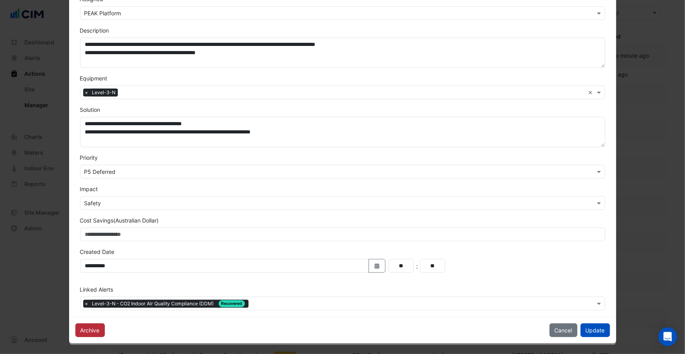
click at [97, 324] on button "Archive" at bounding box center [89, 331] width 29 height 14
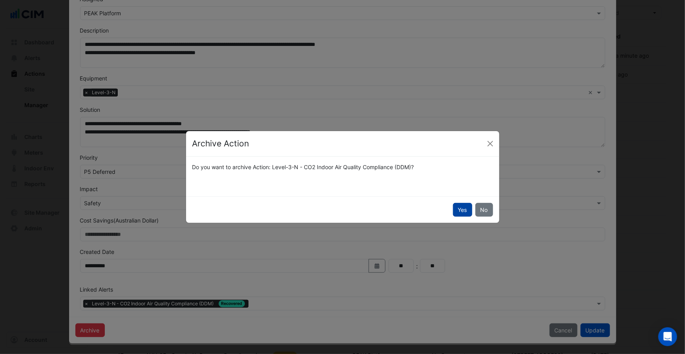
click at [460, 211] on button "Yes" at bounding box center [462, 210] width 19 height 14
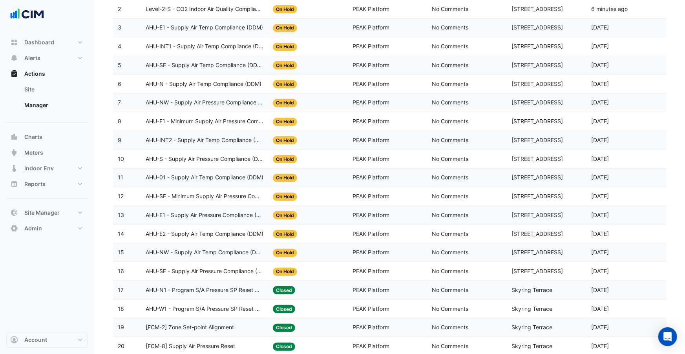
scroll to position [158, 0]
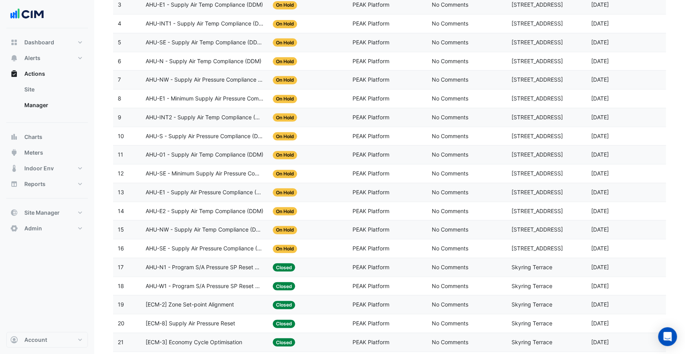
click at [221, 213] on span "AHU-E2 - Supply Air Temp Compliance (DDM)" at bounding box center [205, 211] width 118 height 9
click at [234, 231] on span "AHU-NW - Supply Air Temp Compliance (DDM)" at bounding box center [205, 229] width 118 height 9
click at [238, 159] on datatable-body-cell "Action Title: AHU-01 - Supply Air Temp Compliance (DDM)" at bounding box center [204, 155] width 127 height 18
click at [247, 57] on span "AHU-N - Supply Air Temp Compliance (DDM)" at bounding box center [204, 61] width 116 height 9
click at [247, 45] on span "AHU-SE - Supply Air Temp Compliance (DDM)" at bounding box center [205, 42] width 118 height 9
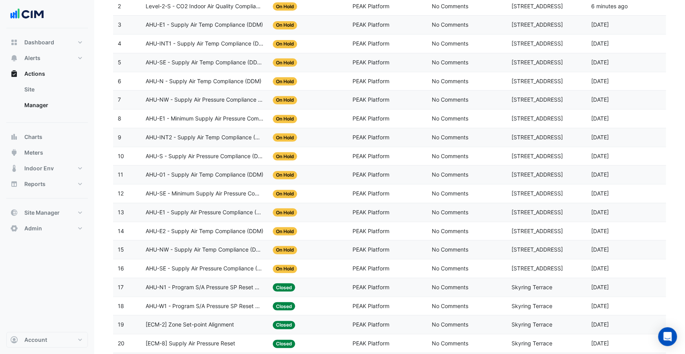
scroll to position [102, 0]
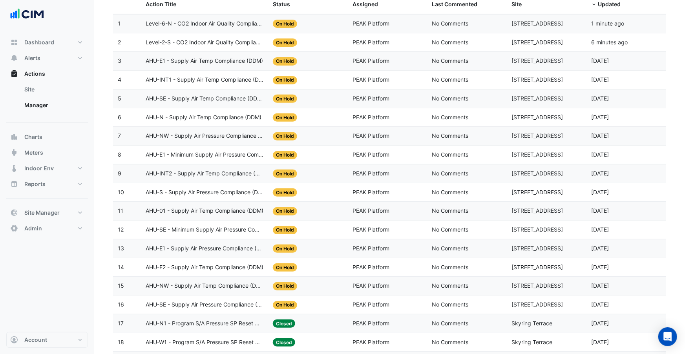
click at [235, 60] on span "AHU-E1 - Supply Air Temp Compliance (DDM)" at bounding box center [204, 61] width 117 height 9
click at [240, 46] on span "Level-2-S - CO2 Indoor Air Quality Compliance (DDM)" at bounding box center [205, 42] width 118 height 9
click at [242, 46] on span "Level-2-S - CO2 Indoor Air Quality Compliance (DDM)" at bounding box center [205, 42] width 118 height 9
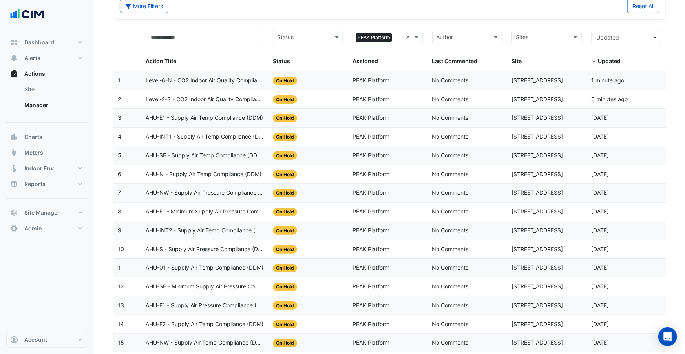
scroll to position [26, 0]
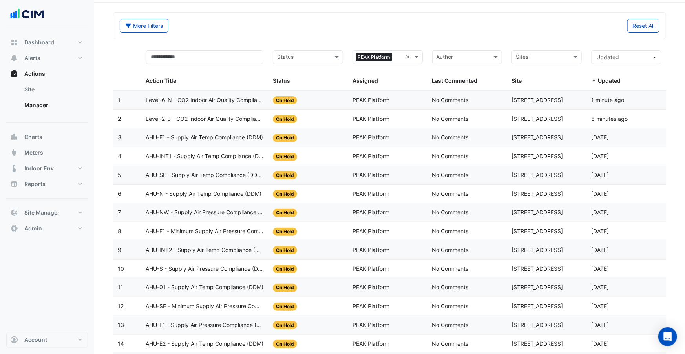
click at [224, 101] on span "Level-6-N - CO2 Indoor Air Quality Compliance (DDM)" at bounding box center [205, 100] width 118 height 9
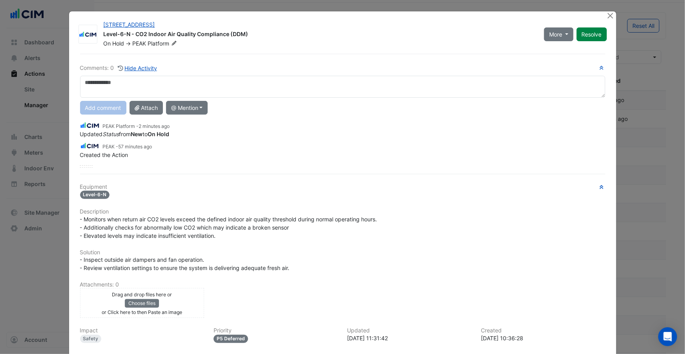
scroll to position [74, 0]
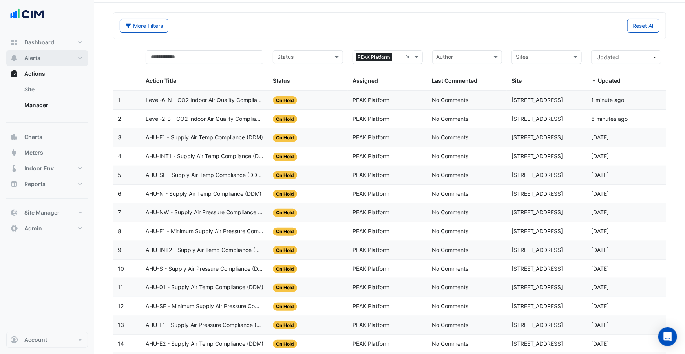
click at [47, 61] on button "Alerts" at bounding box center [47, 58] width 82 height 16
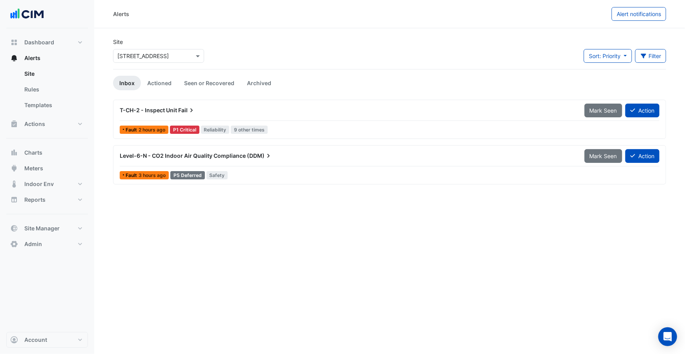
click at [180, 55] on input "text" at bounding box center [150, 56] width 67 height 8
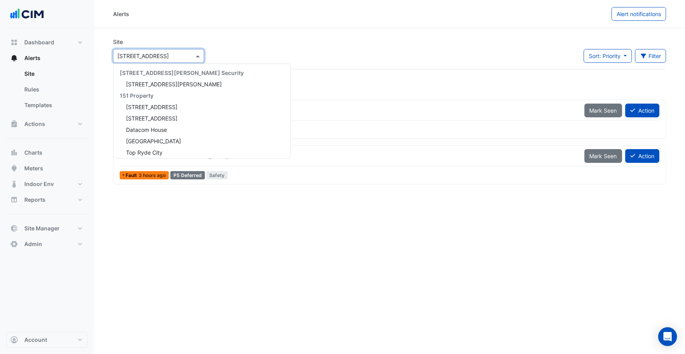
scroll to position [2178, 0]
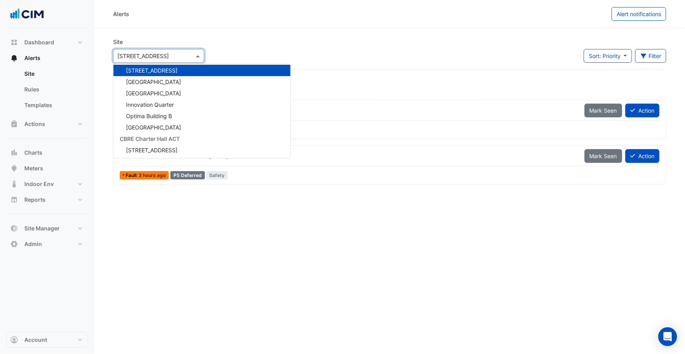
click at [292, 34] on section "Site Select a Site × 990 La Trobe Street 141 Walker Street Security 141 Walker …" at bounding box center [389, 106] width 591 height 156
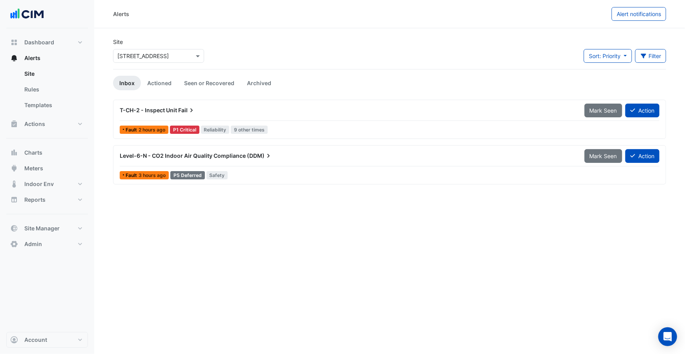
click at [214, 158] on span "Level-6-N - CO2 Indoor Air Quality Compliance" at bounding box center [183, 155] width 126 height 7
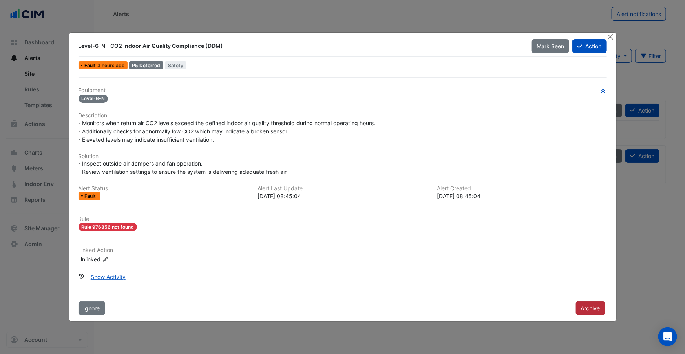
click at [593, 306] on button "Archive" at bounding box center [590, 309] width 29 height 14
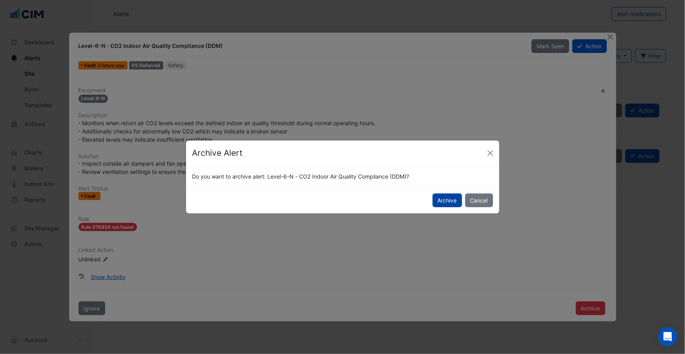
click at [447, 202] on button "Archive" at bounding box center [447, 201] width 29 height 14
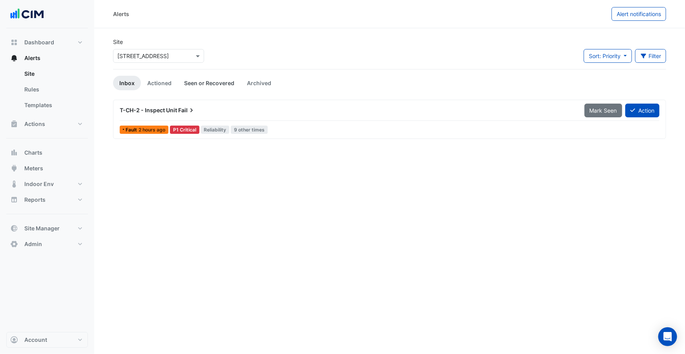
click at [213, 83] on link "Seen or Recovered" at bounding box center [209, 83] width 63 height 15
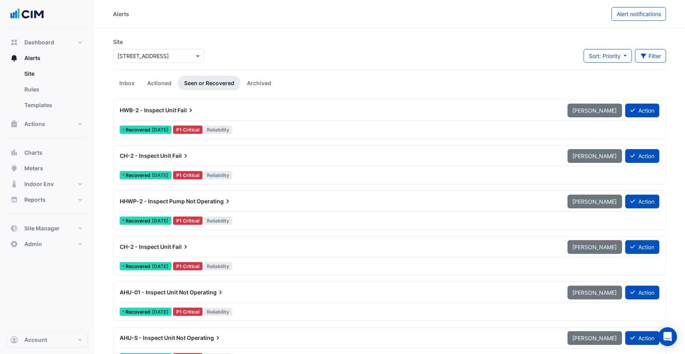
drag, startPoint x: 157, startPoint y: 82, endPoint x: 357, endPoint y: 80, distance: 199.5
click at [157, 82] on link "Actioned" at bounding box center [159, 83] width 37 height 15
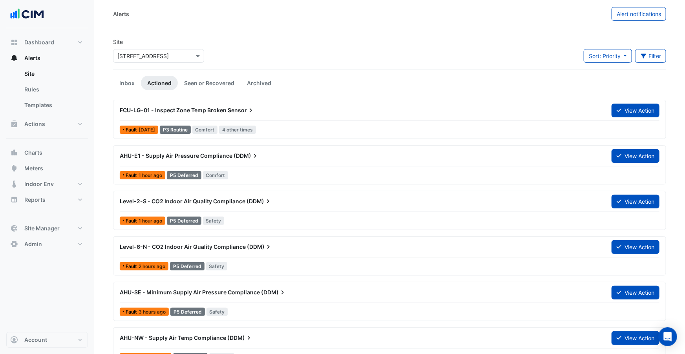
click at [293, 206] on div "Level-2-S - CO2 Indoor Air Quality Compliance (DDM)" at bounding box center [361, 201] width 492 height 14
click at [300, 244] on div "Level-6-N - CO2 Indoor Air Quality Compliance (DDM)" at bounding box center [361, 247] width 483 height 8
click at [647, 55] on button "Filter" at bounding box center [650, 56] width 31 height 14
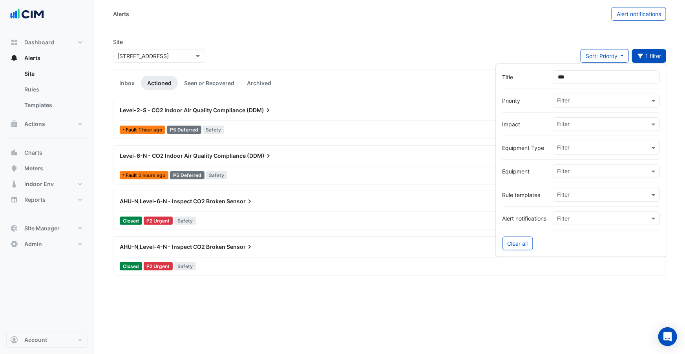
type input "***"
click at [212, 204] on div "AHU-N,Level-6-N - Inspect CO2 Broken Sensor" at bounding box center [361, 202] width 483 height 8
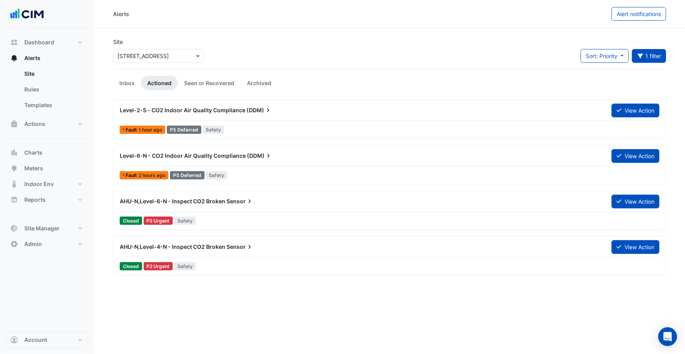
click at [243, 242] on div "AHU-N,Level-4-N - Inspect CO2 Broken Sensor" at bounding box center [361, 247] width 492 height 14
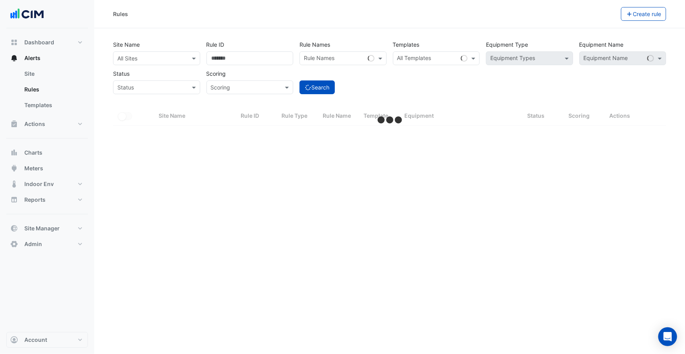
select select "***"
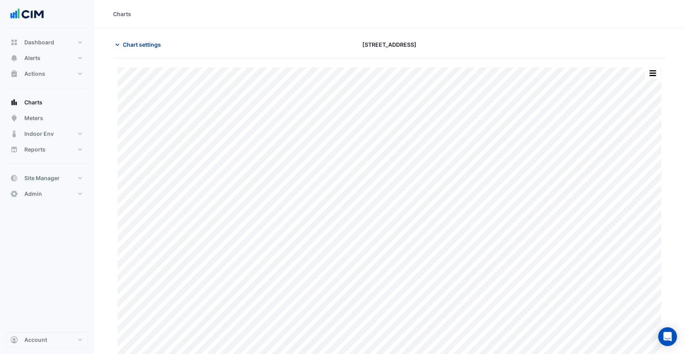
click at [149, 47] on span "Chart settings" at bounding box center [142, 44] width 38 height 8
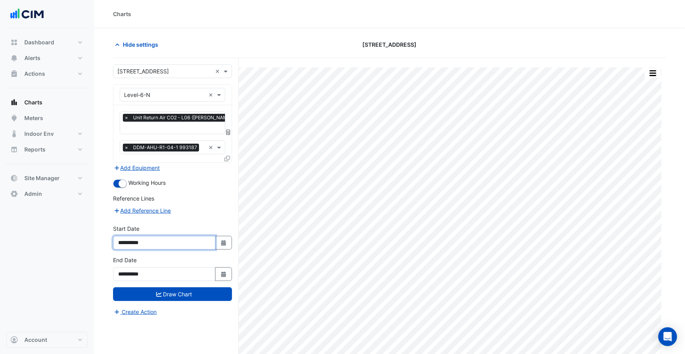
click at [138, 241] on input "**********" at bounding box center [164, 243] width 103 height 14
type input "**********"
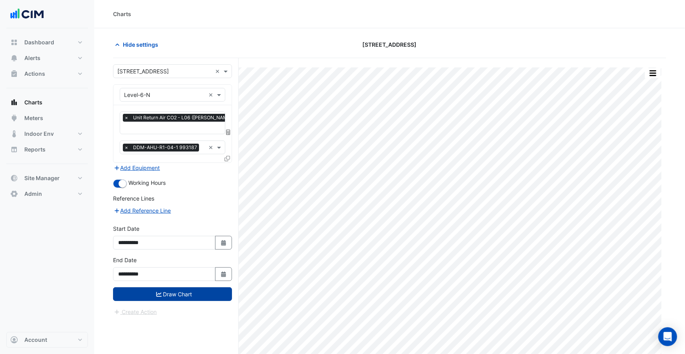
click at [171, 291] on button "Draw Chart" at bounding box center [172, 294] width 119 height 14
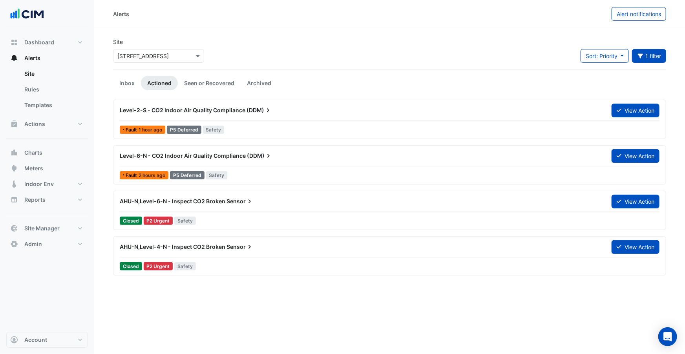
click at [240, 117] on div "Level-2-S - CO2 Indoor Air Quality Compliance (DDM)" at bounding box center [361, 110] width 492 height 14
click at [219, 78] on link "Seen or Recovered" at bounding box center [209, 83] width 63 height 15
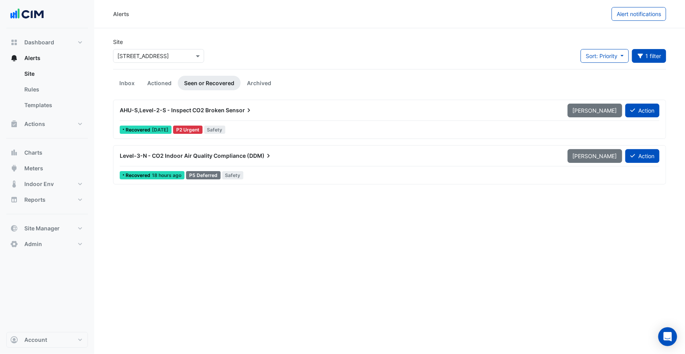
click at [223, 116] on div "AHU-S,Level-2-S - Inspect CO2 Broken Sensor" at bounding box center [339, 110] width 448 height 14
click at [246, 149] on div "Level-3-N - CO2 Indoor Air Quality Compliance (DDM)" at bounding box center [339, 156] width 448 height 14
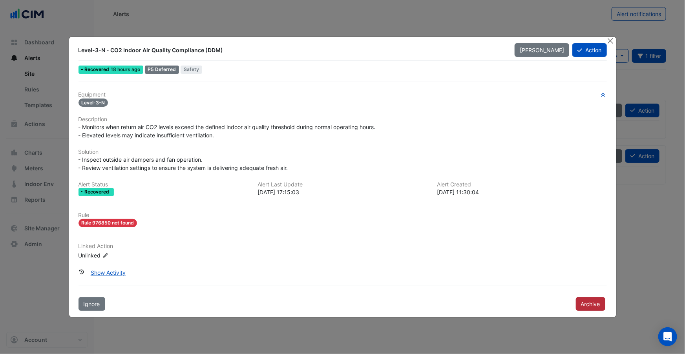
click at [587, 302] on button "Archive" at bounding box center [590, 304] width 29 height 14
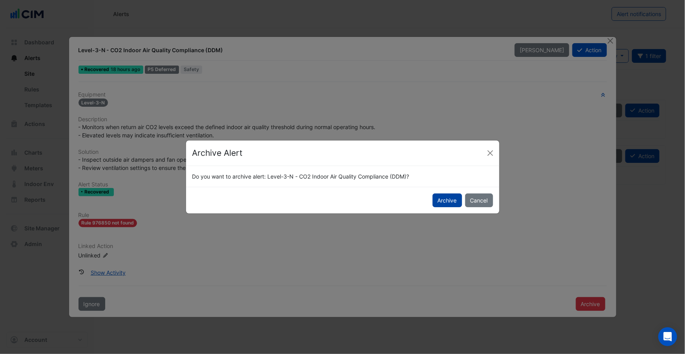
click at [448, 206] on button "Archive" at bounding box center [447, 201] width 29 height 14
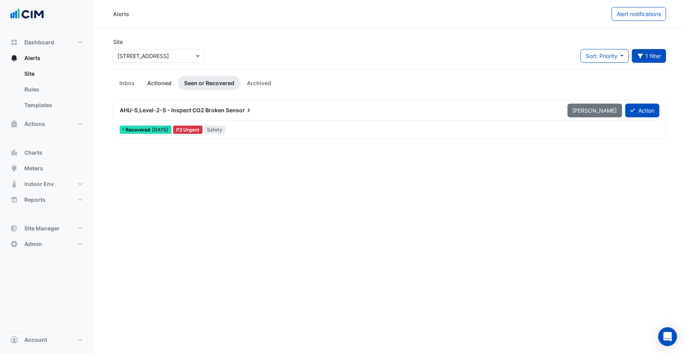
click at [159, 84] on link "Actioned" at bounding box center [159, 83] width 37 height 15
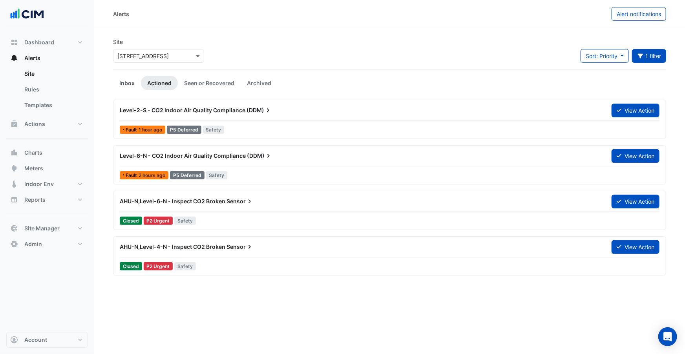
click at [123, 83] on link "Inbox" at bounding box center [127, 83] width 28 height 15
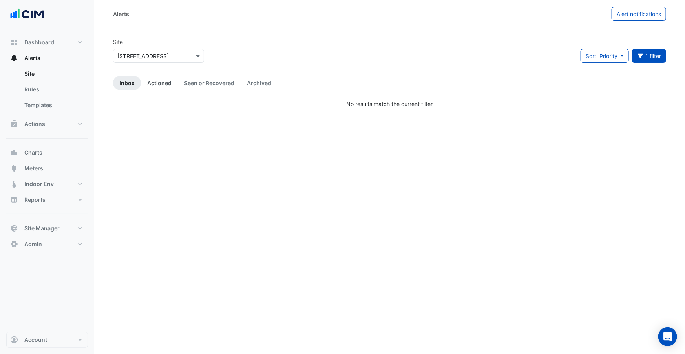
click at [143, 81] on link "Actioned" at bounding box center [159, 83] width 37 height 15
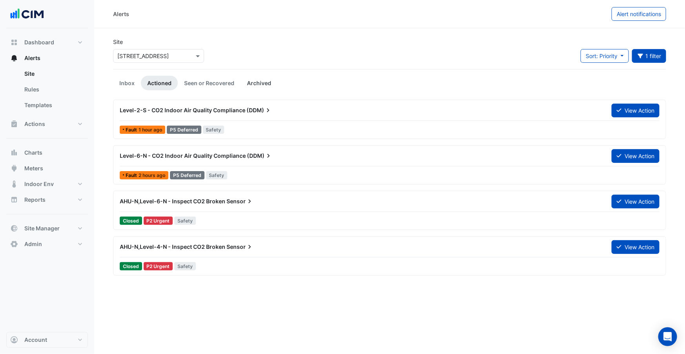
click at [245, 82] on link "Archived" at bounding box center [259, 83] width 37 height 15
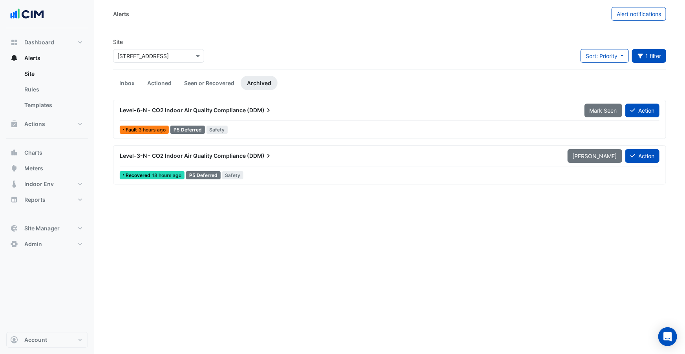
click at [213, 113] on span "Level-6-N - CO2 Indoor Air Quality Compliance" at bounding box center [183, 110] width 126 height 7
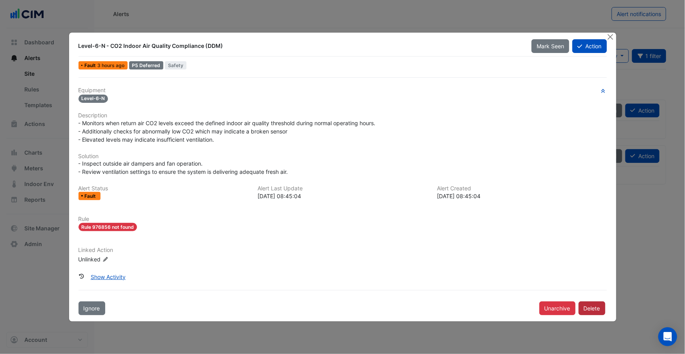
click at [601, 309] on button "Delete" at bounding box center [592, 309] width 27 height 14
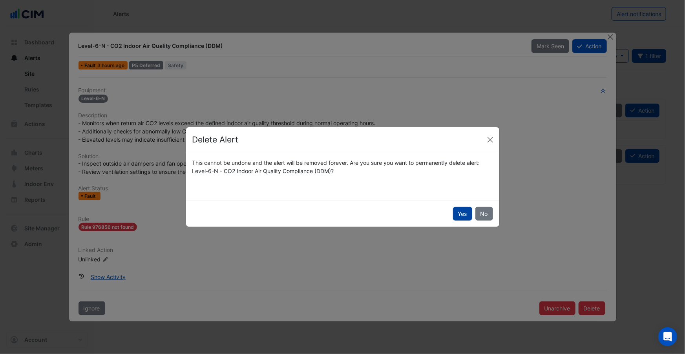
click at [461, 211] on button "Yes" at bounding box center [462, 214] width 19 height 14
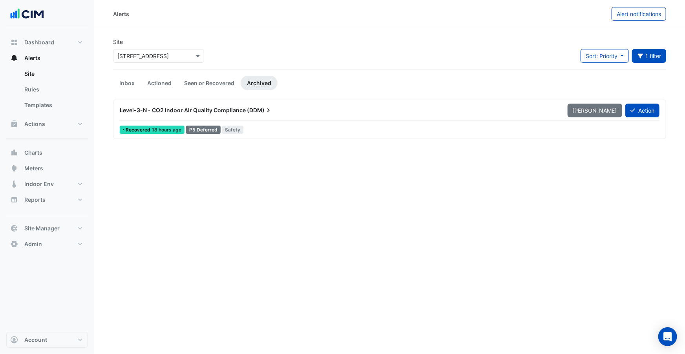
click at [286, 112] on div "Level-3-N - CO2 Indoor Air Quality Compliance (DDM)" at bounding box center [339, 110] width 439 height 8
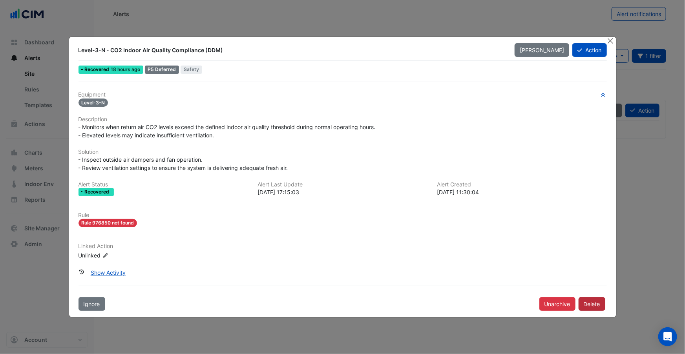
click at [591, 305] on button "Delete" at bounding box center [592, 304] width 27 height 14
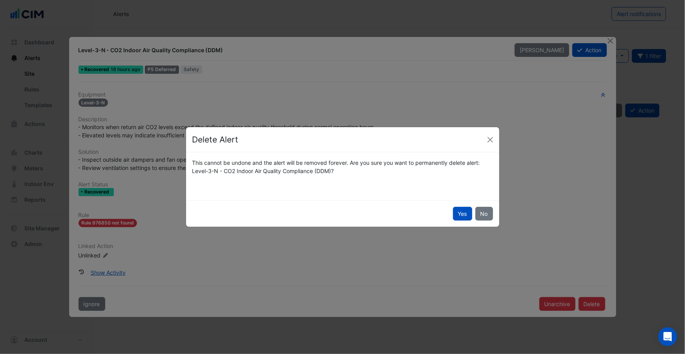
drag, startPoint x: 462, startPoint y: 212, endPoint x: 420, endPoint y: 223, distance: 43.3
click at [461, 213] on button "Yes" at bounding box center [462, 214] width 19 height 14
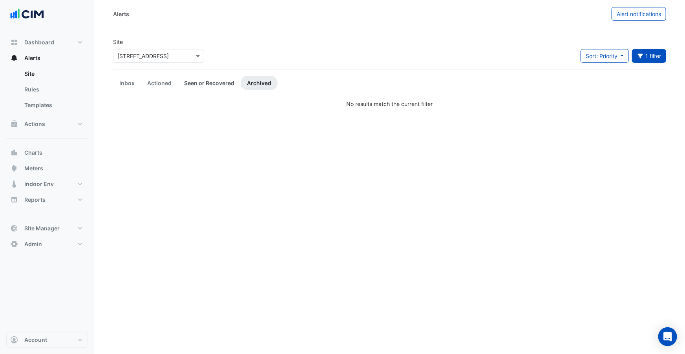
click at [201, 83] on link "Seen or Recovered" at bounding box center [209, 83] width 63 height 15
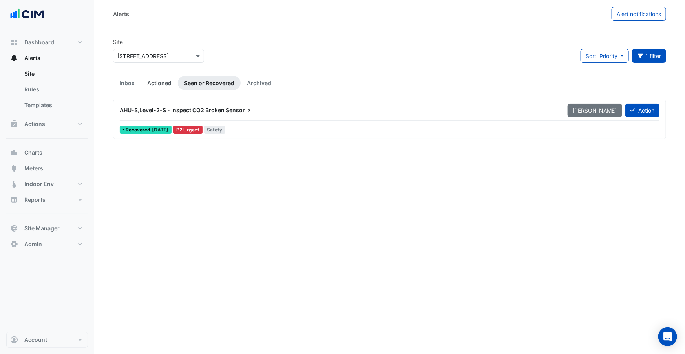
click at [151, 85] on link "Actioned" at bounding box center [159, 83] width 37 height 15
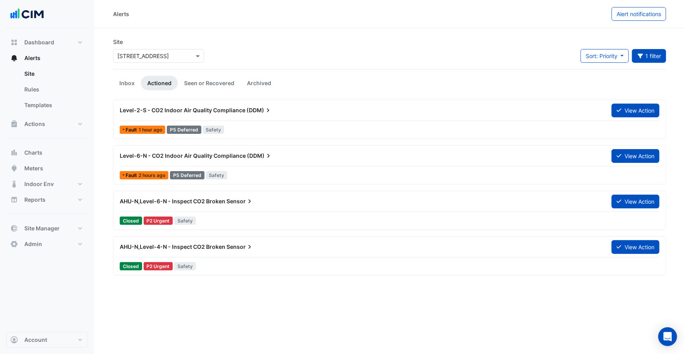
click at [286, 157] on div "Level-6-N - CO2 Indoor Air Quality Compliance (DDM)" at bounding box center [361, 156] width 483 height 8
click at [122, 82] on link "Inbox" at bounding box center [127, 83] width 28 height 15
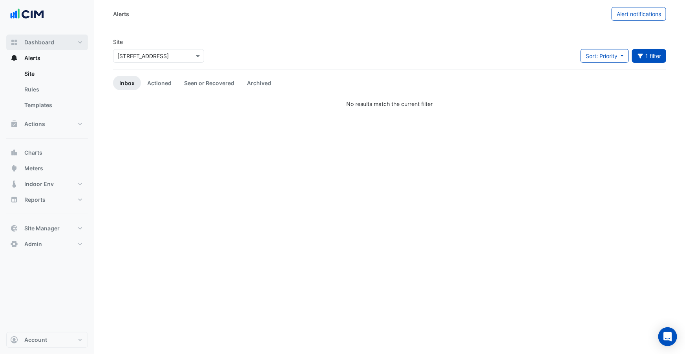
click at [48, 44] on span "Dashboard" at bounding box center [39, 42] width 30 height 8
select select "***"
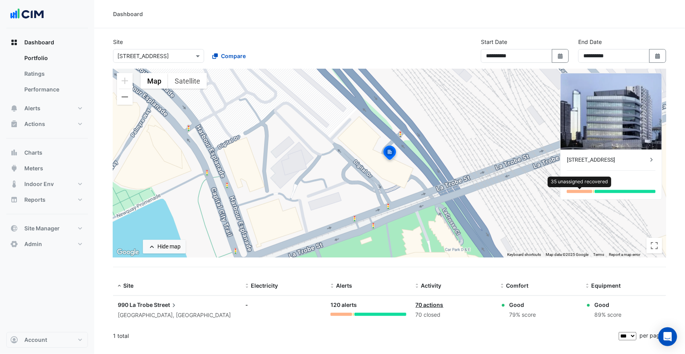
click at [585, 192] on div at bounding box center [580, 191] width 26 height 3
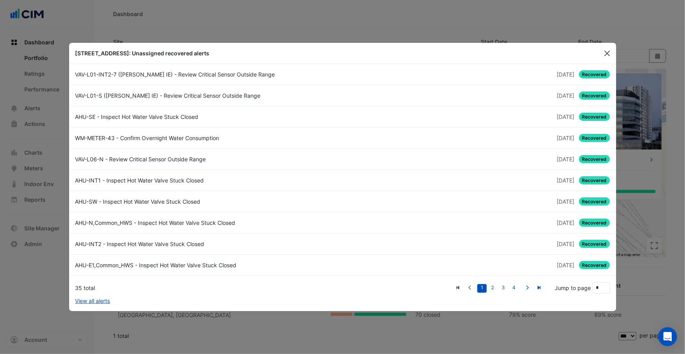
click at [612, 53] on button "Close" at bounding box center [608, 54] width 12 height 12
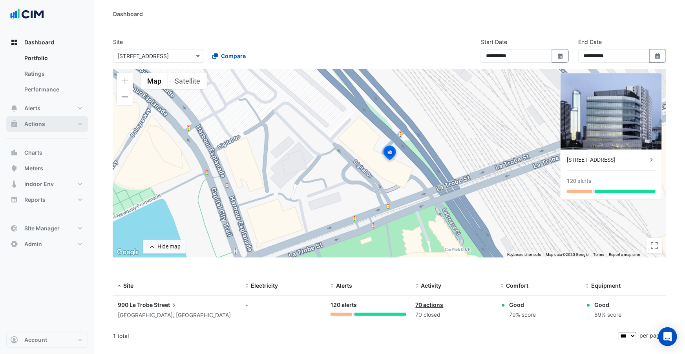
click at [55, 123] on button "Actions" at bounding box center [47, 124] width 82 height 16
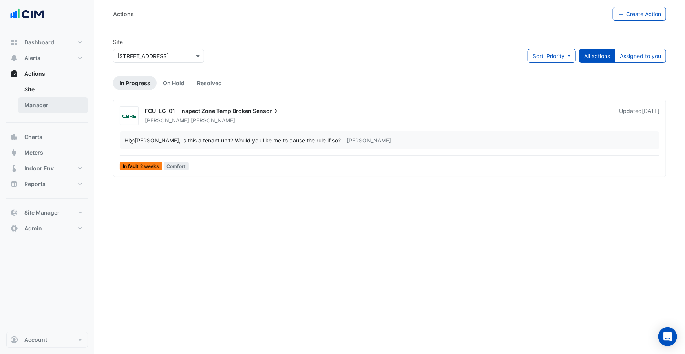
click at [63, 112] on link "Manager" at bounding box center [53, 105] width 70 height 16
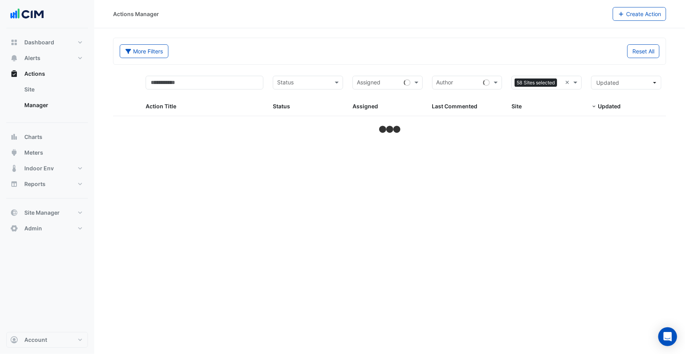
click at [552, 58] on div "Reset All" at bounding box center [527, 51] width 275 height 14
select select "***"
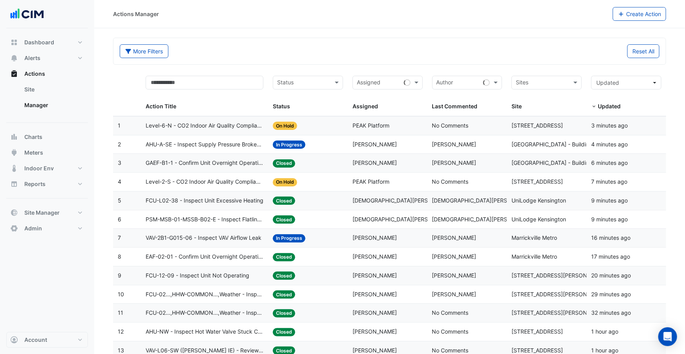
click at [401, 198] on span "[DEMOGRAPHIC_DATA][PERSON_NAME]" at bounding box center [405, 200] width 104 height 7
click at [408, 220] on span "[DEMOGRAPHIC_DATA][PERSON_NAME]" at bounding box center [405, 219] width 104 height 7
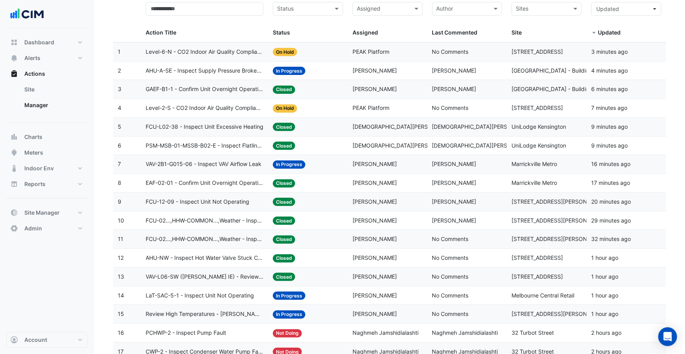
scroll to position [79, 0]
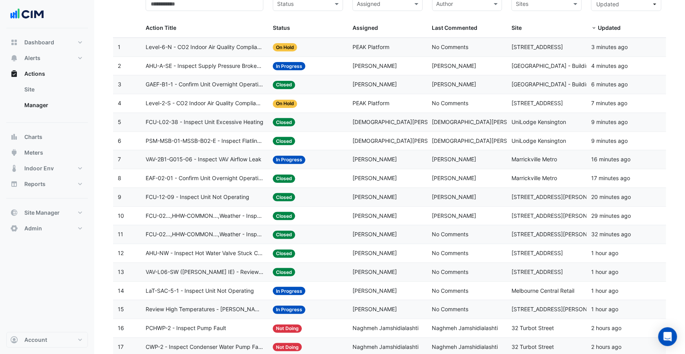
click at [410, 217] on div "Assigned: [PERSON_NAME]" at bounding box center [388, 216] width 70 height 9
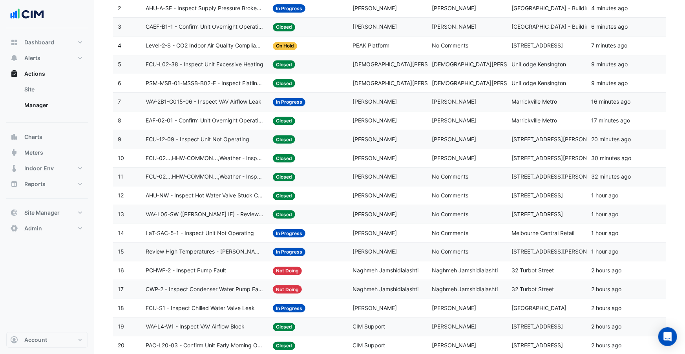
scroll to position [172, 0]
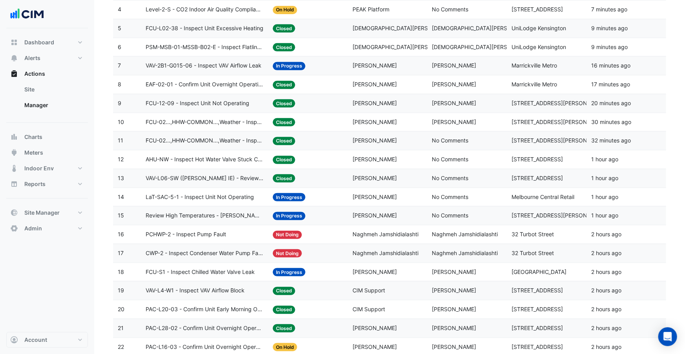
click at [273, 234] on span "Not Doing" at bounding box center [287, 235] width 29 height 8
click at [272, 255] on datatable-body-cell "Status: Not Doing" at bounding box center [308, 253] width 80 height 18
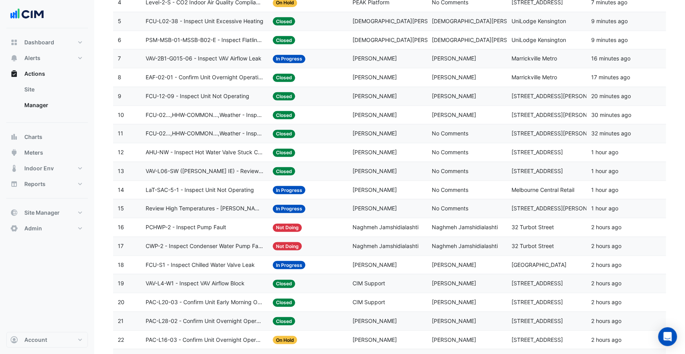
scroll to position [180, 0]
click at [243, 225] on div "PCHWP-2 - Inspect Pump Fault" at bounding box center [205, 227] width 118 height 9
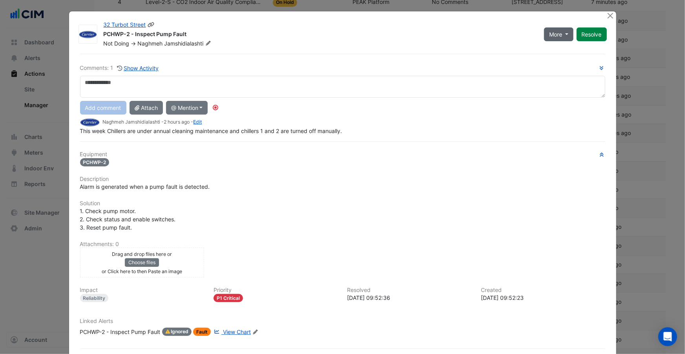
click at [556, 38] on button "More" at bounding box center [558, 34] width 29 height 14
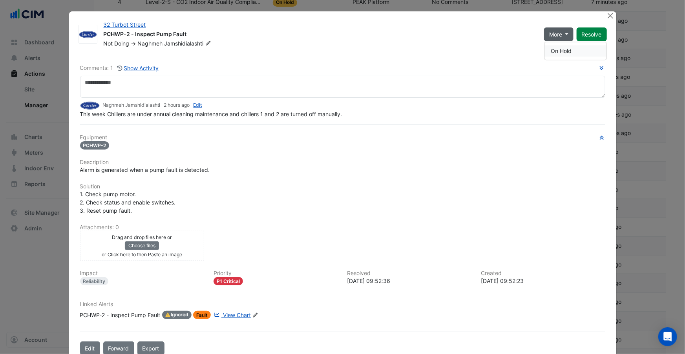
click at [554, 49] on button "On Hold" at bounding box center [576, 51] width 62 height 11
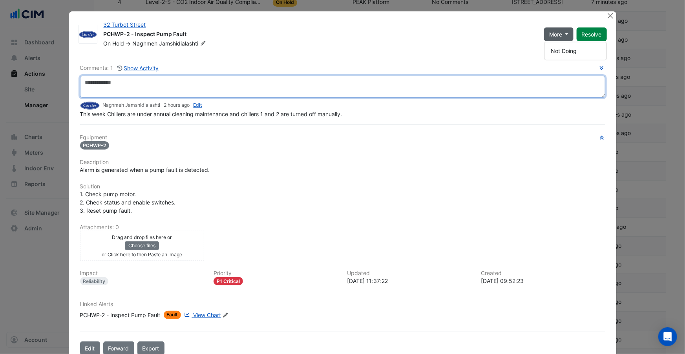
click at [200, 82] on textarea at bounding box center [342, 87] width 525 height 22
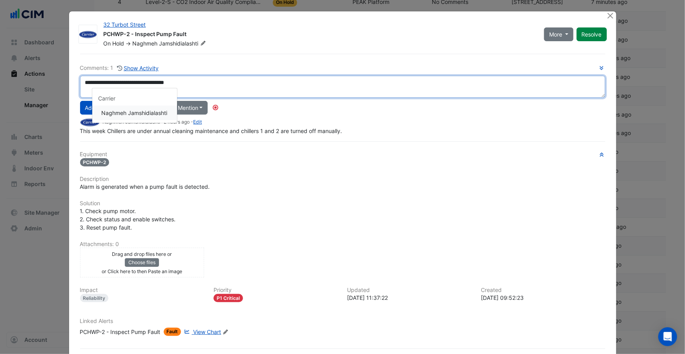
click at [161, 110] on div "**********" at bounding box center [342, 99] width 525 height 71
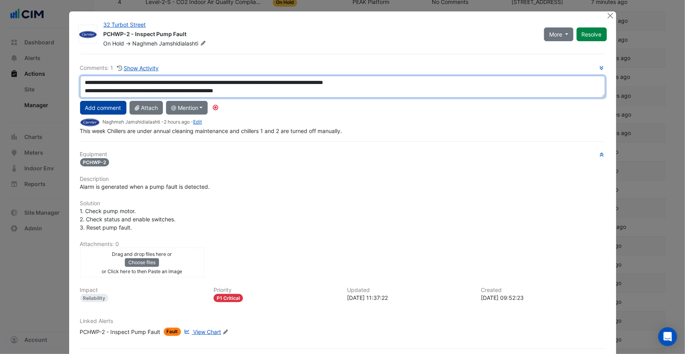
type textarea "**********"
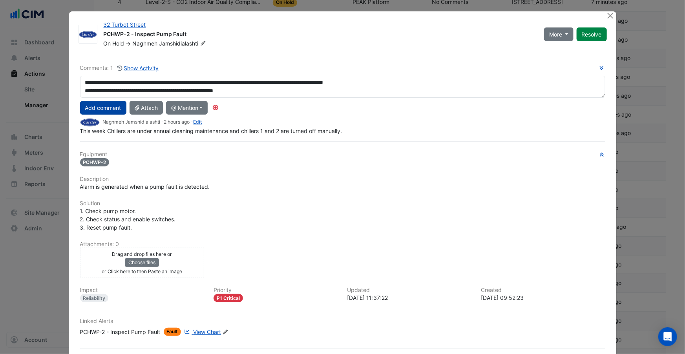
click at [111, 106] on button "Add comment" at bounding box center [103, 108] width 46 height 14
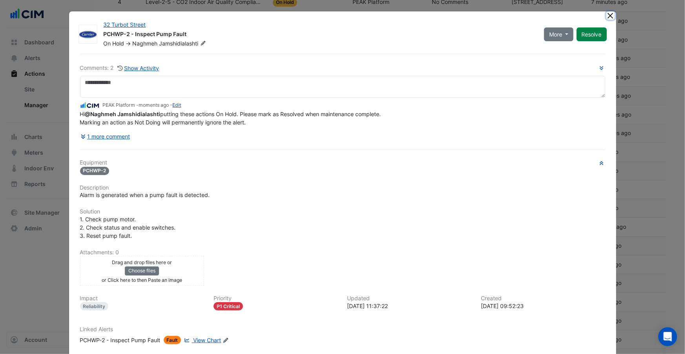
click at [613, 16] on button "Close" at bounding box center [611, 15] width 8 height 8
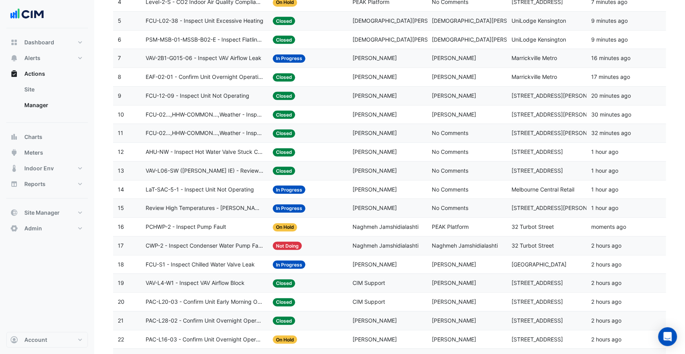
click at [336, 246] on div "Status: Not Doing" at bounding box center [308, 246] width 70 height 9
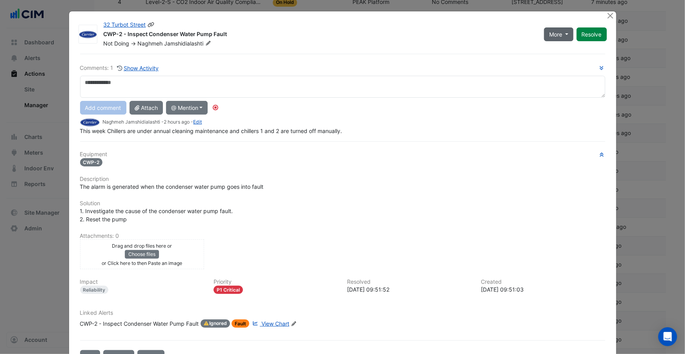
click at [548, 38] on button "More" at bounding box center [558, 34] width 29 height 14
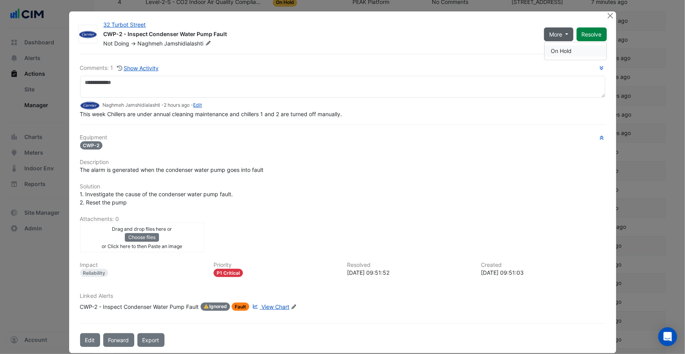
click at [557, 50] on button "On Hold" at bounding box center [576, 51] width 62 height 11
drag, startPoint x: 507, startPoint y: 38, endPoint x: 547, endPoint y: 34, distance: 40.3
click at [507, 38] on div "CWP-2 - Inspect Condenser Water Pump Fault" at bounding box center [319, 34] width 431 height 9
click at [562, 31] on span "More" at bounding box center [555, 34] width 13 height 8
click at [493, 38] on div "CWP-2 - Inspect Condenser Water Pump Fault" at bounding box center [319, 34] width 431 height 9
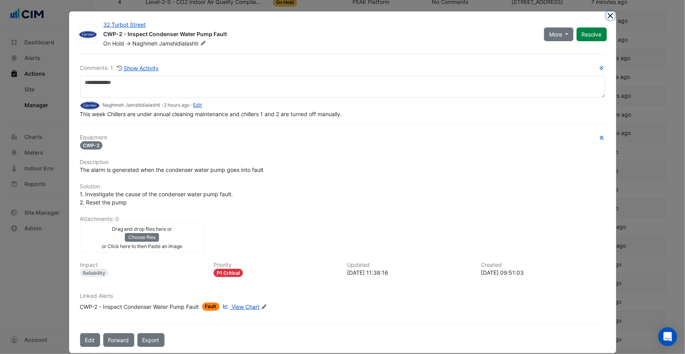
click at [610, 16] on button "Close" at bounding box center [611, 15] width 8 height 8
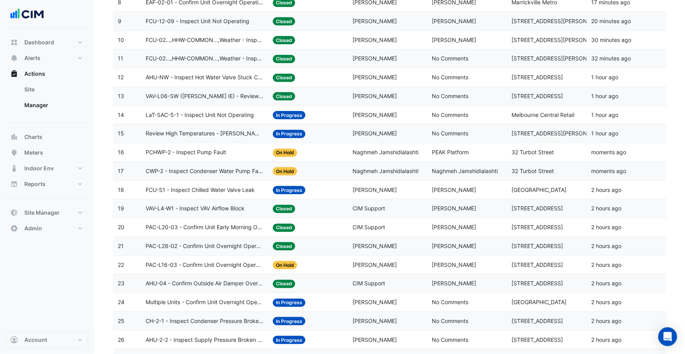
scroll to position [261, 0]
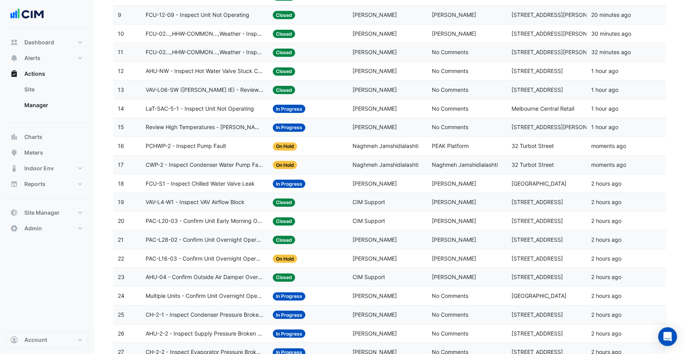
click at [397, 207] on datatable-body-cell "Assigned: CIM Support" at bounding box center [388, 202] width 80 height 18
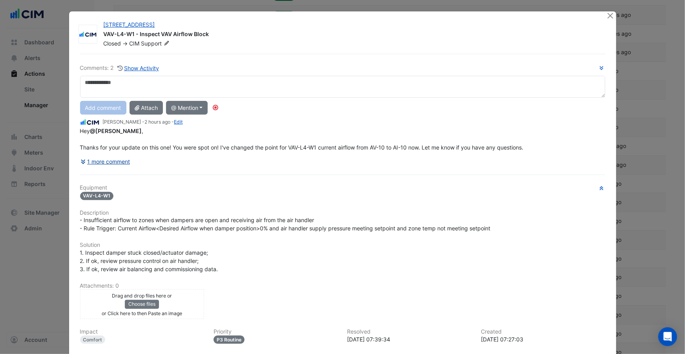
click at [120, 161] on button "1 more comment" at bounding box center [105, 162] width 51 height 14
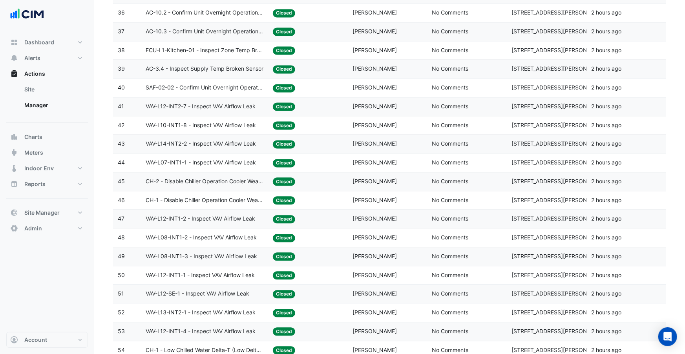
scroll to position [803, 0]
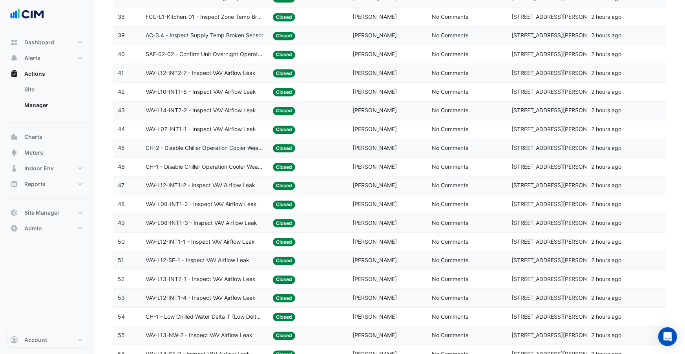
click at [294, 144] on app-ticket-status "Closed" at bounding box center [284, 148] width 22 height 8
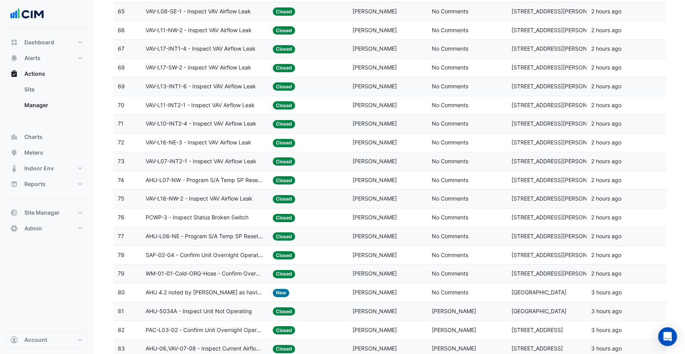
scroll to position [1492, 0]
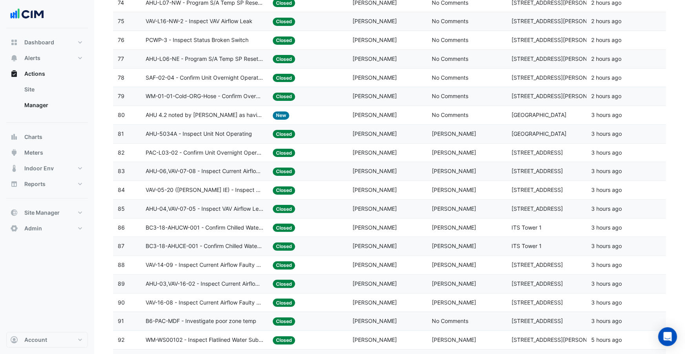
click at [401, 152] on div "Assigned: Daniel Bican" at bounding box center [388, 152] width 70 height 9
click at [357, 119] on div "Assigned: Alister Cawthorne" at bounding box center [388, 115] width 70 height 9
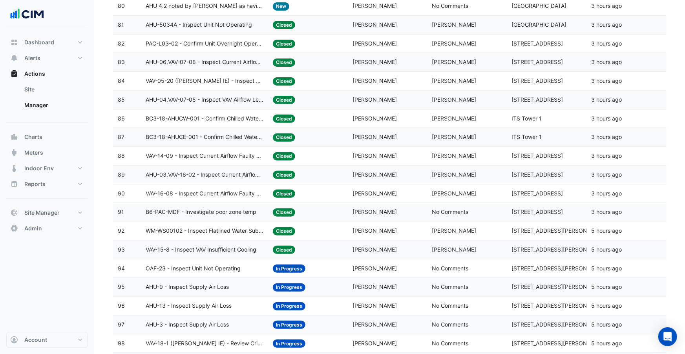
scroll to position [1658, 0]
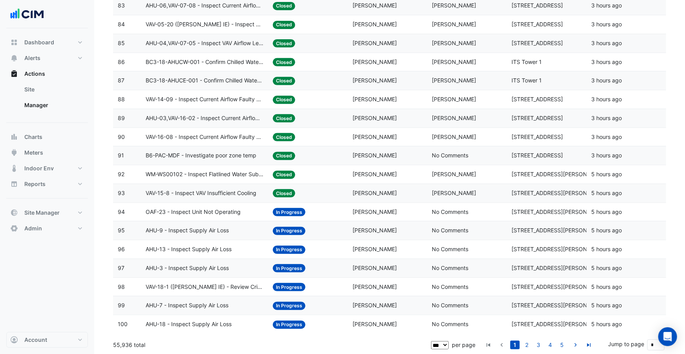
click at [411, 214] on div "Assigned: Brent Kessell" at bounding box center [388, 212] width 70 height 9
click at [447, 175] on span "[PERSON_NAME]" at bounding box center [454, 174] width 44 height 7
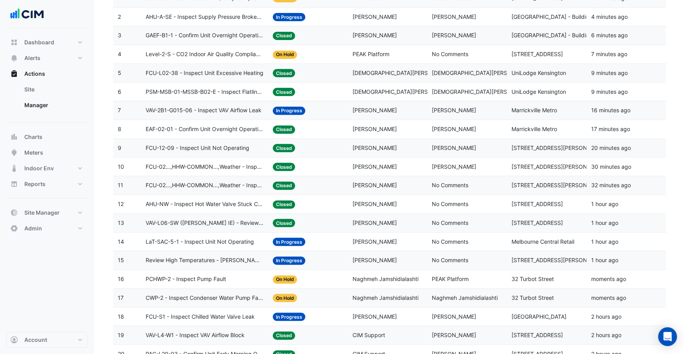
scroll to position [0, 0]
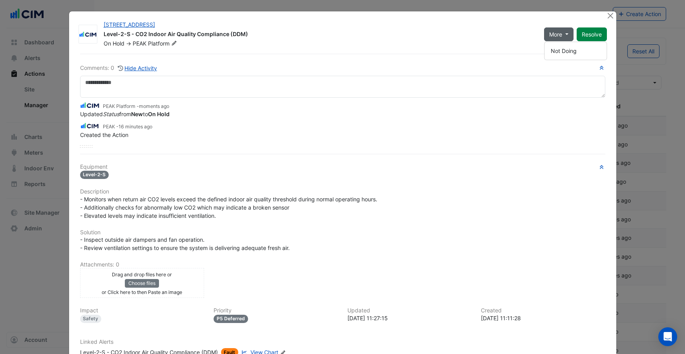
select select "***"
